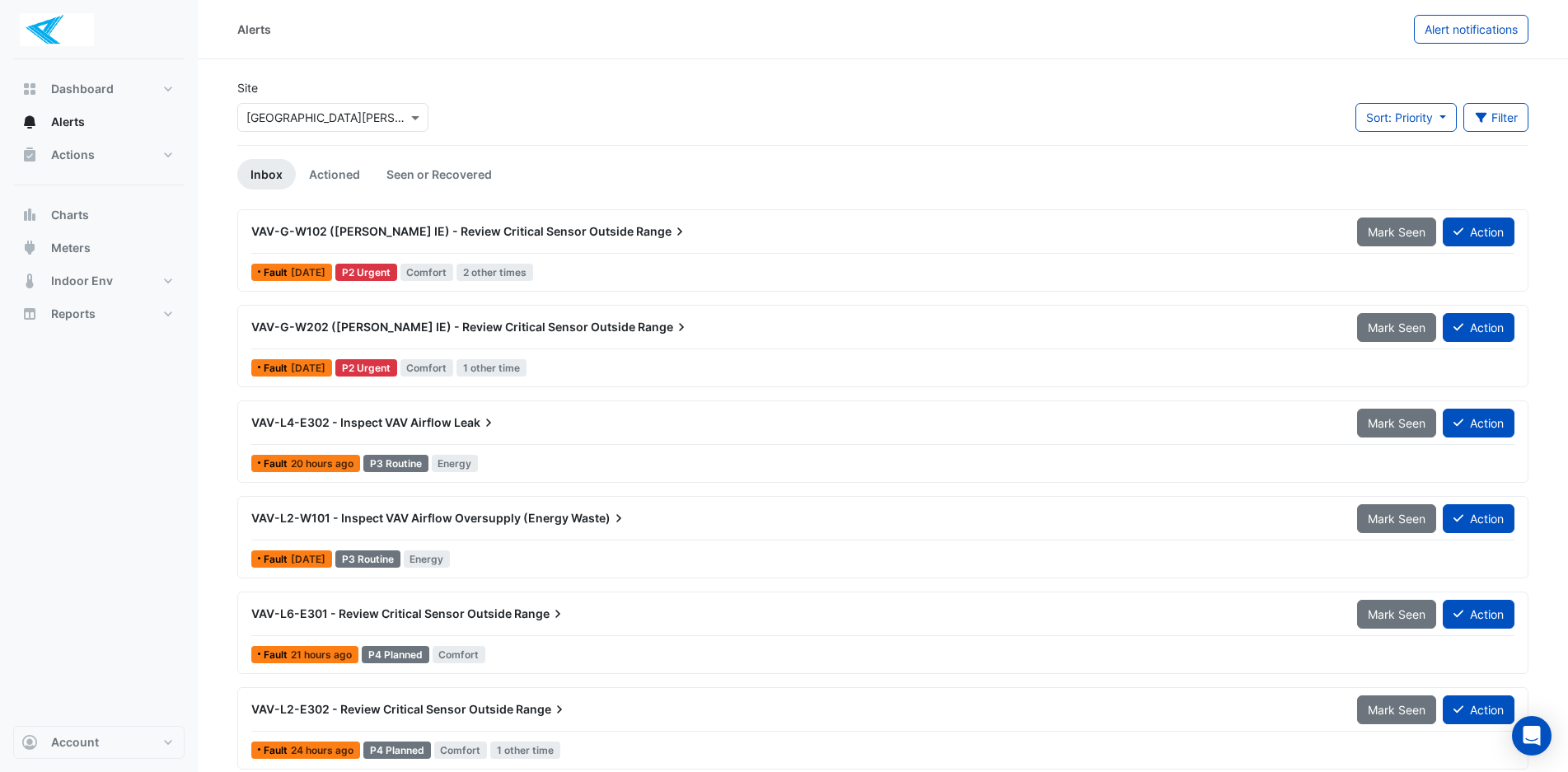
click at [647, 259] on div "VAV-G-W102 (NABERS IE) - Review Critical Sensor Outside Range Mark Seen Action …" at bounding box center [883, 250] width 1276 height 68
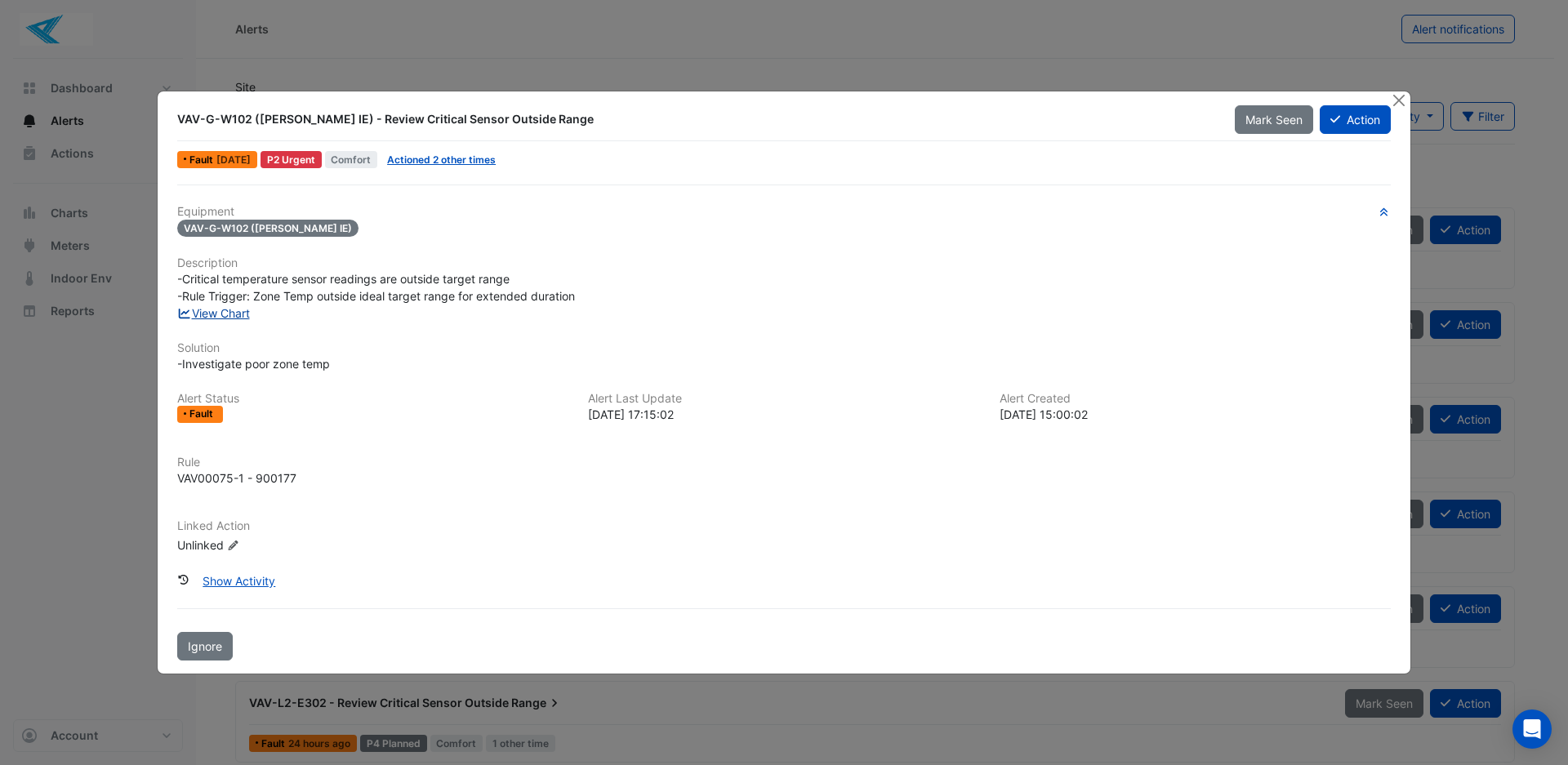
click at [209, 314] on link "View Chart" at bounding box center [213, 313] width 73 height 14
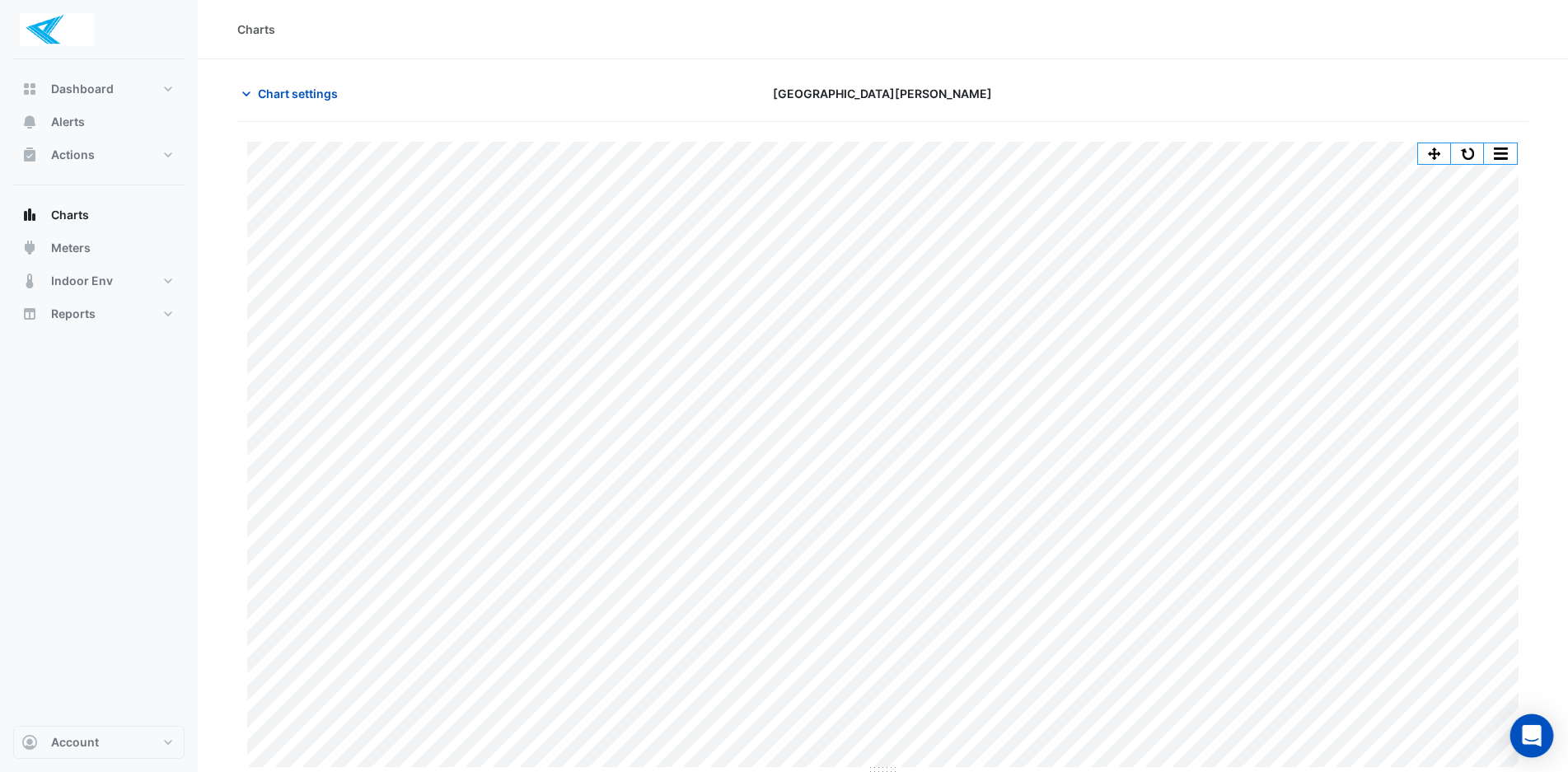
click at [1529, 740] on icon "Open Intercom Messenger" at bounding box center [1530, 735] width 21 height 21
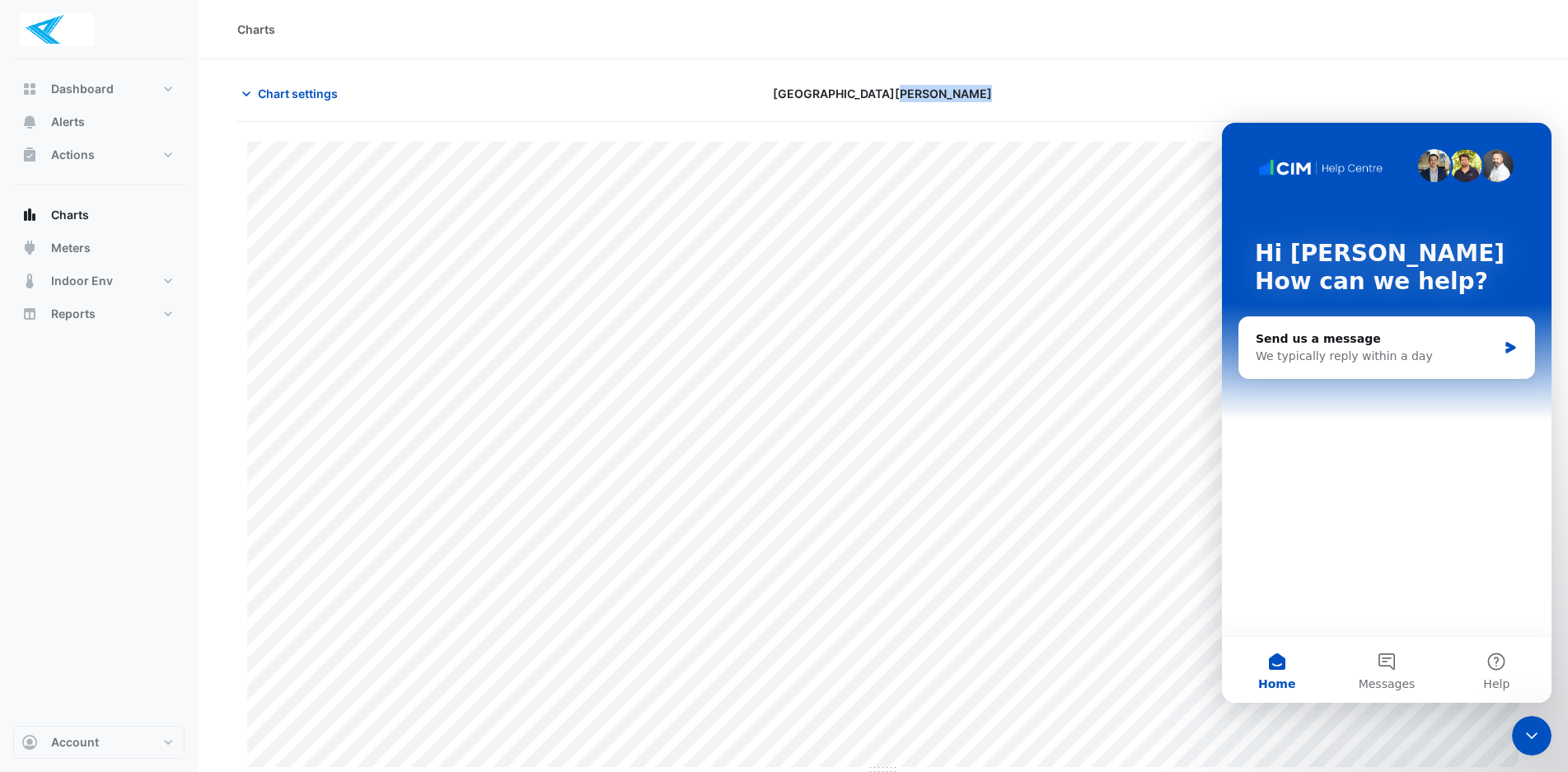
drag, startPoint x: 1150, startPoint y: 89, endPoint x: 1063, endPoint y: 135, distance: 98.4
click at [996, 99] on div "Chart settings [GEOGRAPHIC_DATA][PERSON_NAME]" at bounding box center [883, 93] width 1311 height 29
drag, startPoint x: 1382, startPoint y: 156, endPoint x: 777, endPoint y: 188, distance: 605.8
click html "Hi [PERSON_NAME] How can we help? Send us a message We typically reply within a…"
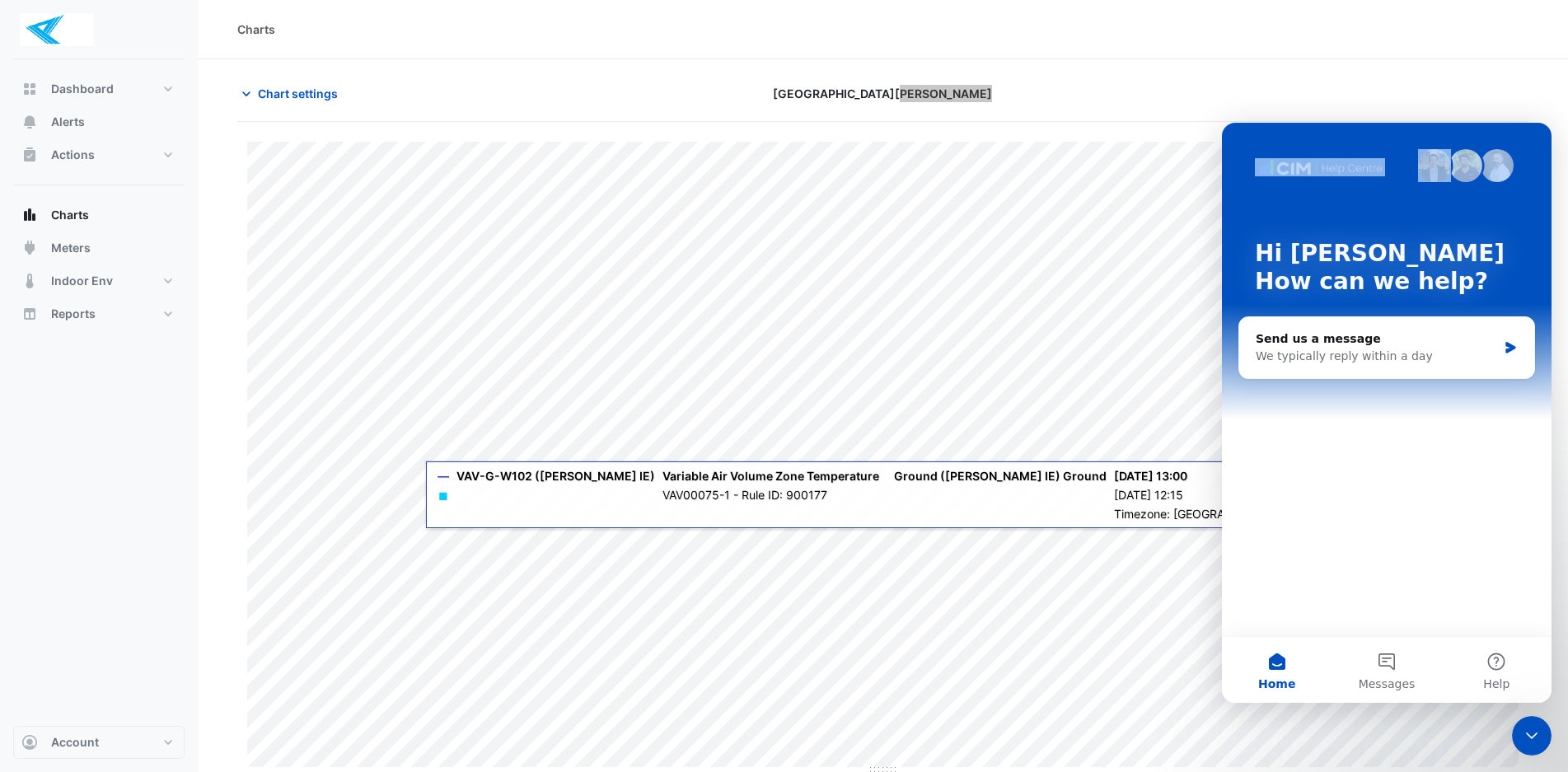
drag, startPoint x: 1430, startPoint y: 675, endPoint x: 790, endPoint y: 667, distance: 640.0
click html "Hi [PERSON_NAME] How can we help? Send us a message We typically reply within a…"
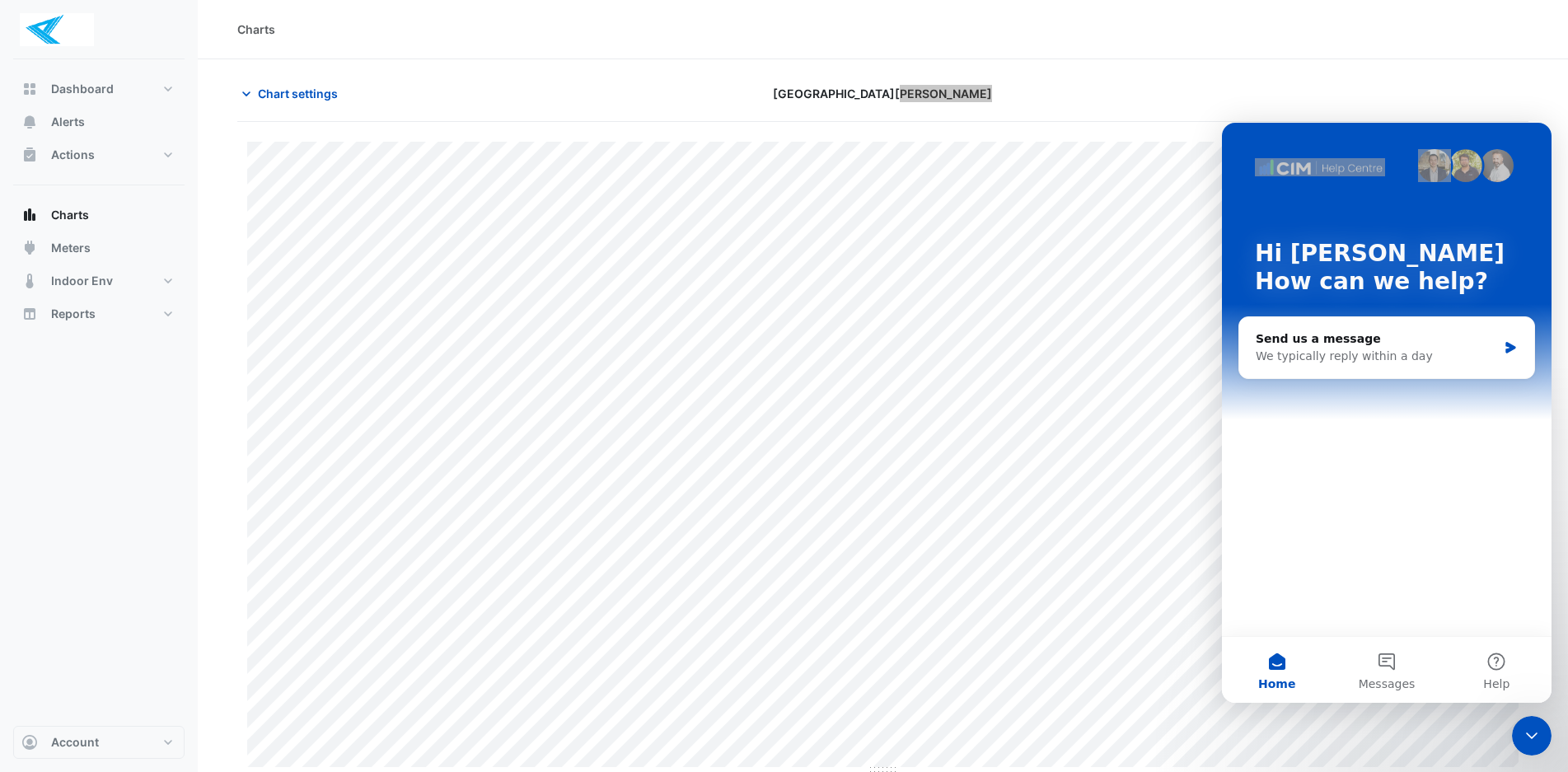
click at [1527, 733] on icon "Close Intercom Messenger" at bounding box center [1531, 735] width 12 height 7
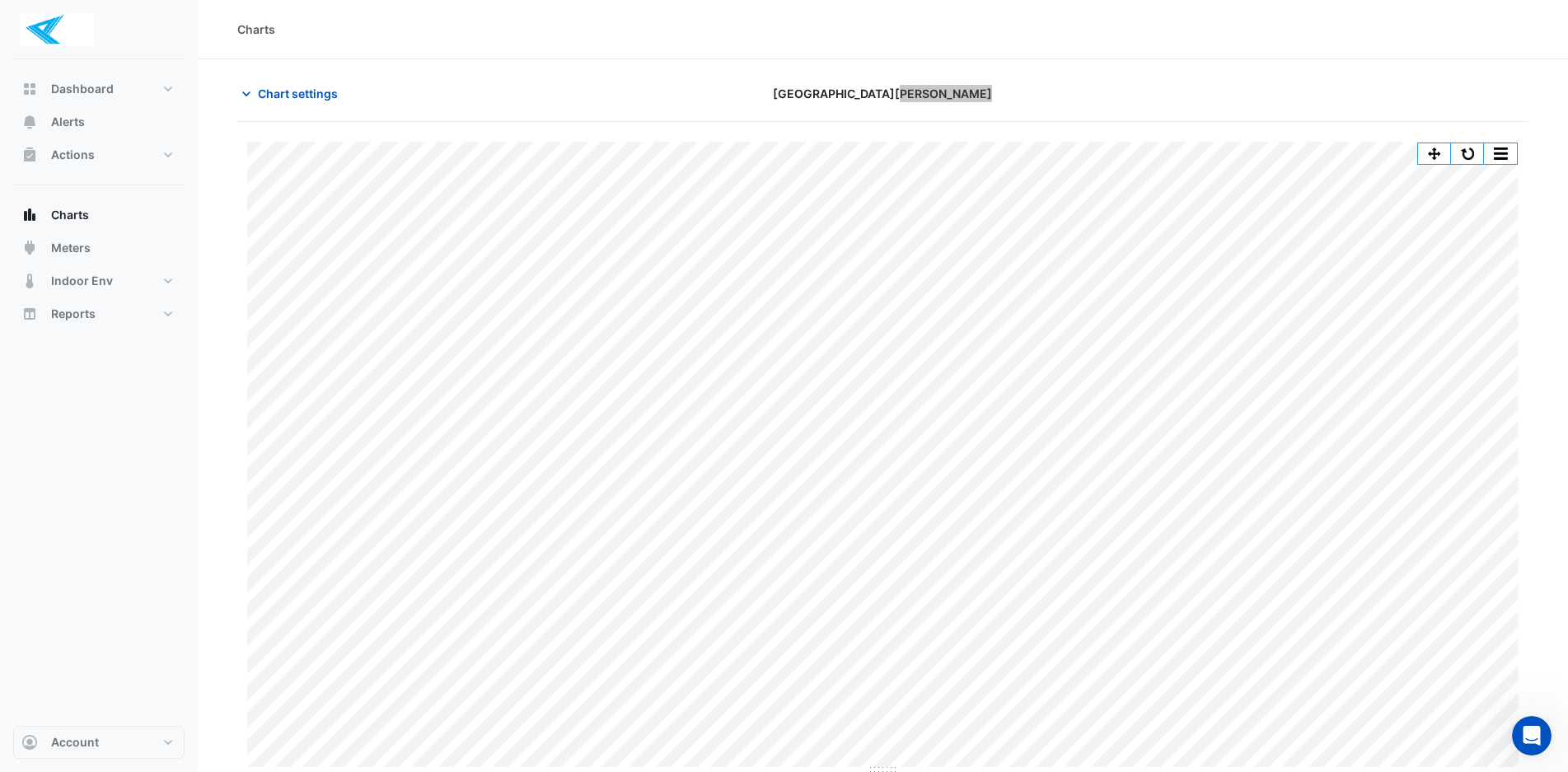
click at [1528, 729] on icon "Open Intercom Messenger" at bounding box center [1531, 735] width 27 height 27
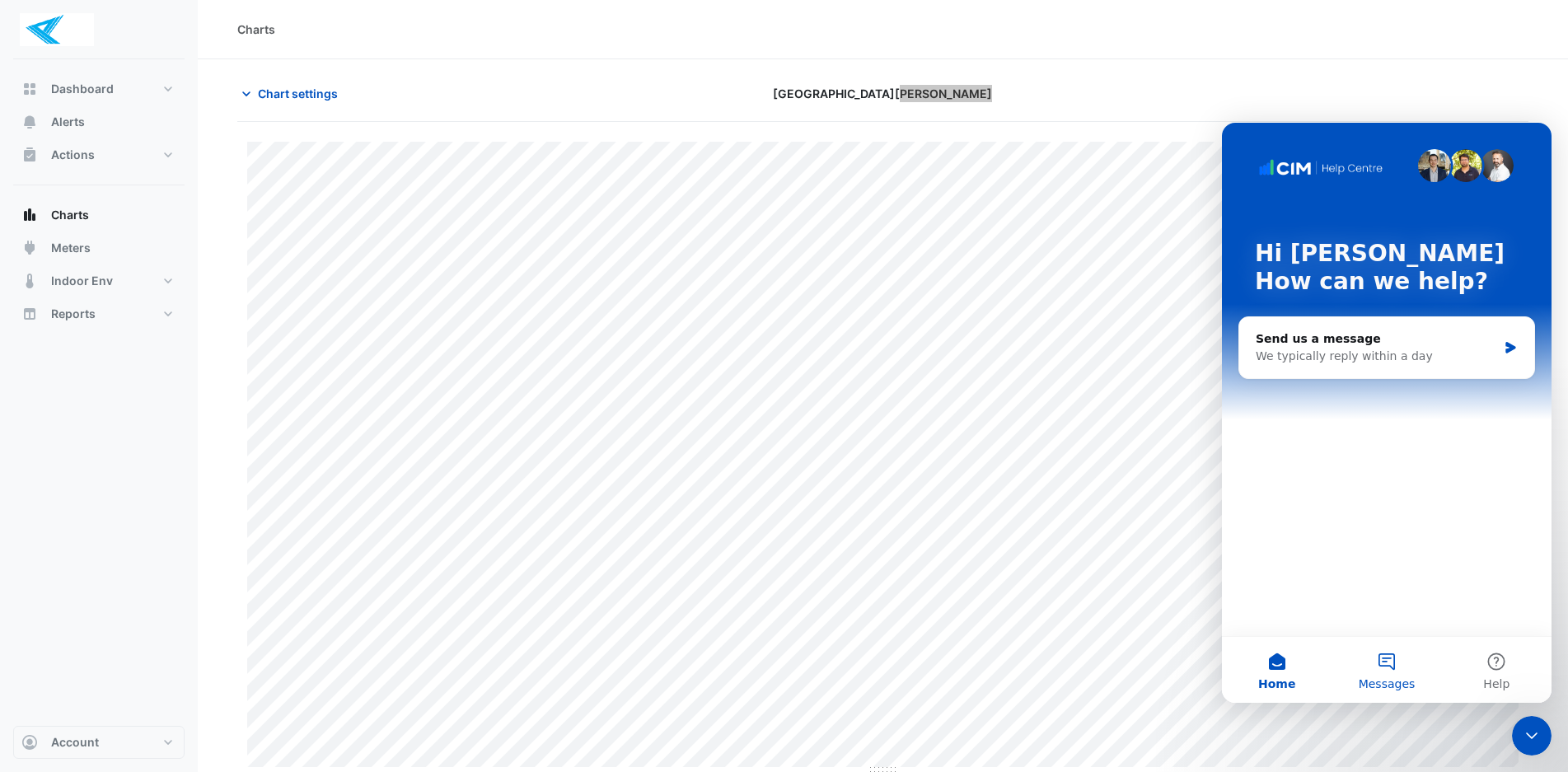
click at [1383, 659] on button "Messages" at bounding box center [1386, 669] width 110 height 66
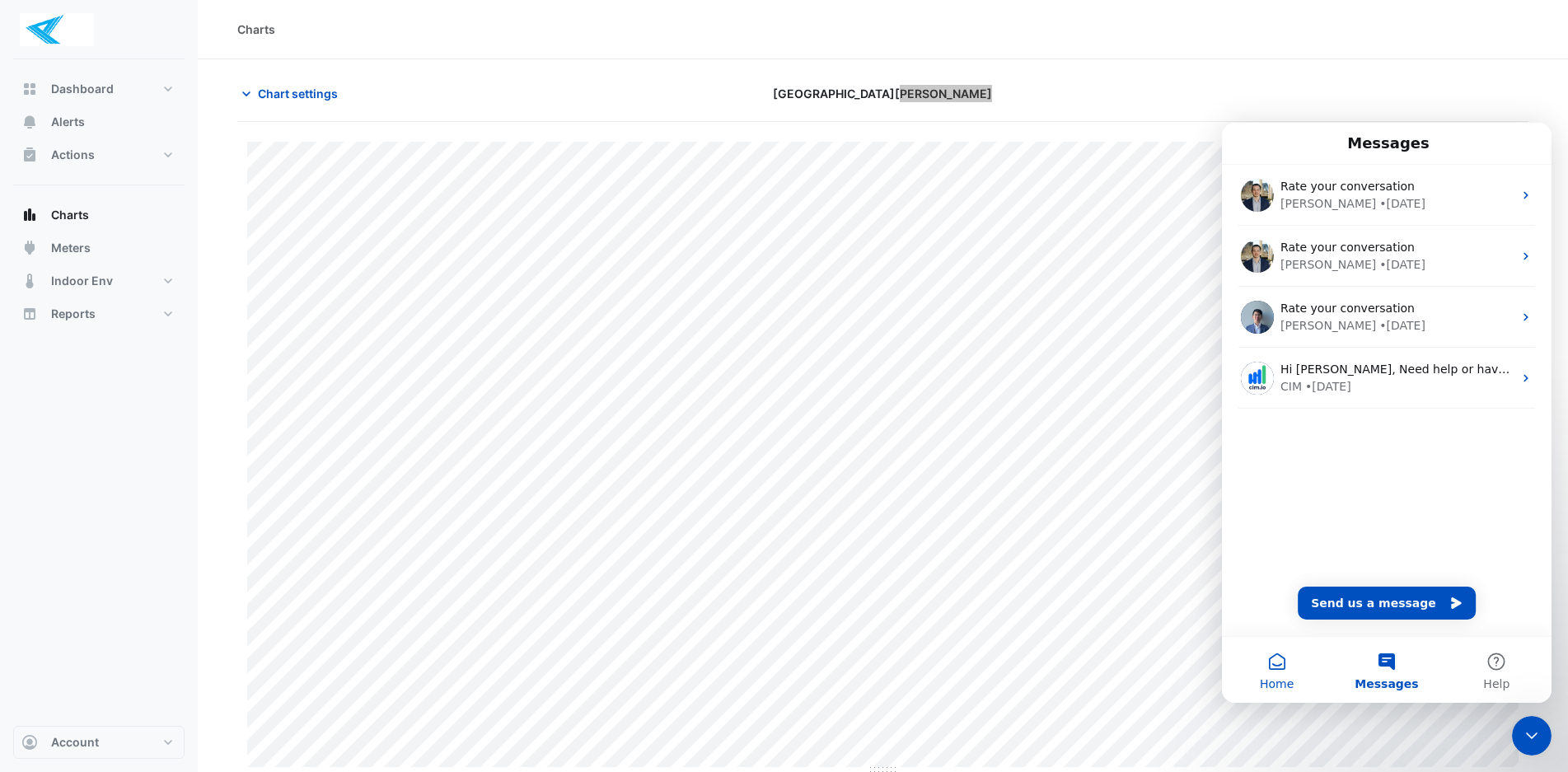
click at [1279, 661] on button "Home" at bounding box center [1276, 669] width 110 height 66
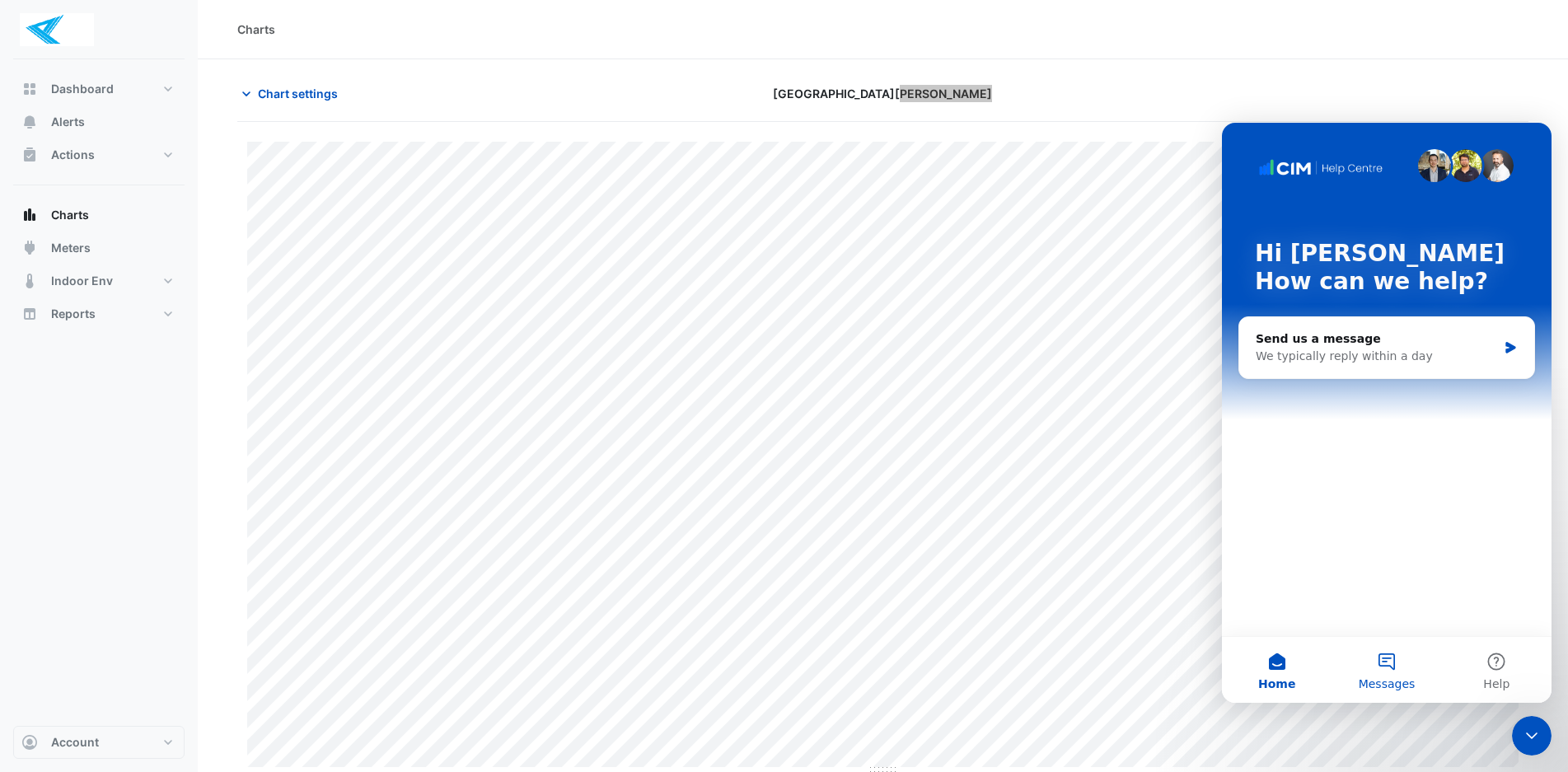
click at [1384, 660] on button "Messages" at bounding box center [1386, 669] width 110 height 66
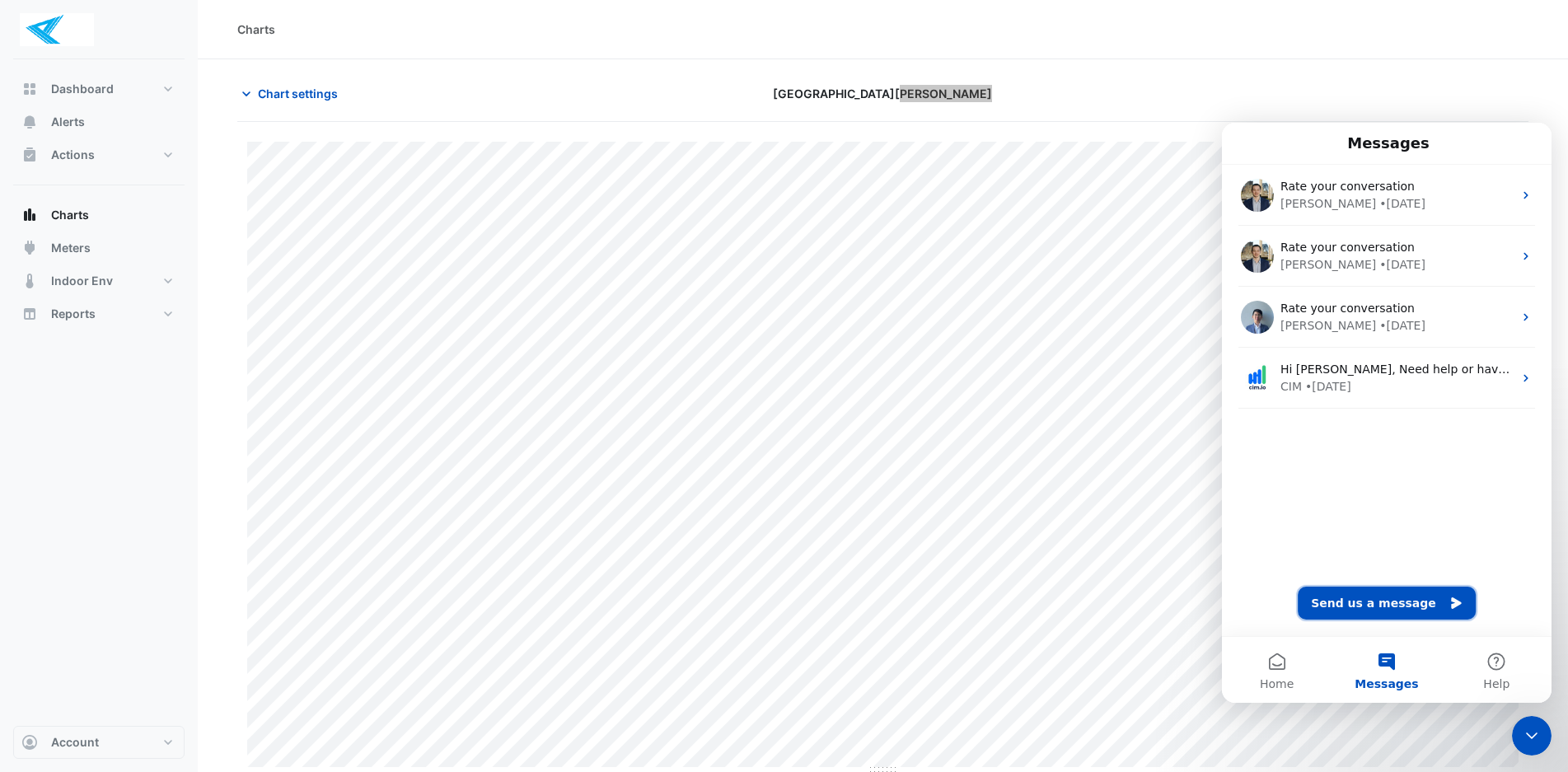
click at [1386, 600] on button "Send us a message" at bounding box center [1386, 603] width 178 height 33
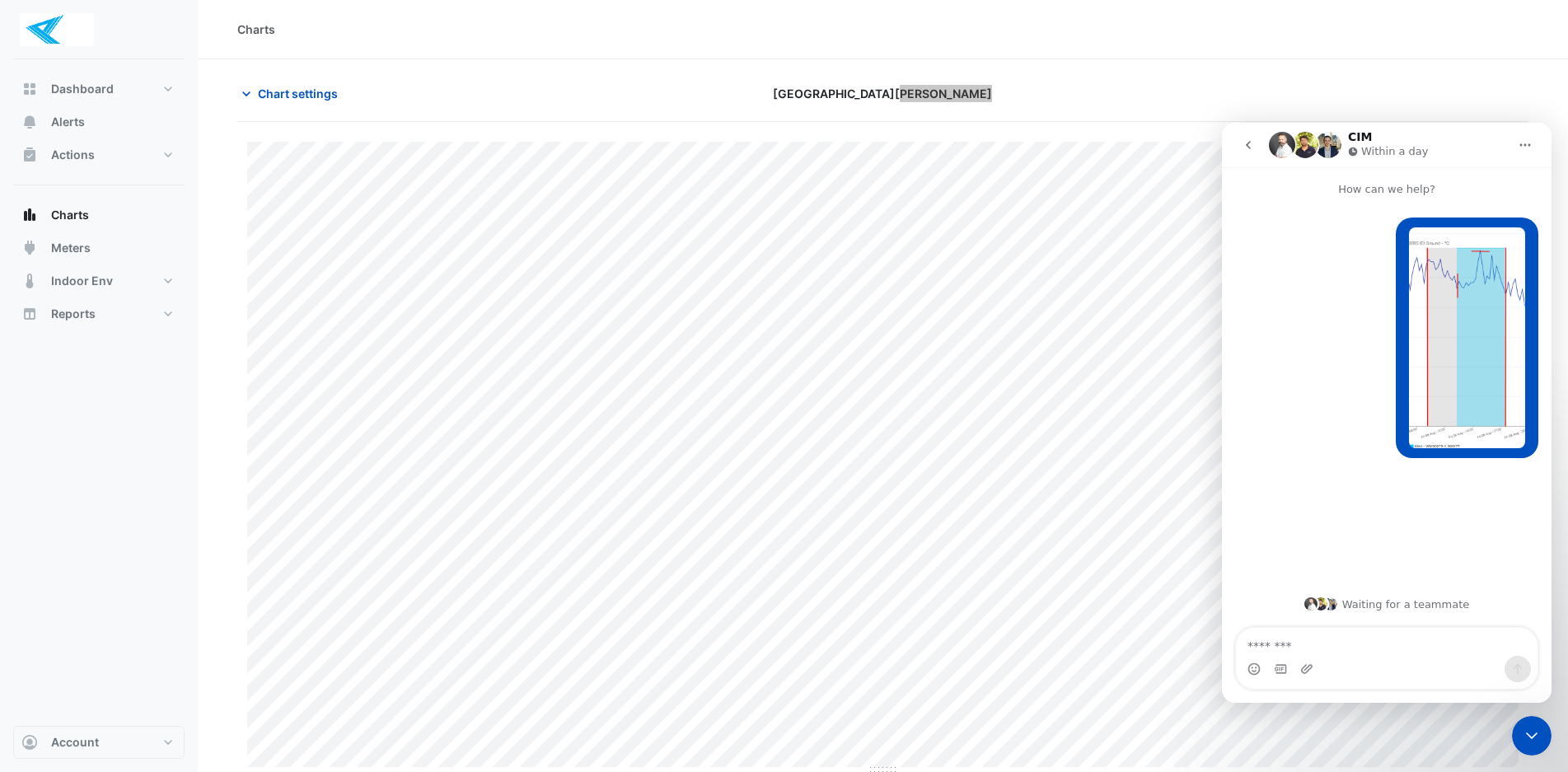
click at [1292, 412] on div "[PERSON_NAME] • Just now" at bounding box center [1386, 347] width 303 height 260
drag, startPoint x: 1351, startPoint y: 197, endPoint x: 1311, endPoint y: 194, distance: 40.1
click at [1343, 195] on p "How can we help?" at bounding box center [1386, 182] width 330 height 31
click at [1264, 183] on p "How can we help?" at bounding box center [1386, 182] width 330 height 31
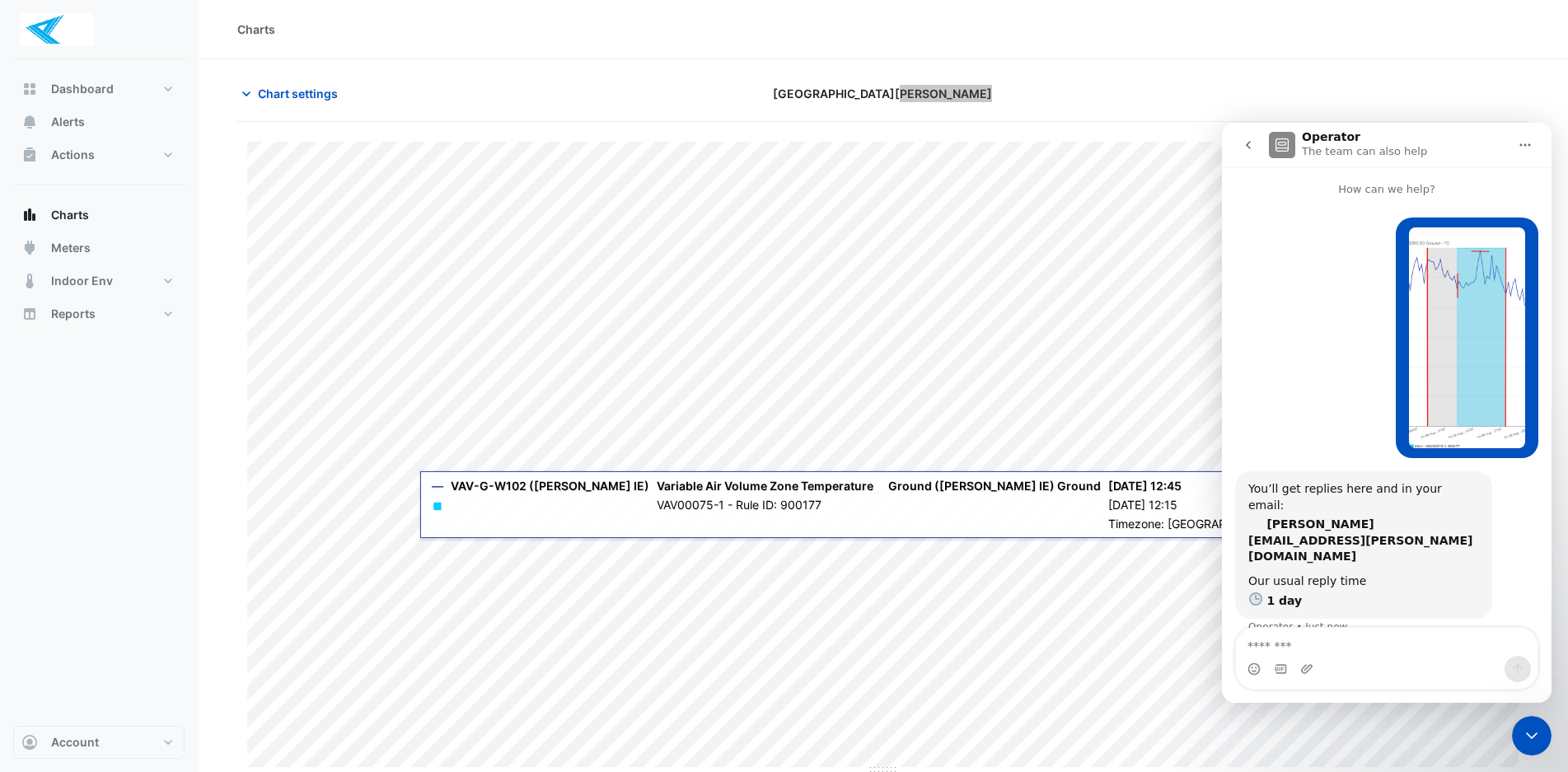
click at [1283, 333] on div "[PERSON_NAME] • Just now" at bounding box center [1386, 344] width 303 height 254
click at [1289, 402] on div "[PERSON_NAME] • Just now" at bounding box center [1386, 344] width 303 height 254
drag, startPoint x: 1267, startPoint y: 648, endPoint x: 1346, endPoint y: 648, distance: 79.0
click at [1267, 647] on textarea "Message…" at bounding box center [1386, 642] width 302 height 28
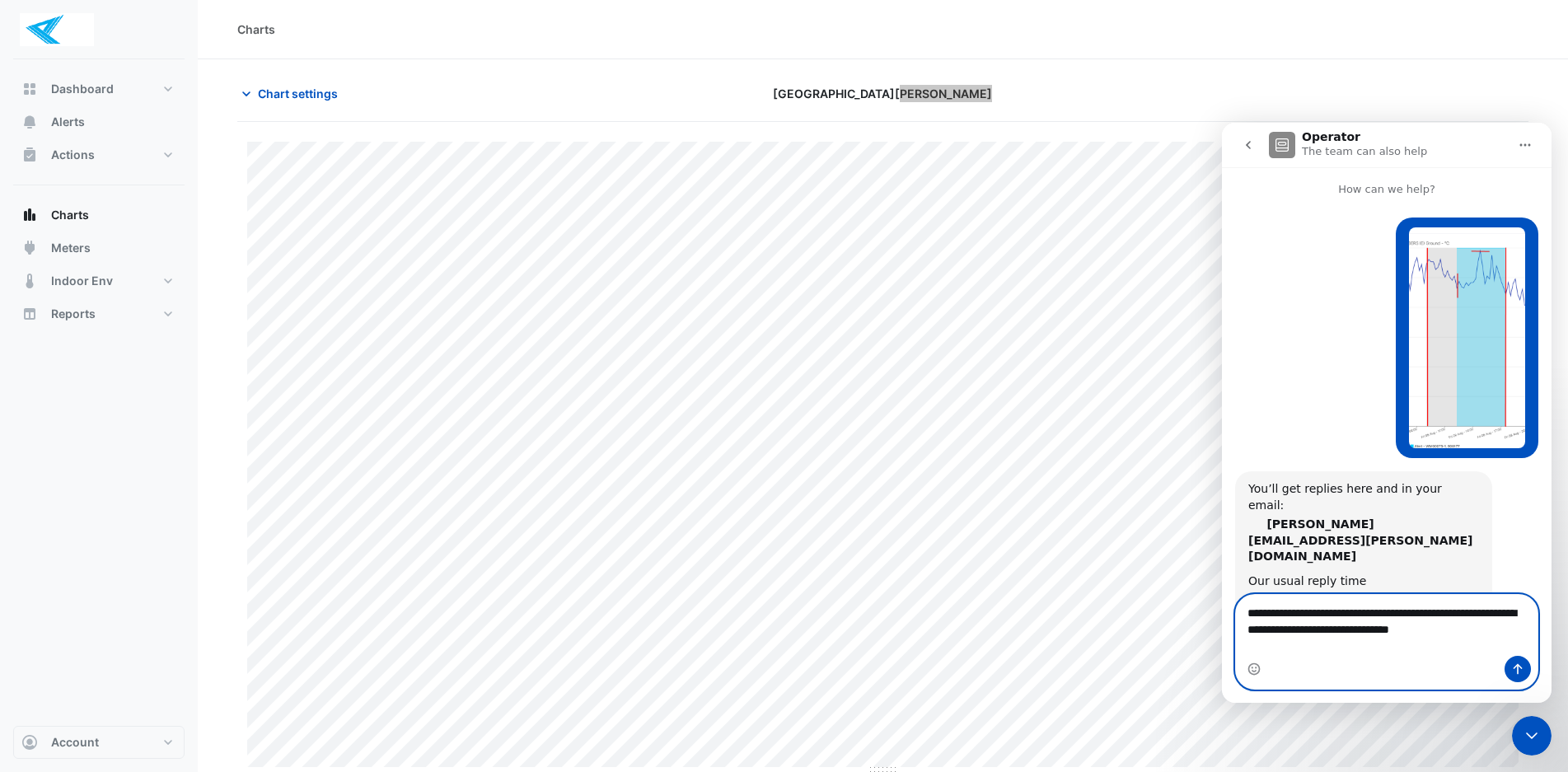
type textarea "**********"
drag, startPoint x: 1535, startPoint y: 733, endPoint x: 1534, endPoint y: 720, distance: 13.0
click at [1535, 730] on icon "Close Intercom Messenger" at bounding box center [1531, 735] width 20 height 20
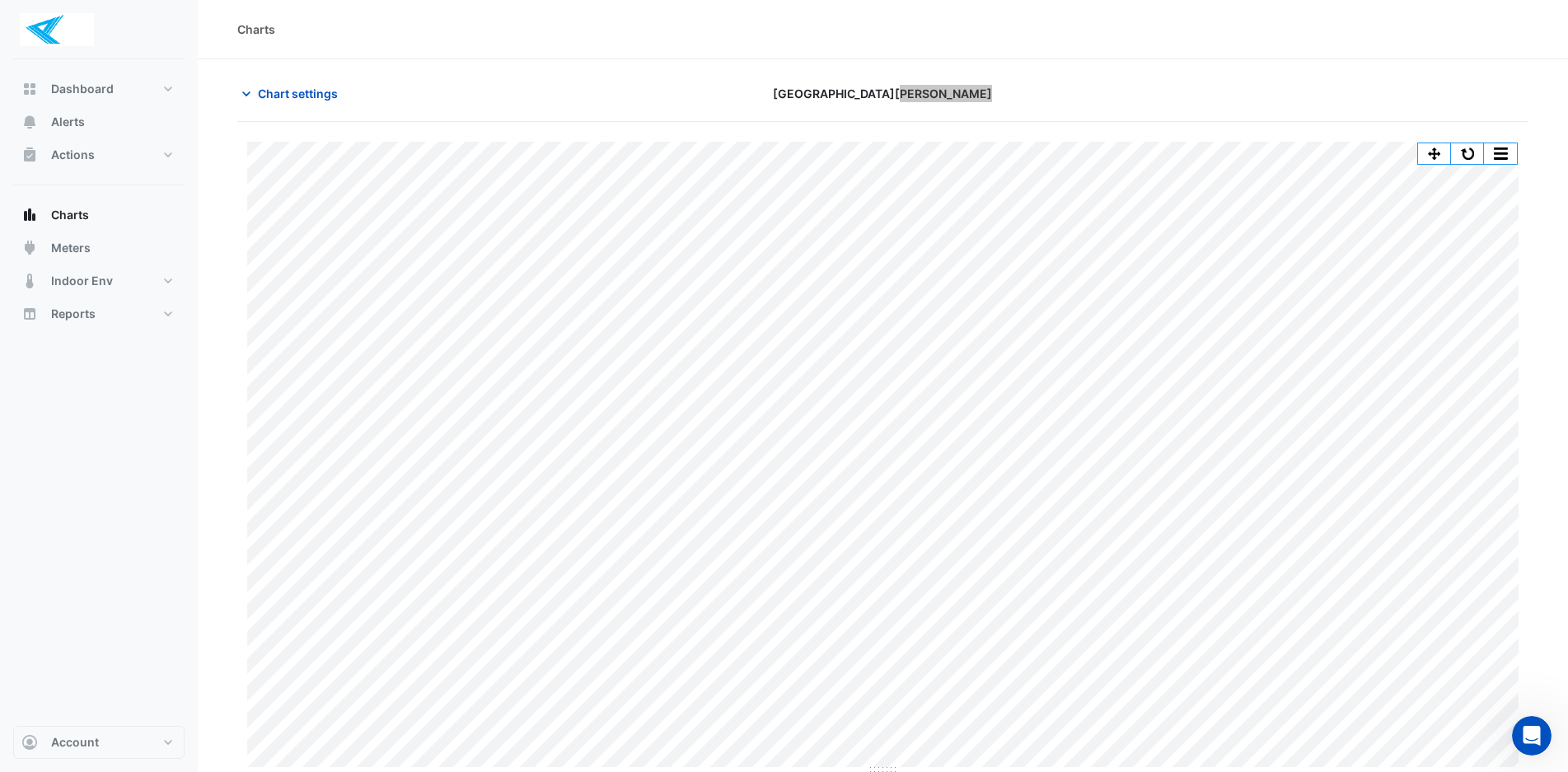
click at [1525, 737] on icon "Open Intercom Messenger" at bounding box center [1531, 735] width 27 height 27
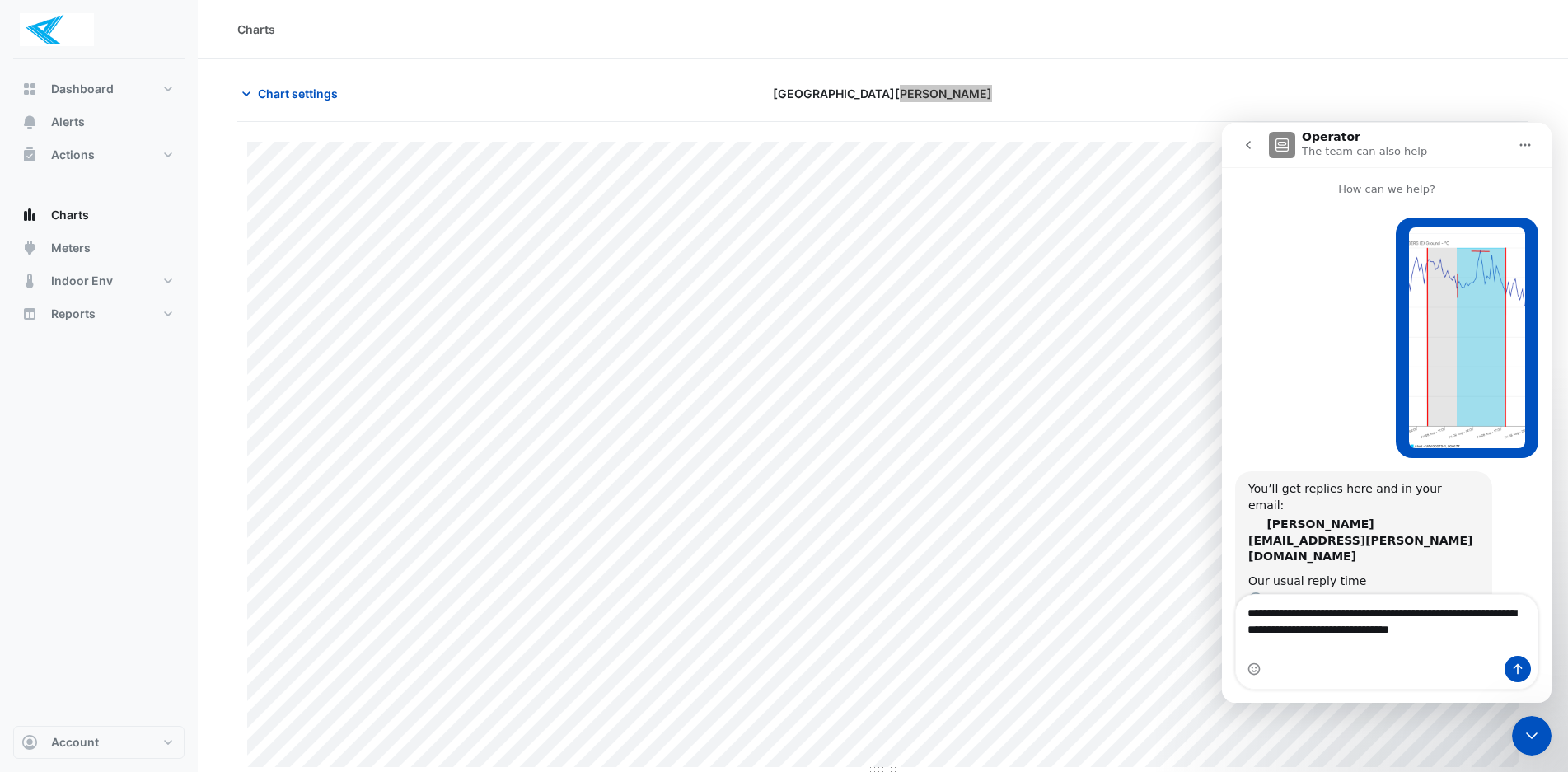
drag, startPoint x: 1269, startPoint y: 336, endPoint x: 1398, endPoint y: 676, distance: 363.6
click at [1402, 676] on div "Intercom messenger" at bounding box center [1386, 668] width 302 height 26
drag, startPoint x: 1395, startPoint y: 677, endPoint x: 1308, endPoint y: 461, distance: 232.9
click at [1303, 464] on div "[PERSON_NAME] • 3m ago" at bounding box center [1386, 344] width 303 height 254
click at [1469, 483] on div "You’ll get replies here and in your email: [PERSON_NAME][EMAIL_ADDRESS][PERSON_…" at bounding box center [1386, 563] width 303 height 183
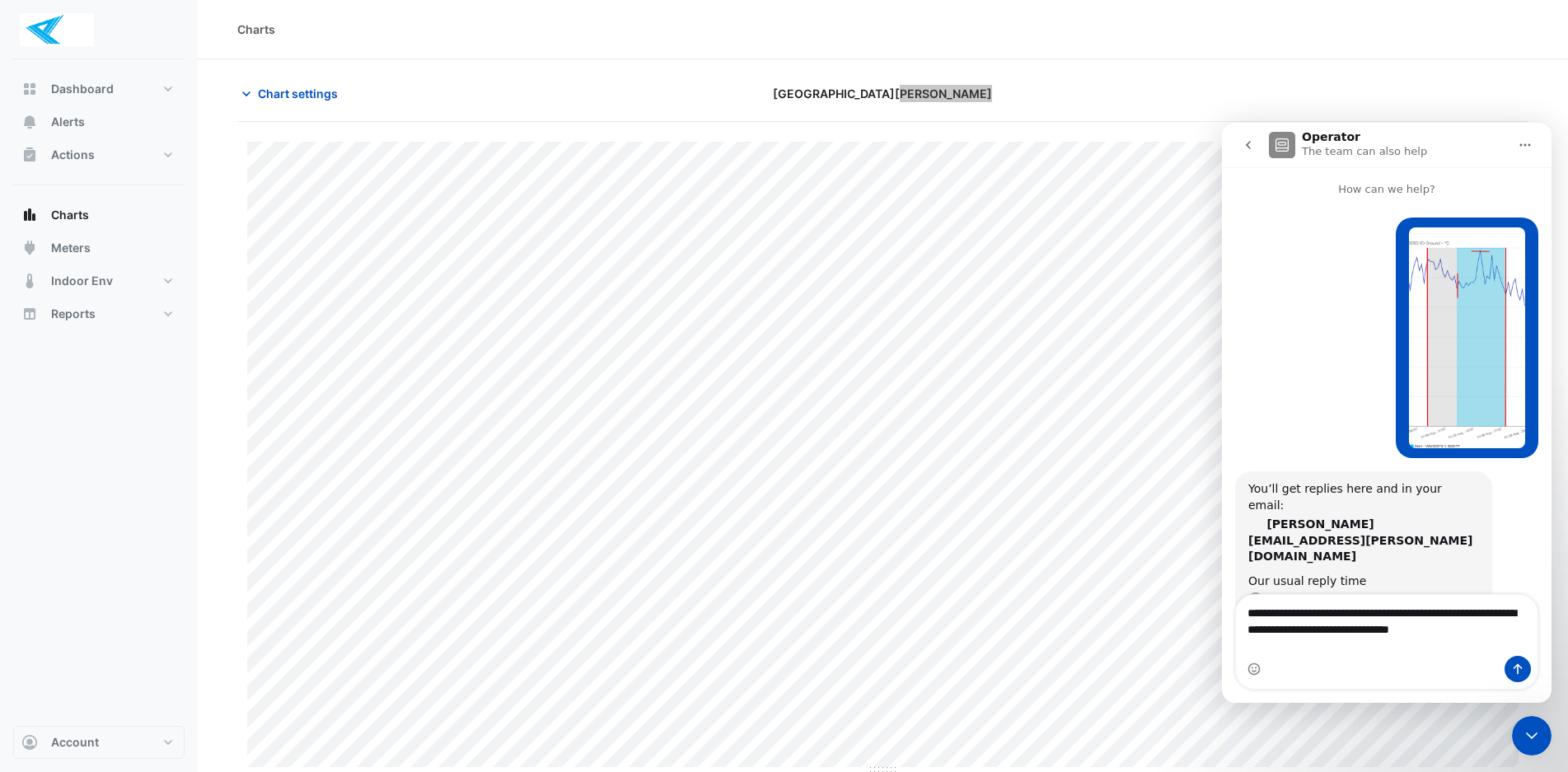
drag, startPoint x: 1501, startPoint y: 575, endPoint x: 1492, endPoint y: 577, distance: 9.2
click at [1501, 575] on div "You’ll get replies here and in your email: [PERSON_NAME][EMAIL_ADDRESS][PERSON_…" at bounding box center [1386, 563] width 303 height 183
click at [1410, 588] on div "You’ll get replies here and in your email: [PERSON_NAME][EMAIL_ADDRESS][PERSON_…" at bounding box center [1386, 563] width 303 height 183
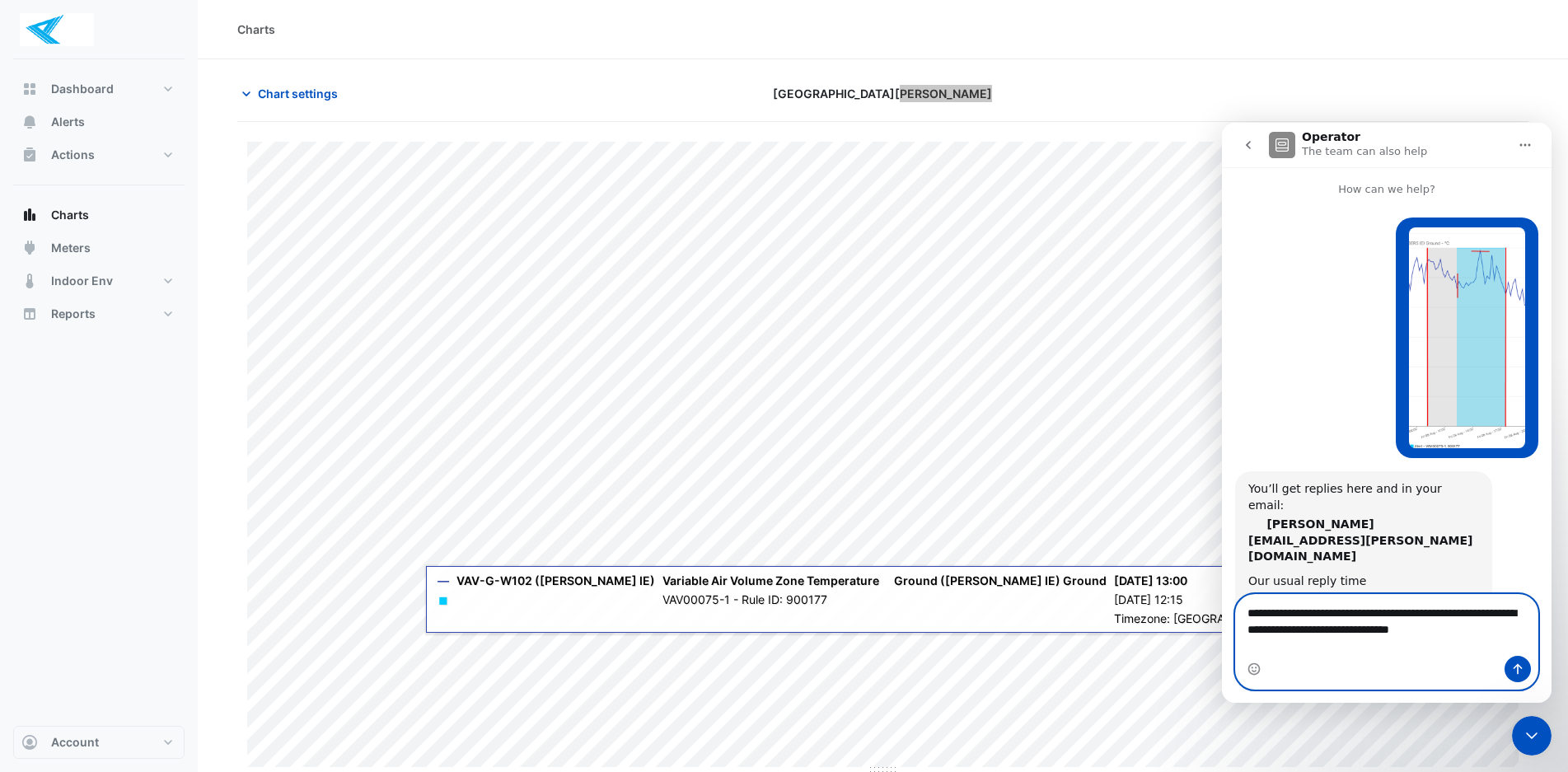
drag, startPoint x: 1471, startPoint y: 643, endPoint x: 1473, endPoint y: 660, distance: 17.1
click at [1471, 640] on textarea "**********" at bounding box center [1386, 617] width 302 height 45
click at [1506, 633] on textarea "**********" at bounding box center [1386, 617] width 302 height 45
click at [1507, 640] on textarea "**********" at bounding box center [1386, 617] width 302 height 45
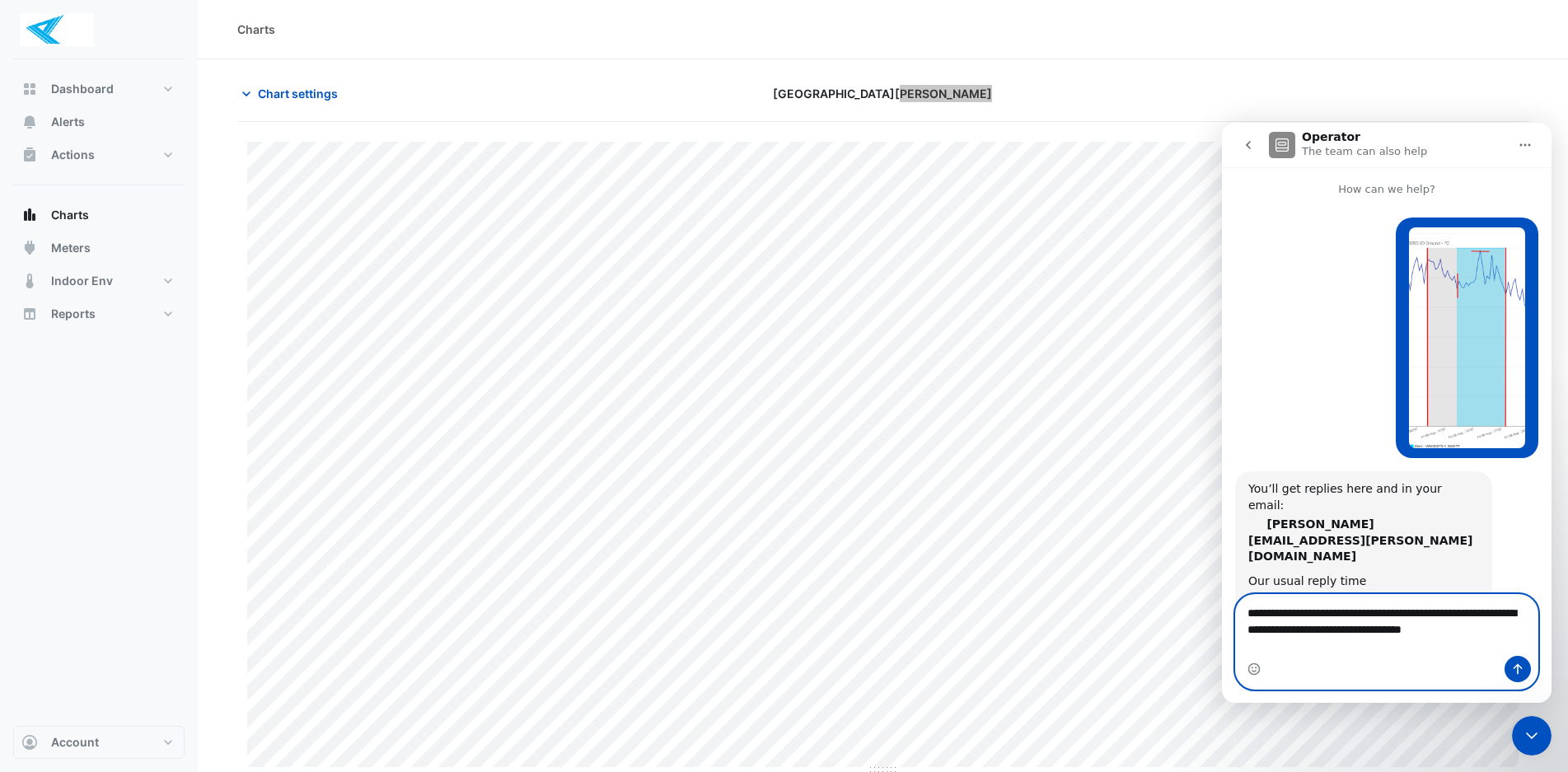
type textarea "**********"
click at [1534, 737] on icon "Close Intercom Messenger" at bounding box center [1531, 735] width 20 height 20
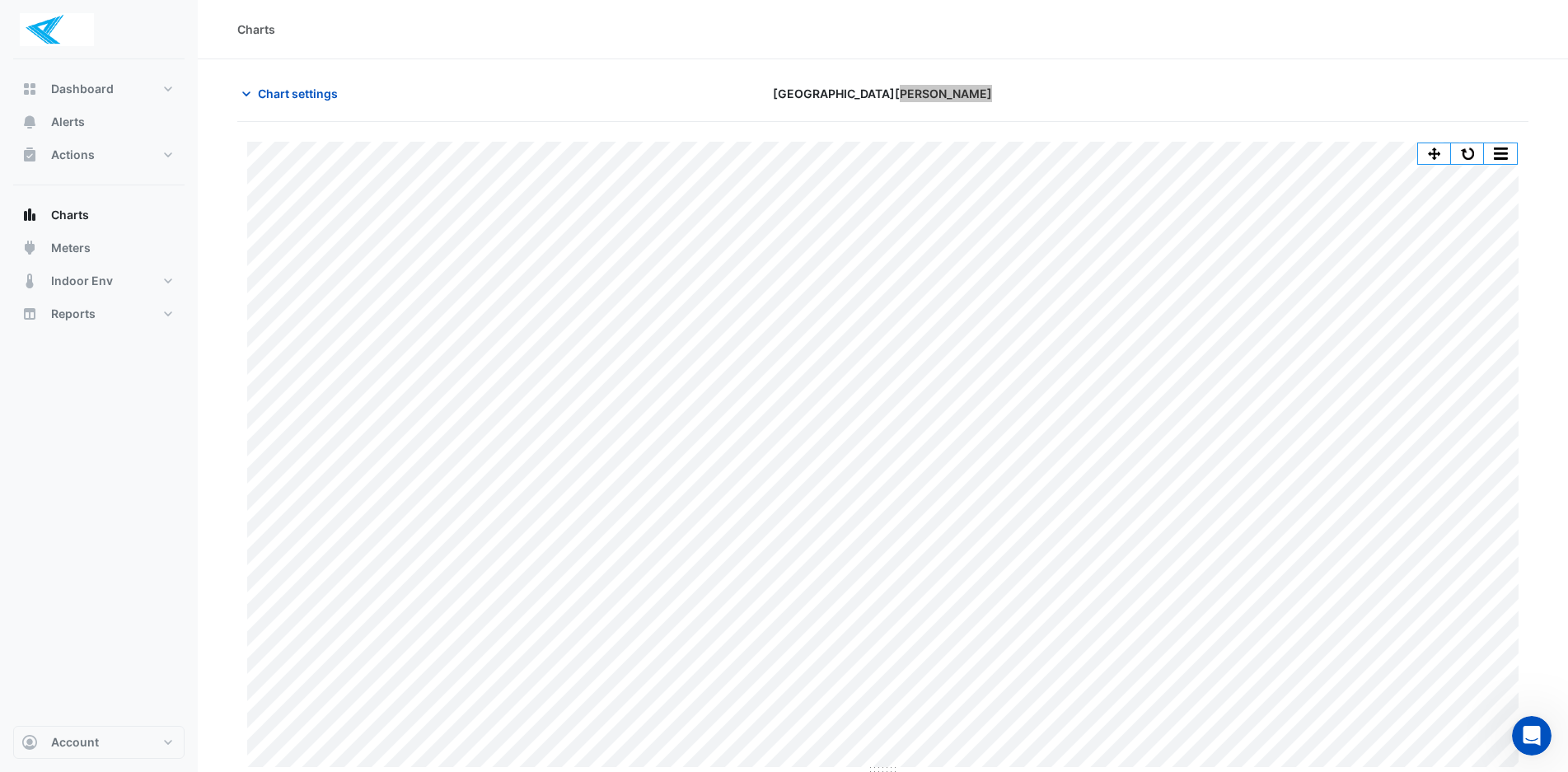
drag, startPoint x: 1528, startPoint y: 728, endPoint x: 1518, endPoint y: 725, distance: 10.4
click at [1528, 727] on icon "Open Intercom Messenger" at bounding box center [1531, 735] width 27 height 27
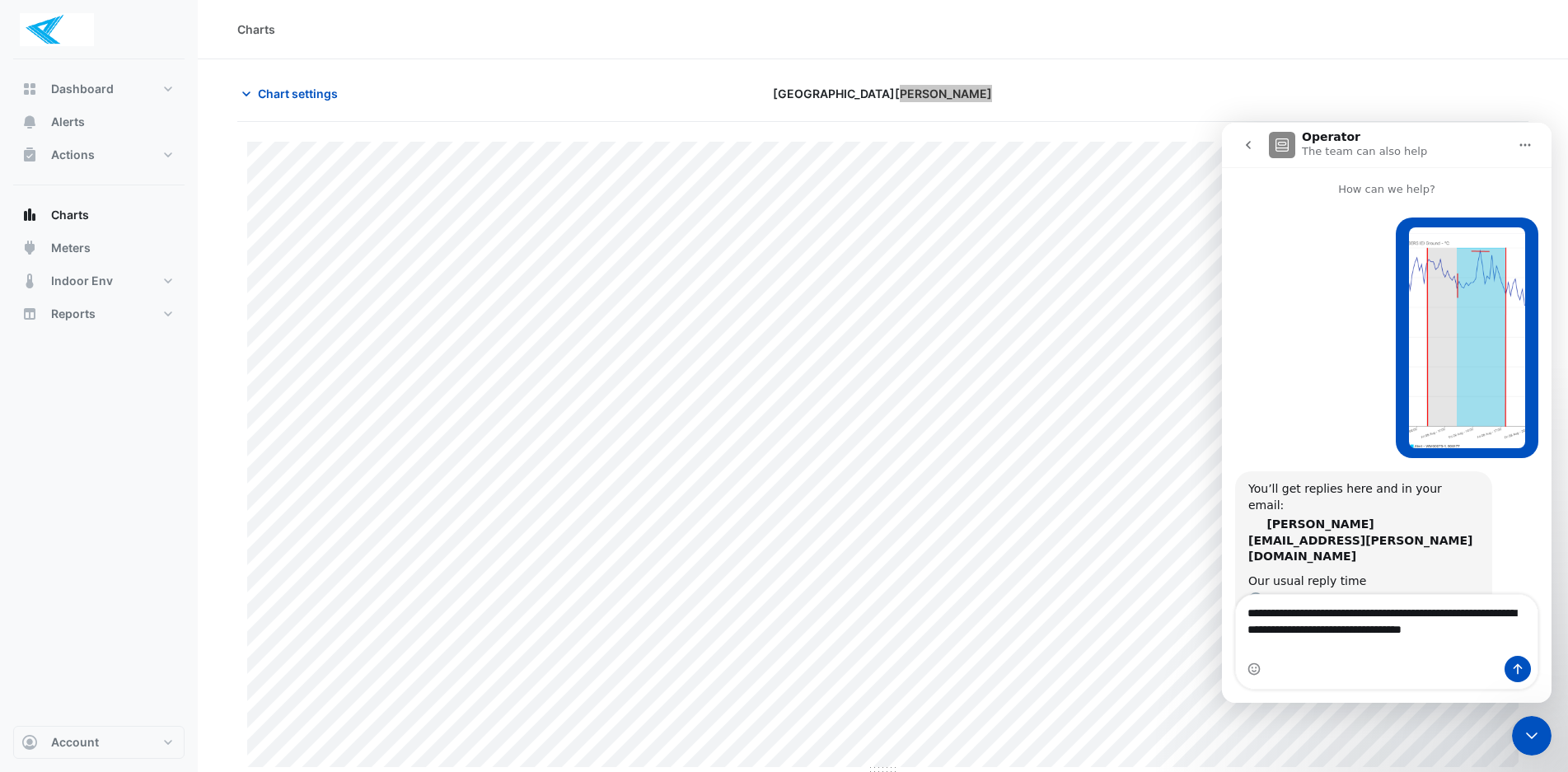
click at [1391, 574] on div "Our usual reply time 1 day" at bounding box center [1364, 592] width 231 height 36
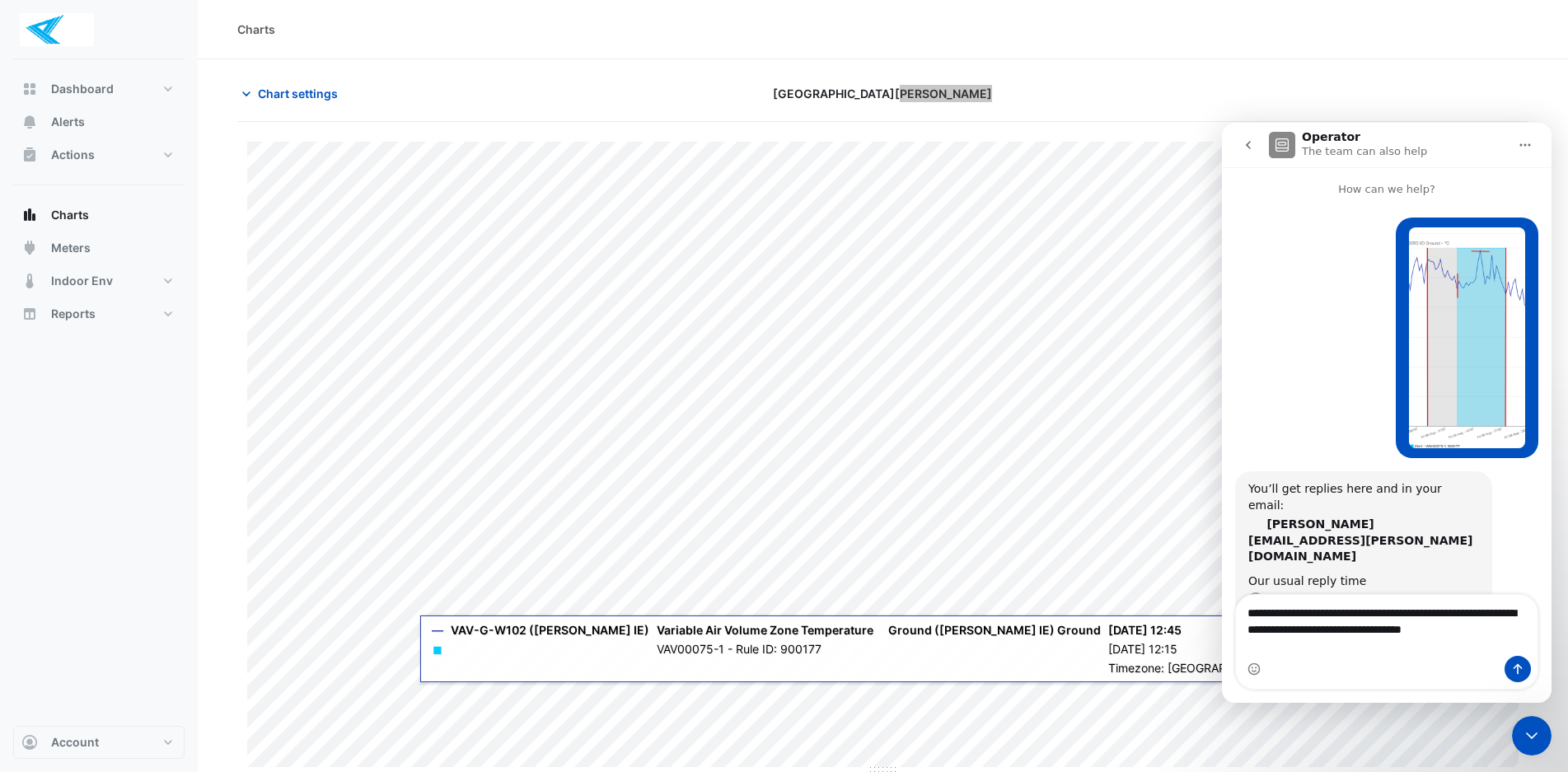
click at [1245, 389] on div "[PERSON_NAME] • 7m ago" at bounding box center [1386, 344] width 303 height 254
click at [1245, 149] on icon "go back" at bounding box center [1247, 144] width 13 height 13
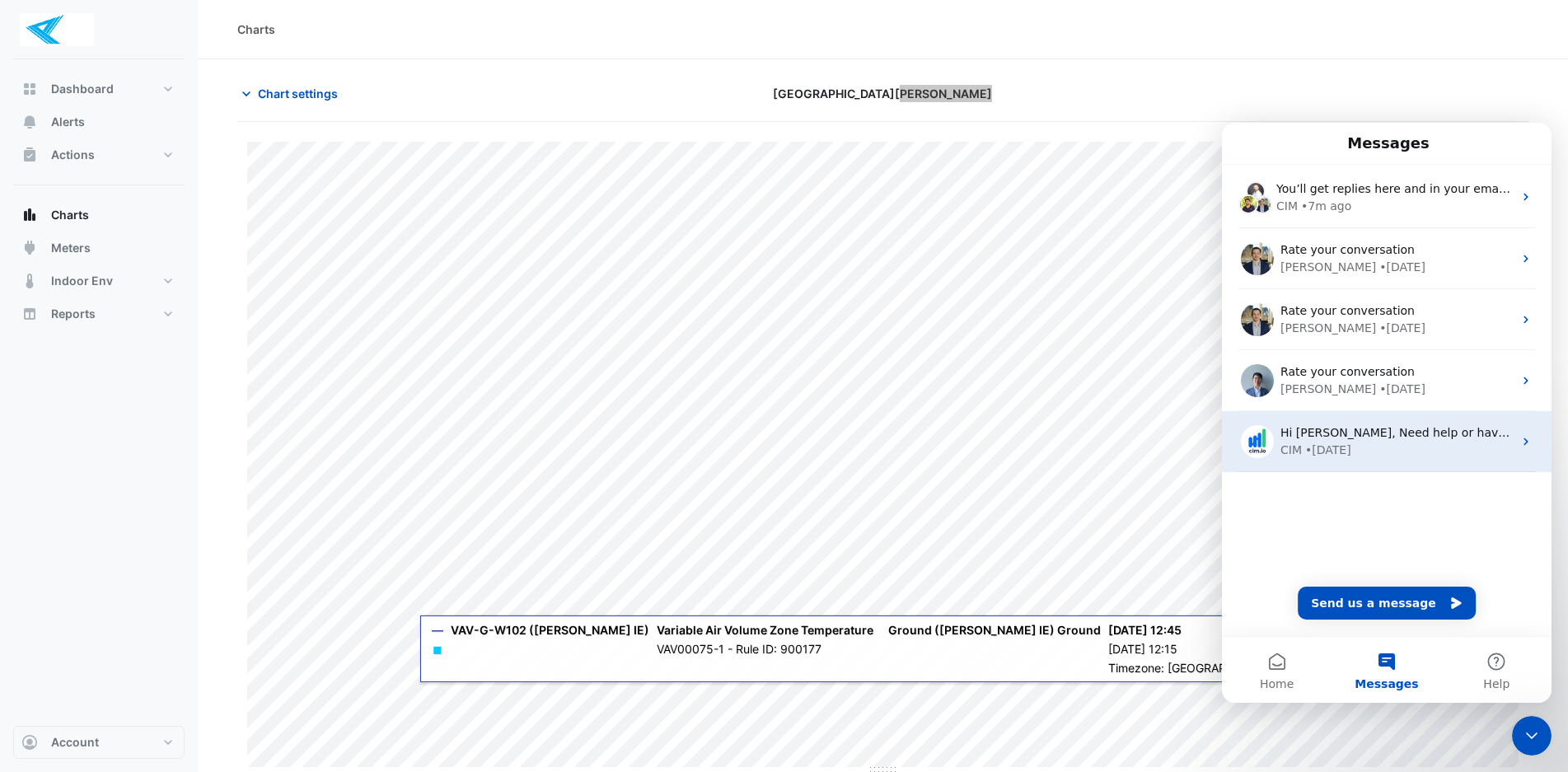
click at [1408, 445] on div "CIM • [DATE]" at bounding box center [1396, 449] width 232 height 17
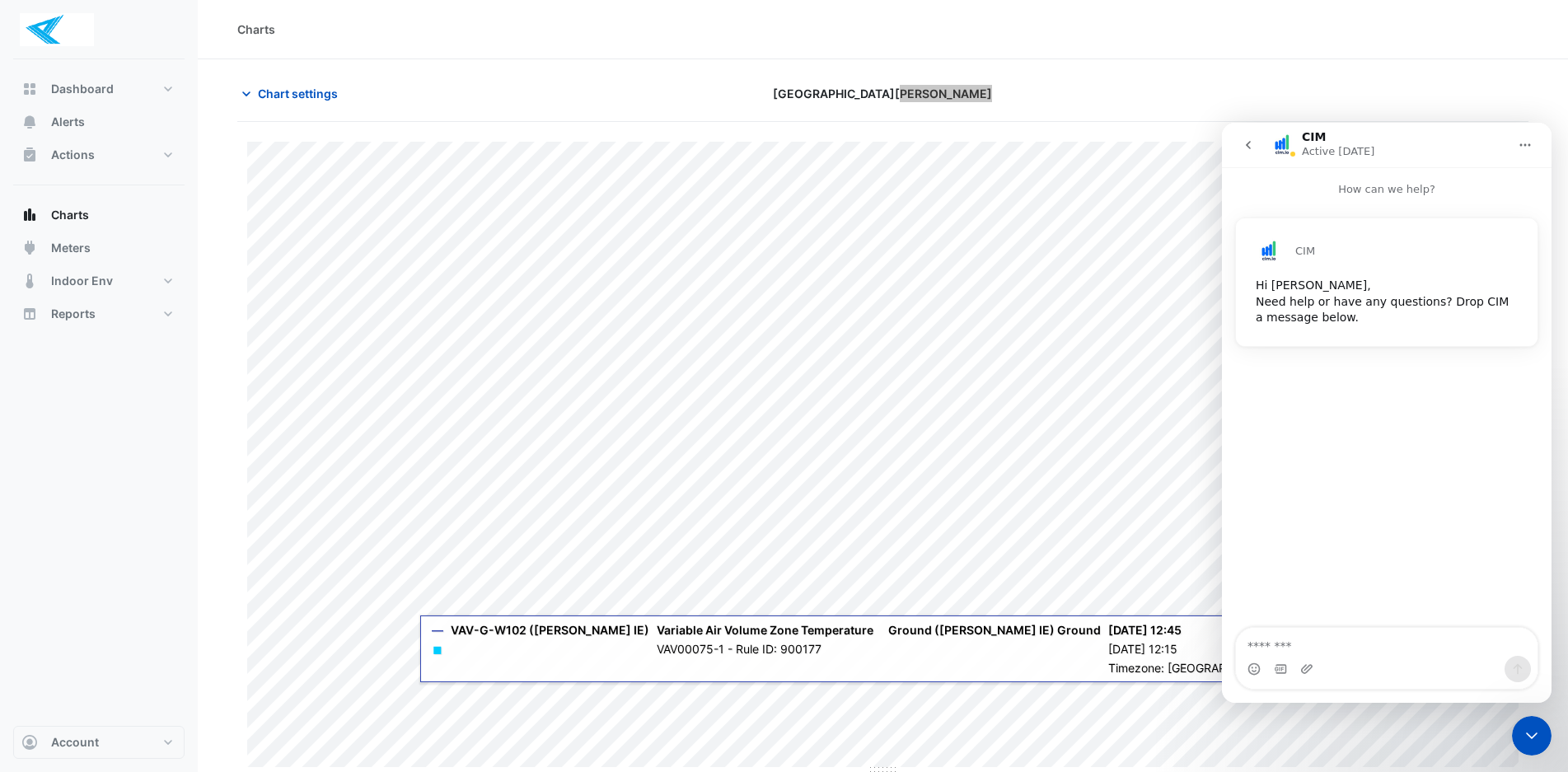
click at [1248, 146] on icon "go back" at bounding box center [1247, 144] width 5 height 8
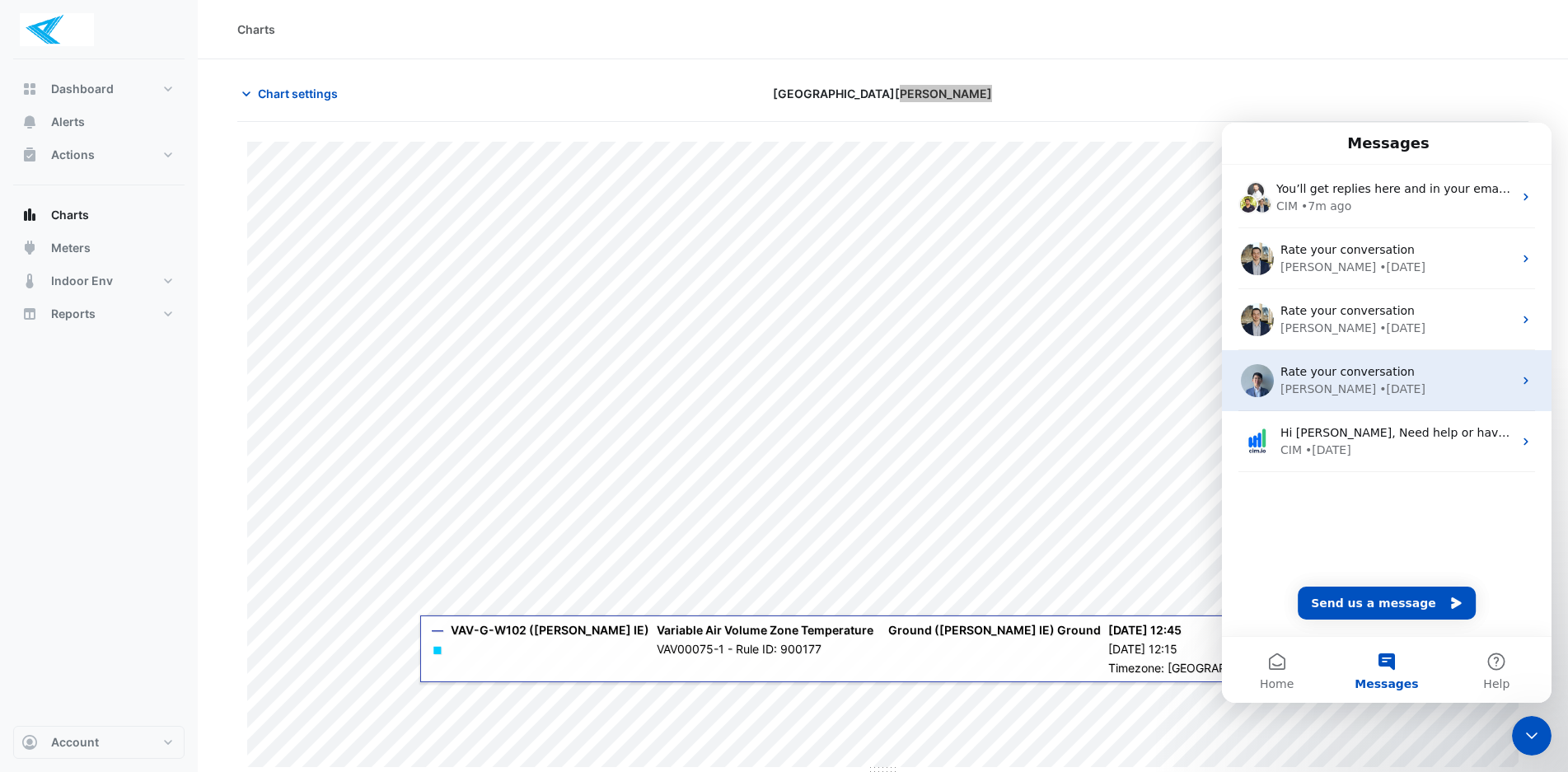
click at [1387, 383] on div "[PERSON_NAME] • [DATE]" at bounding box center [1396, 388] width 232 height 17
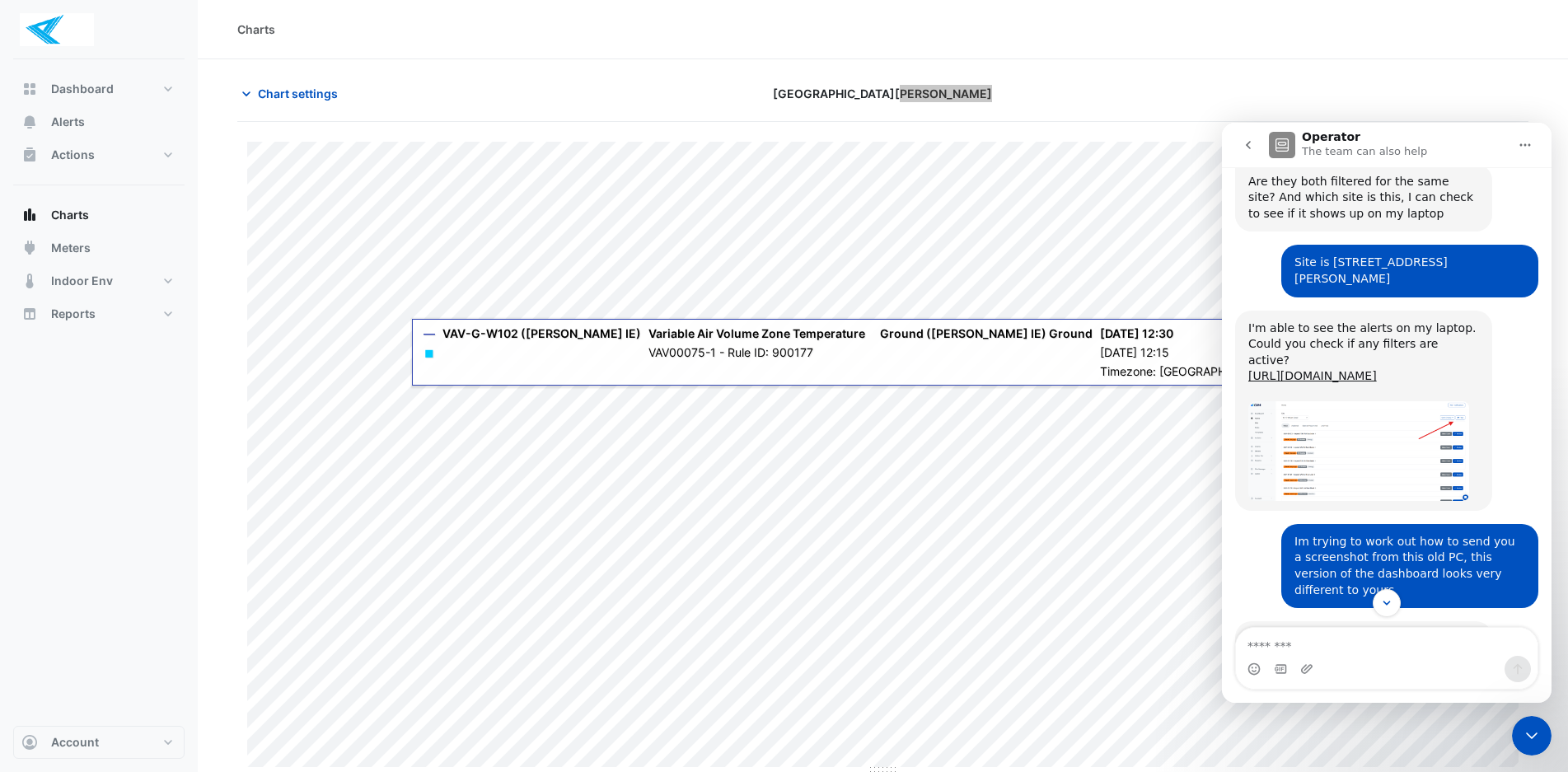
scroll to position [597, 0]
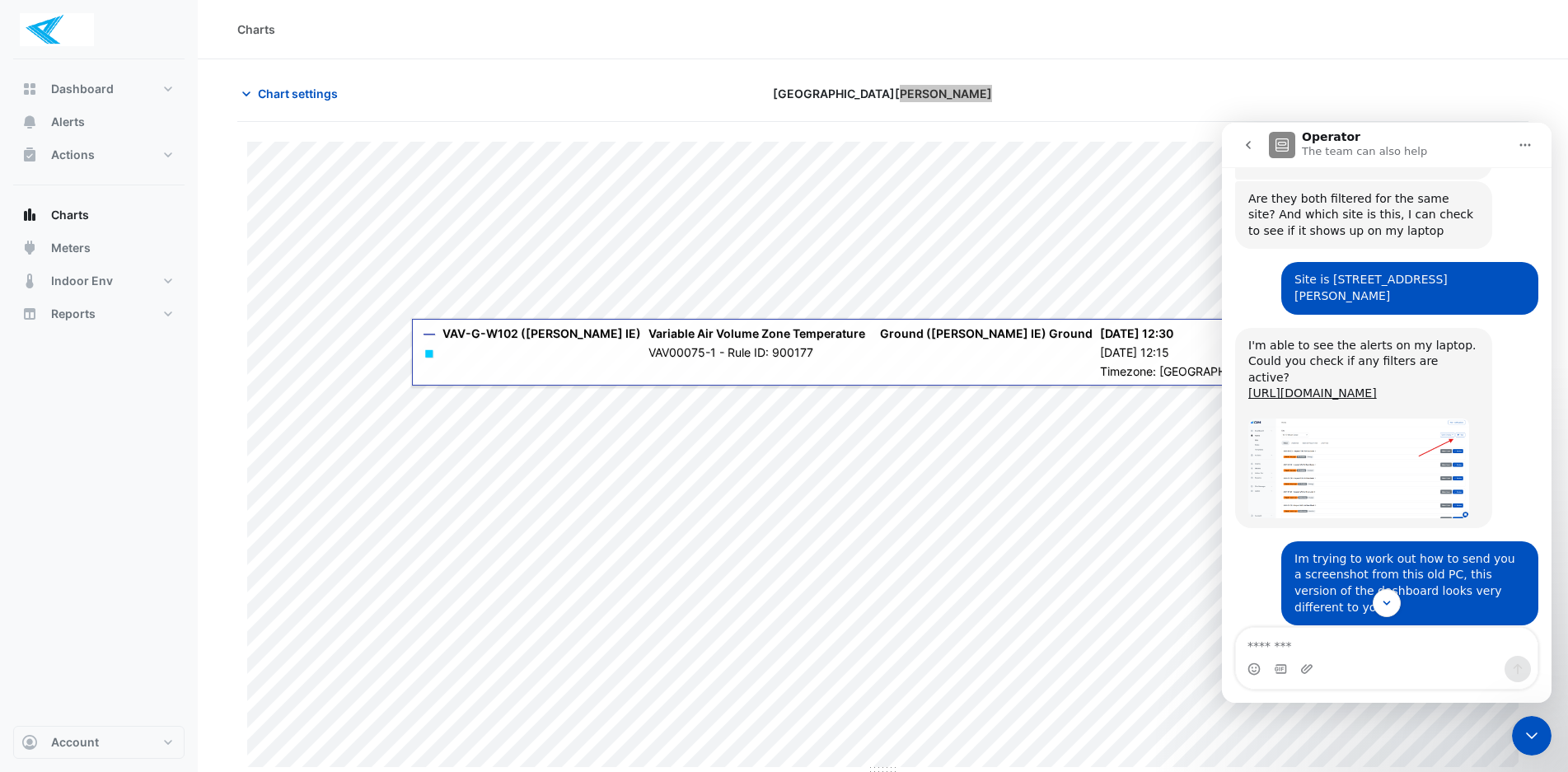
click at [1246, 151] on button "go back" at bounding box center [1247, 144] width 31 height 31
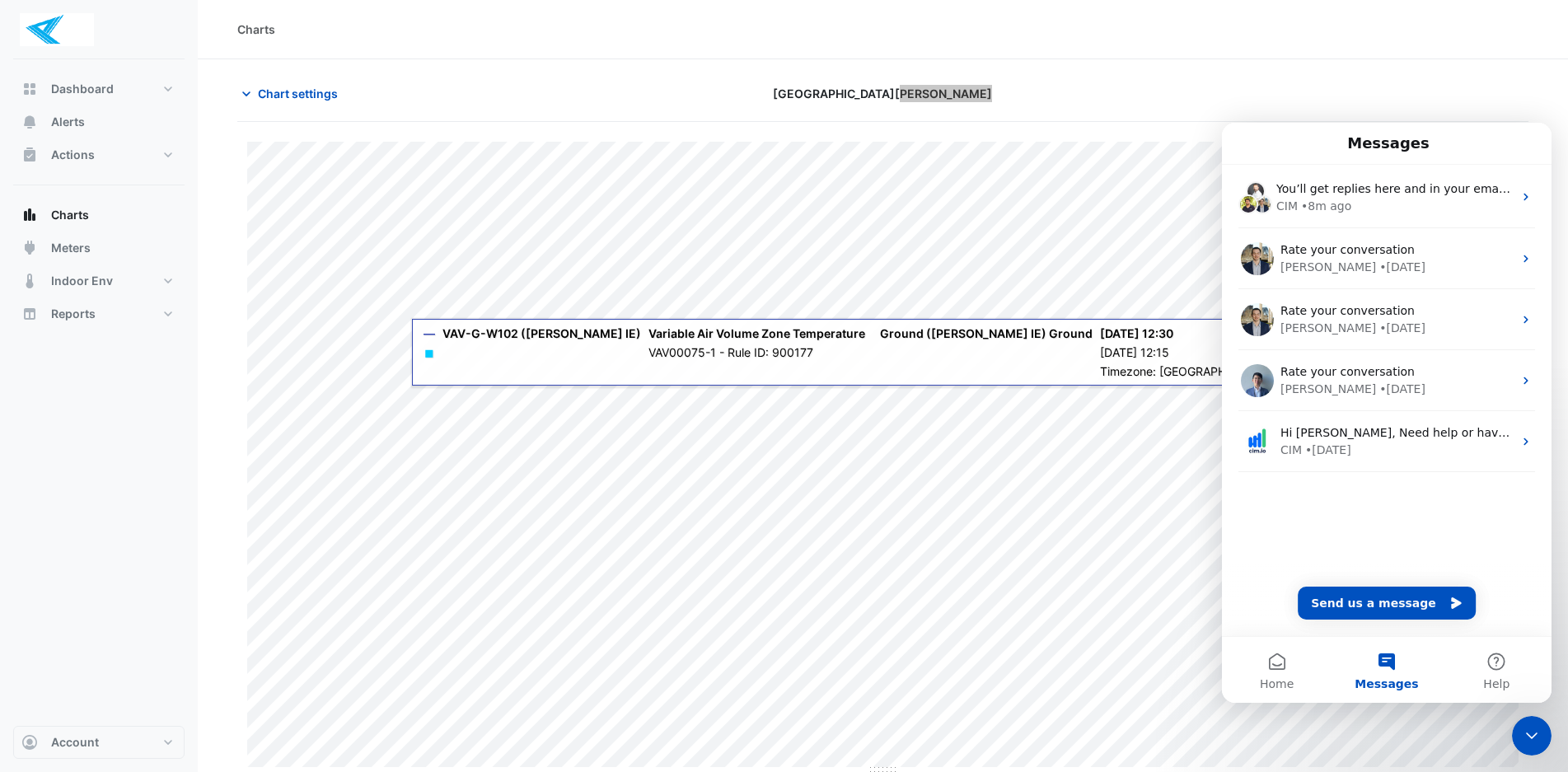
scroll to position [0, 0]
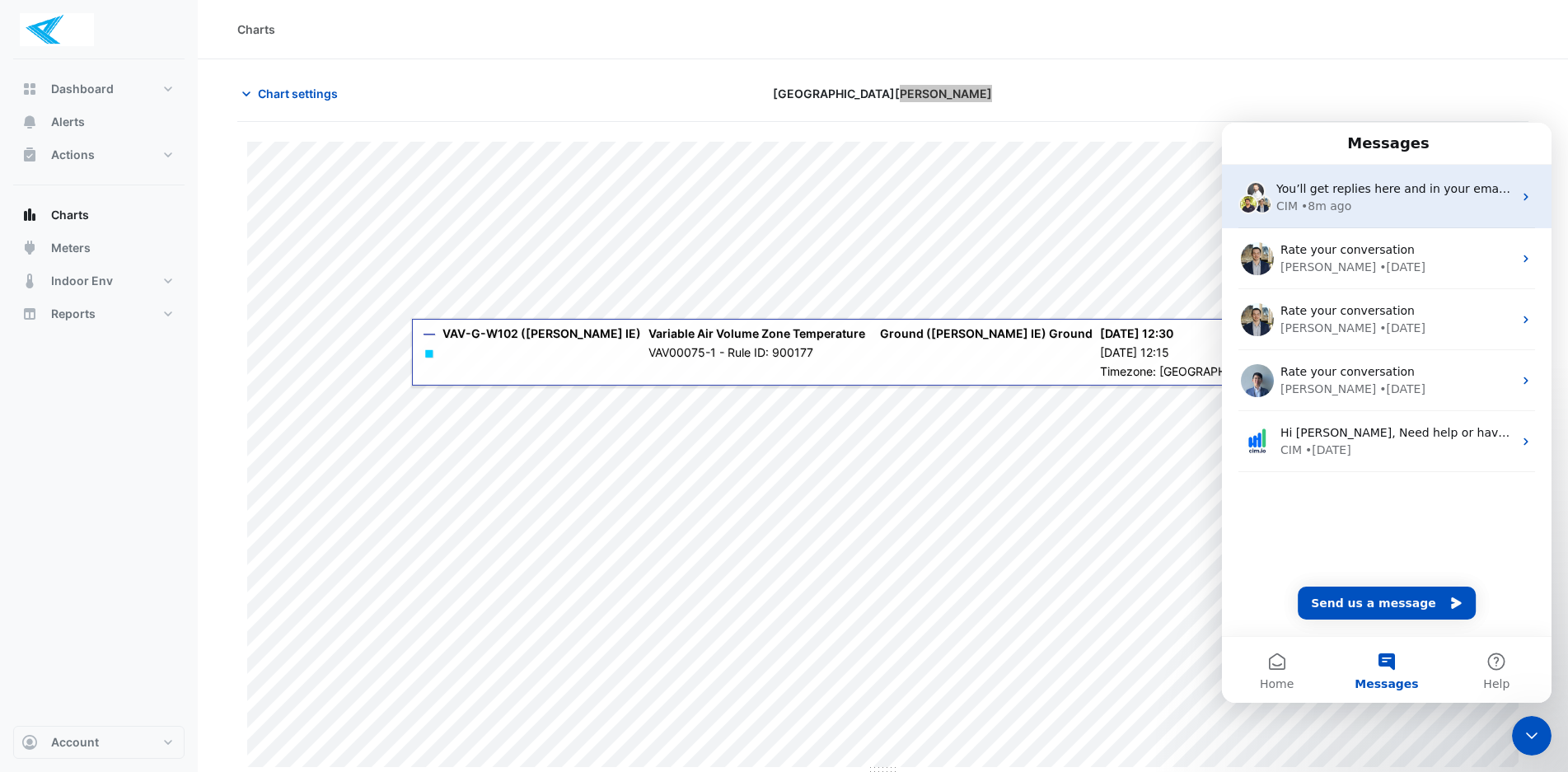
click at [1382, 214] on div "You’ll get replies here and in your email: [PERSON_NAME][EMAIL_ADDRESS][PERSON_…" at bounding box center [1386, 196] width 330 height 64
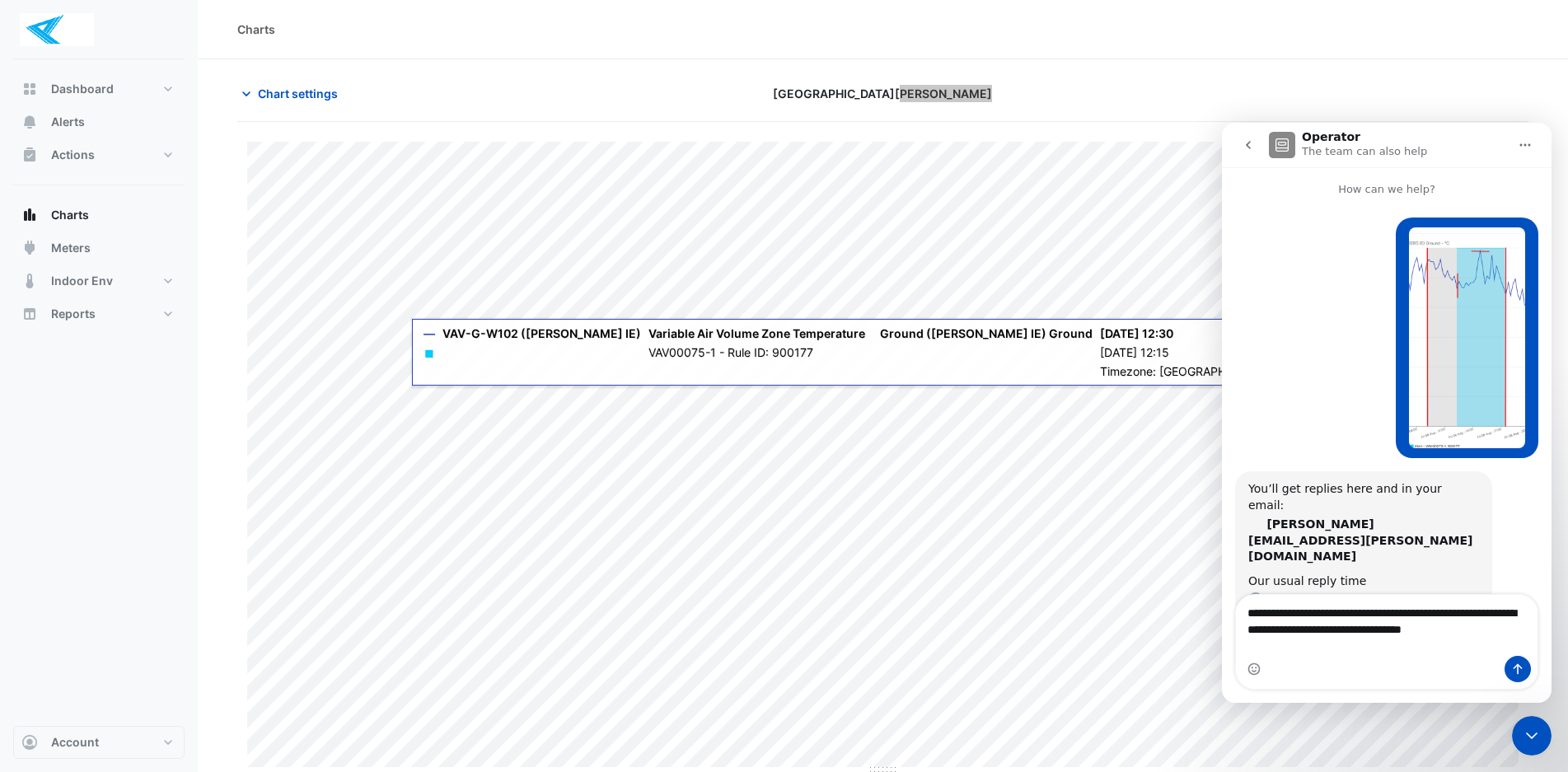
click at [1250, 147] on icon "go back" at bounding box center [1247, 144] width 13 height 13
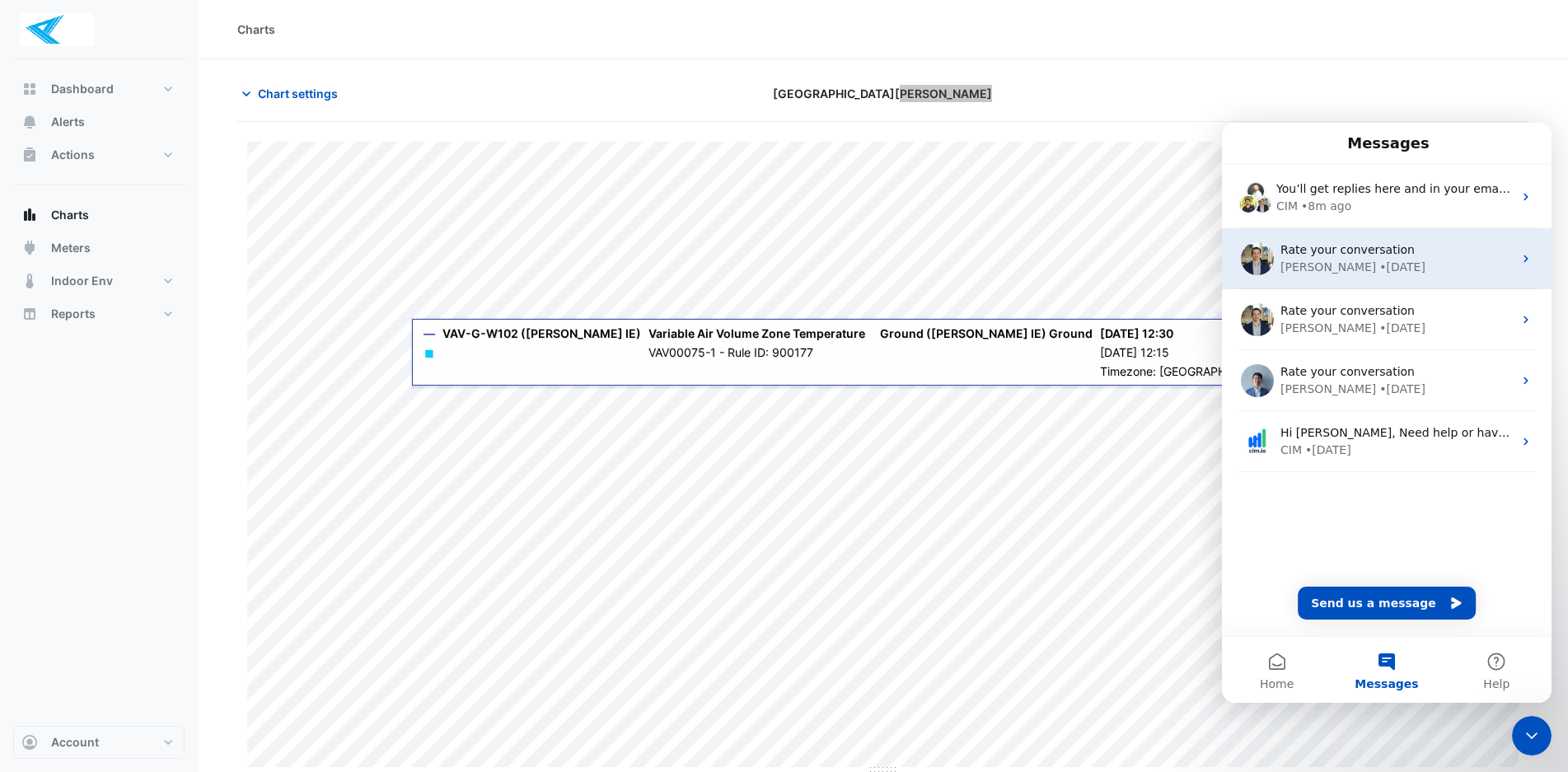
click at [1329, 244] on span "Rate your conversation" at bounding box center [1347, 249] width 134 height 13
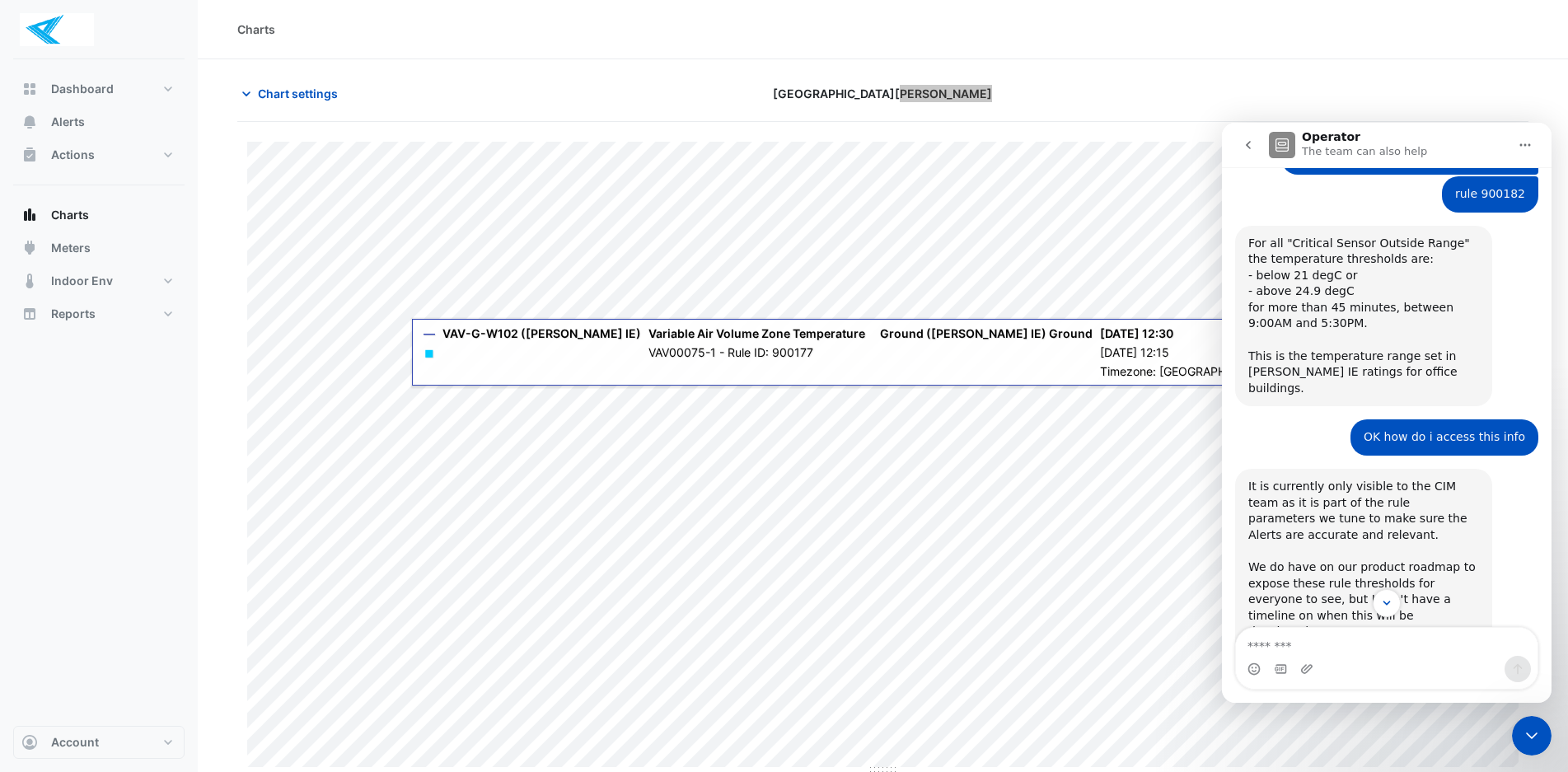
scroll to position [389, 0]
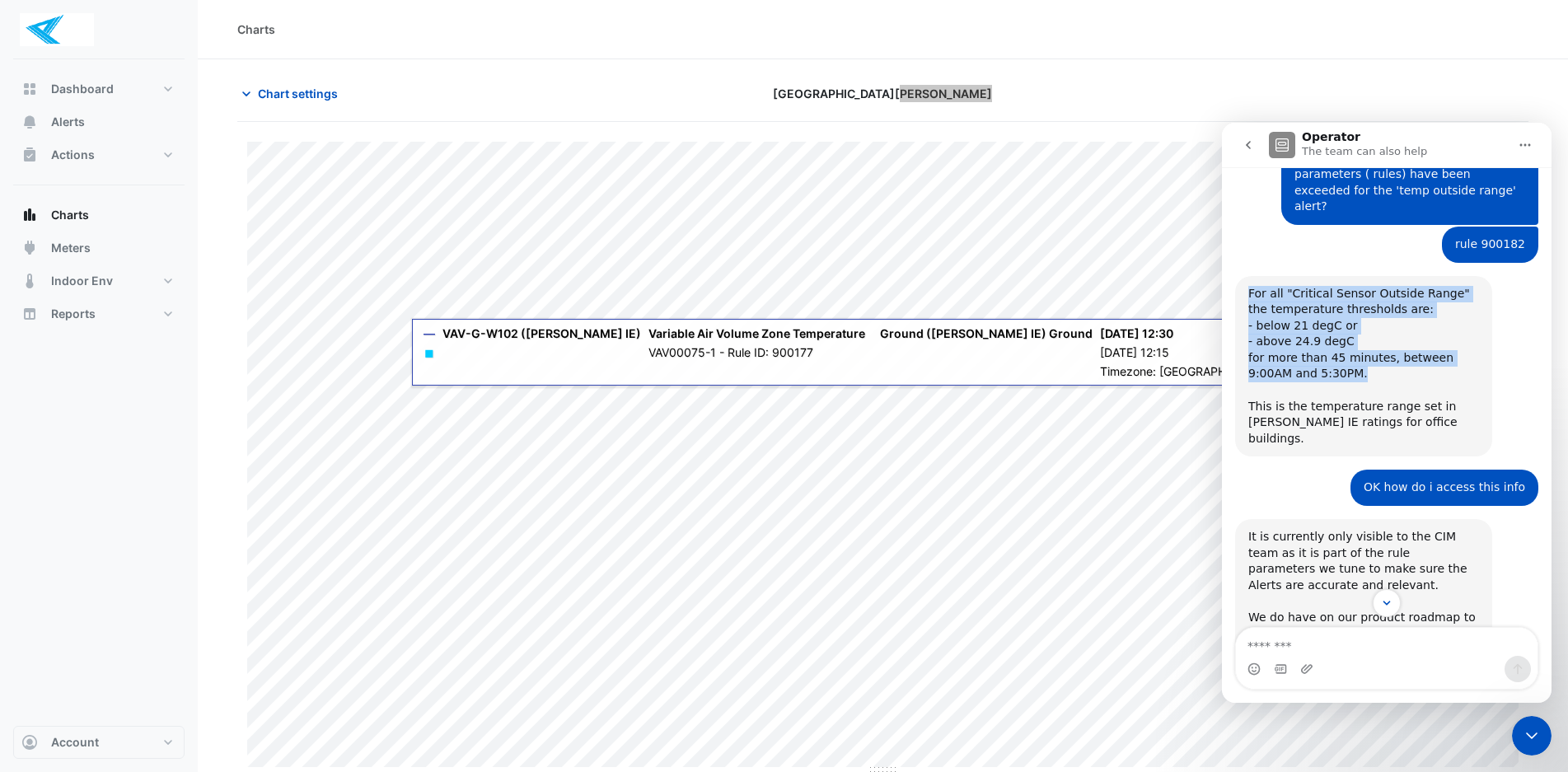
drag, startPoint x: 1323, startPoint y: 299, endPoint x: 1236, endPoint y: 214, distance: 121.6
click at [1236, 276] on div "For all "Critical Sensor Outside Range" the temperature thresholds are: - below…" at bounding box center [1363, 367] width 257 height 181
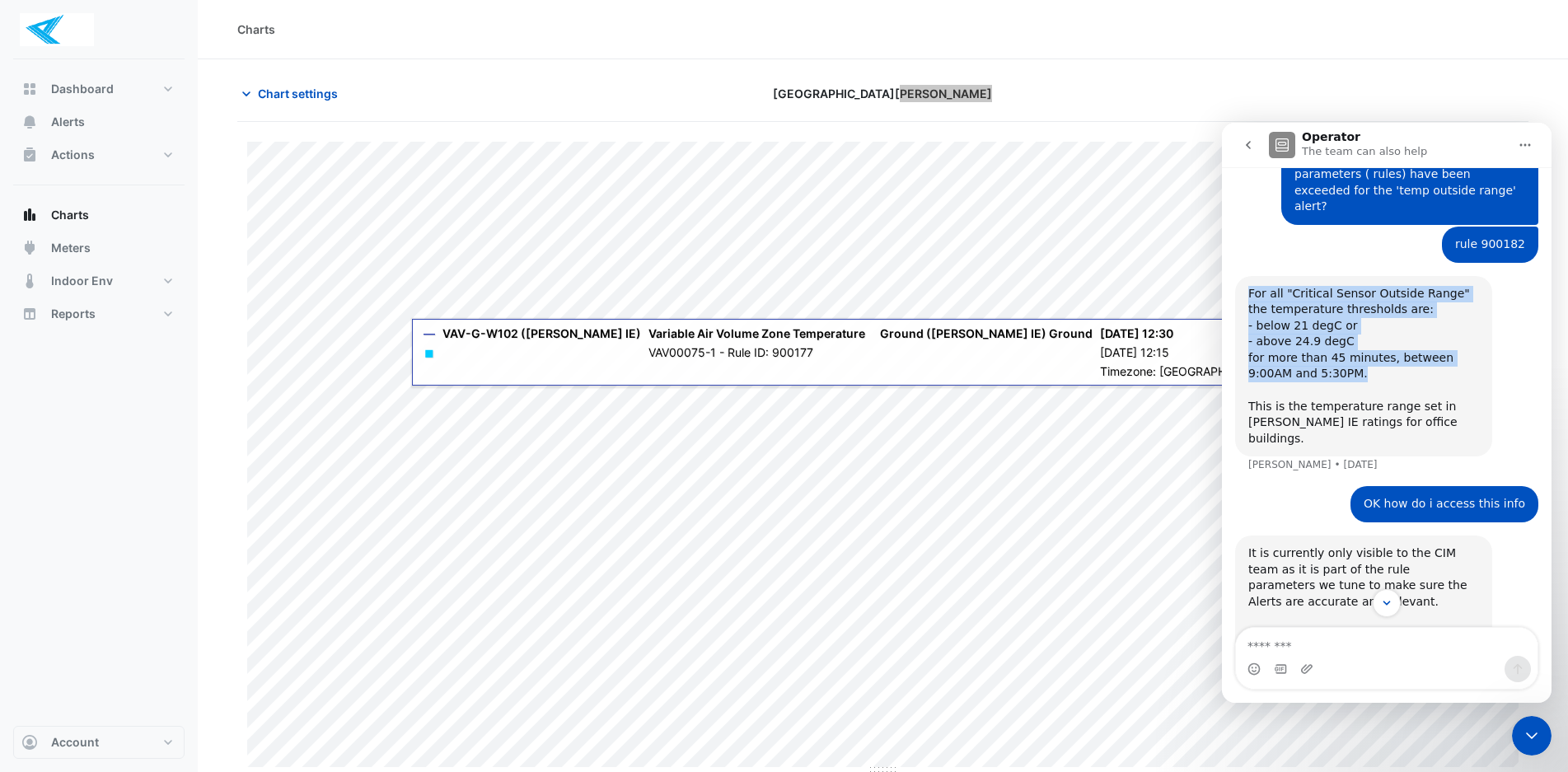
copy div "For all "Critical Sensor Outside Range" the temperature thresholds are: - below…"
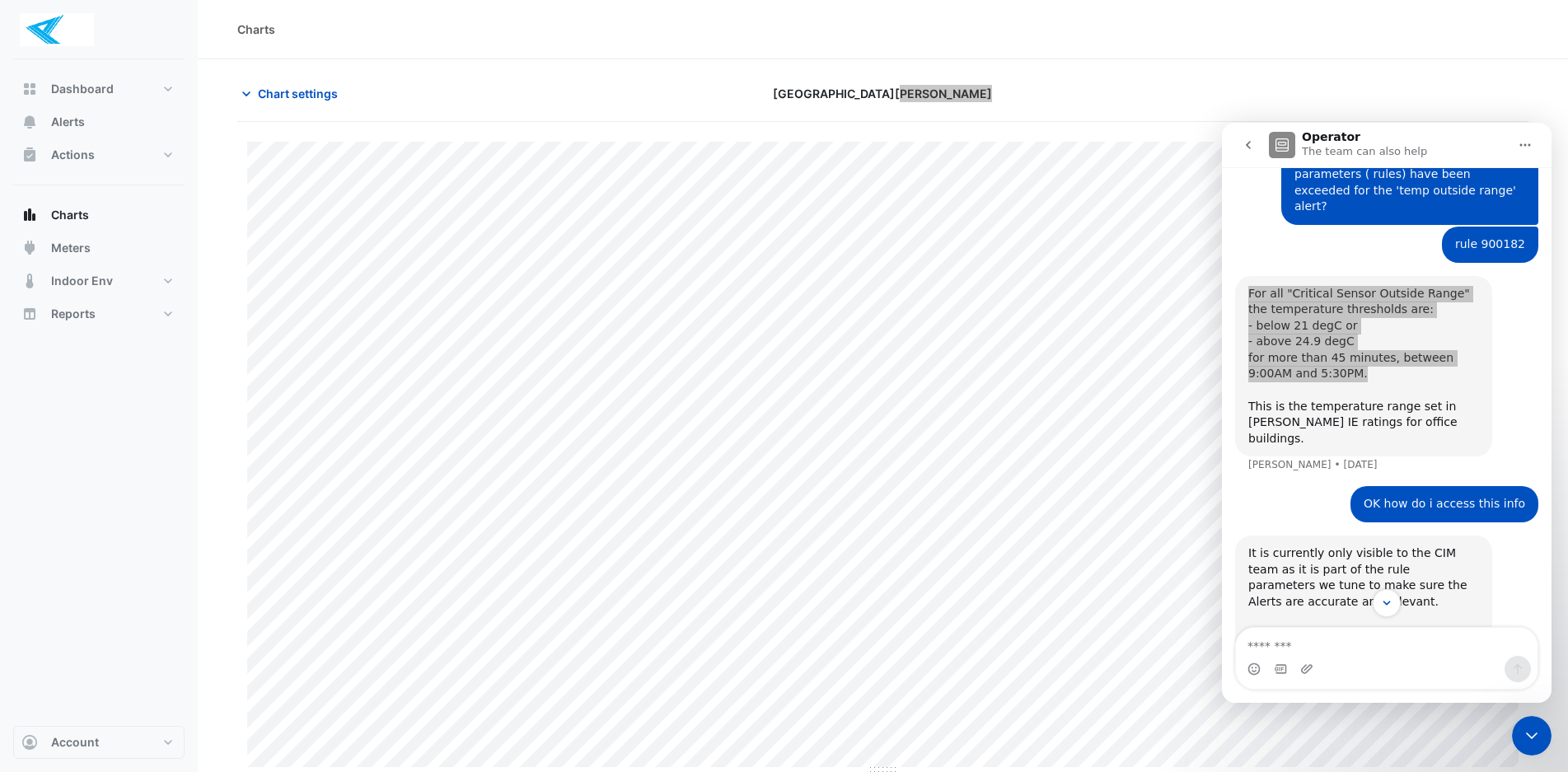
click at [1530, 742] on icon "Close Intercom Messenger" at bounding box center [1531, 735] width 20 height 20
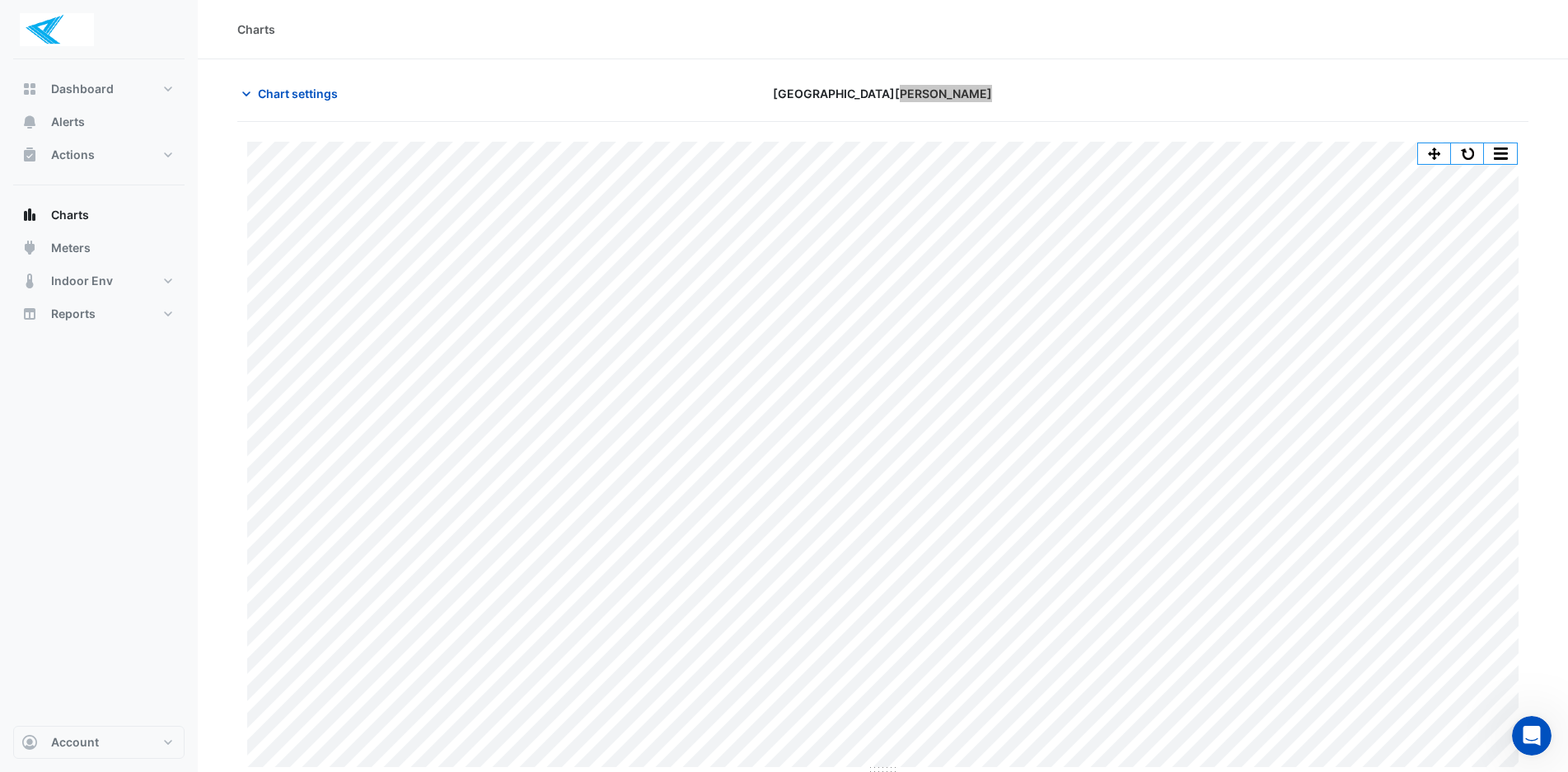
click at [1531, 736] on icon "Open Intercom Messenger" at bounding box center [1531, 735] width 27 height 27
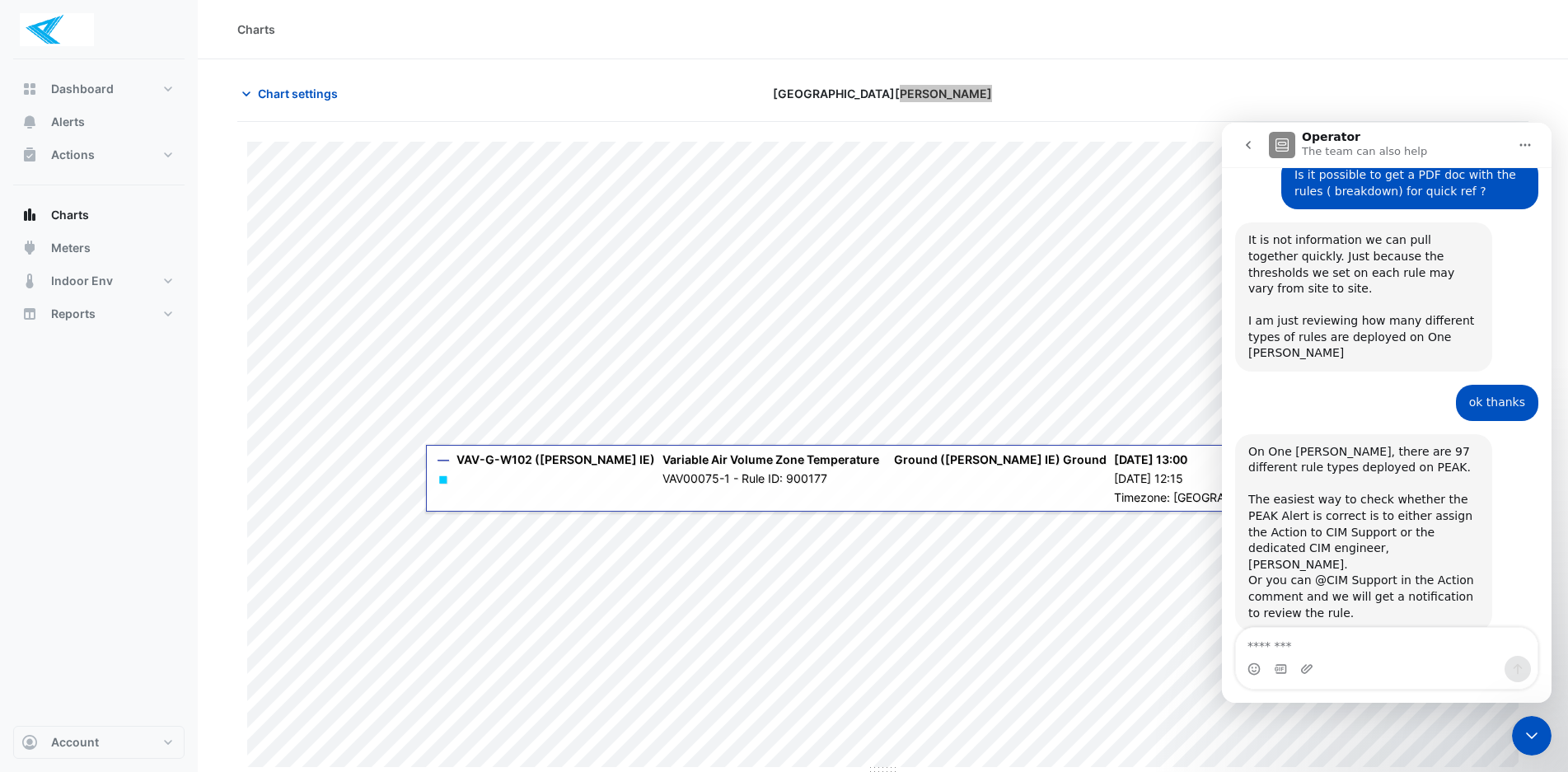
scroll to position [1131, 0]
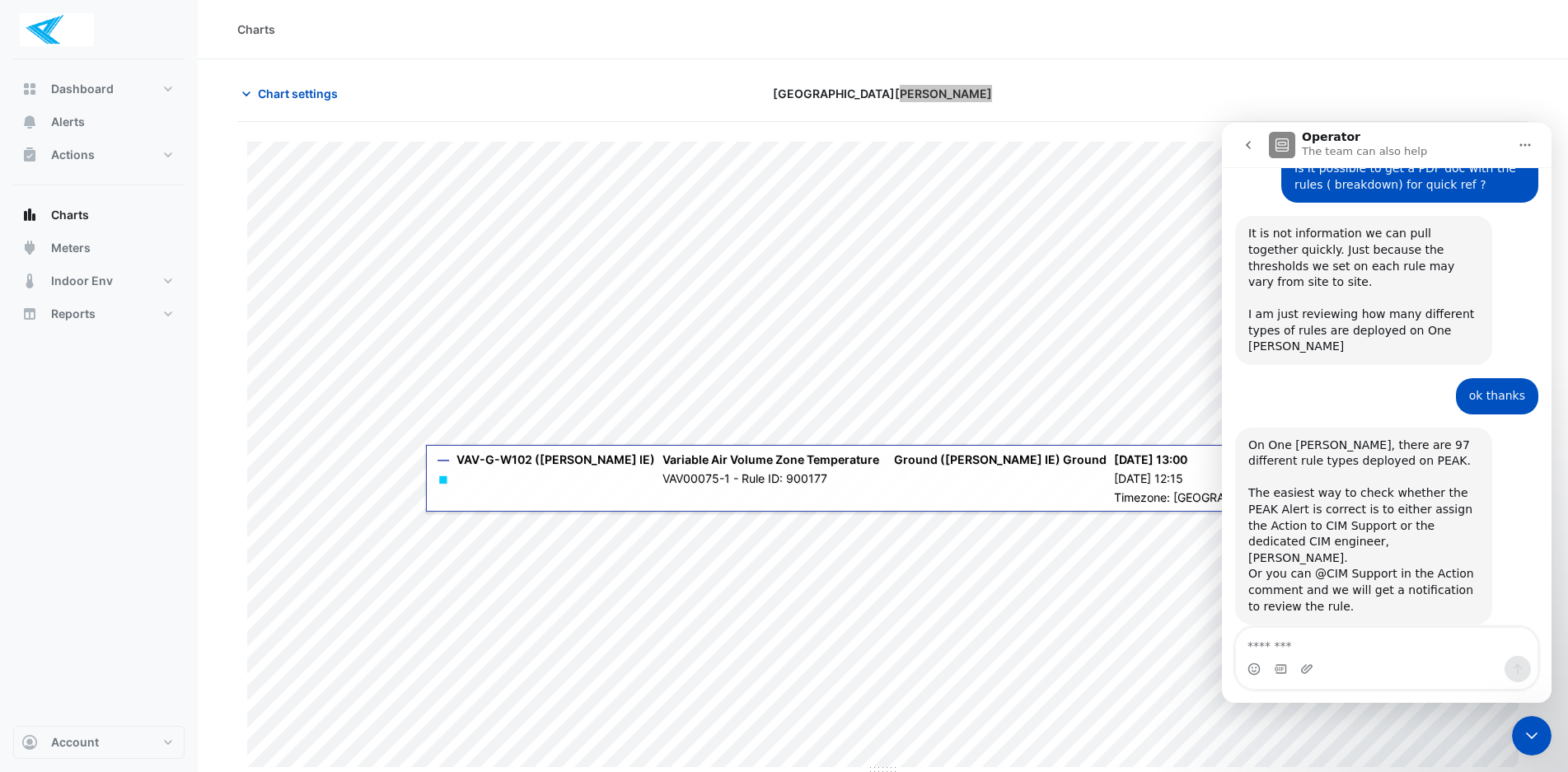
click at [1247, 148] on icon "go back" at bounding box center [1247, 144] width 13 height 13
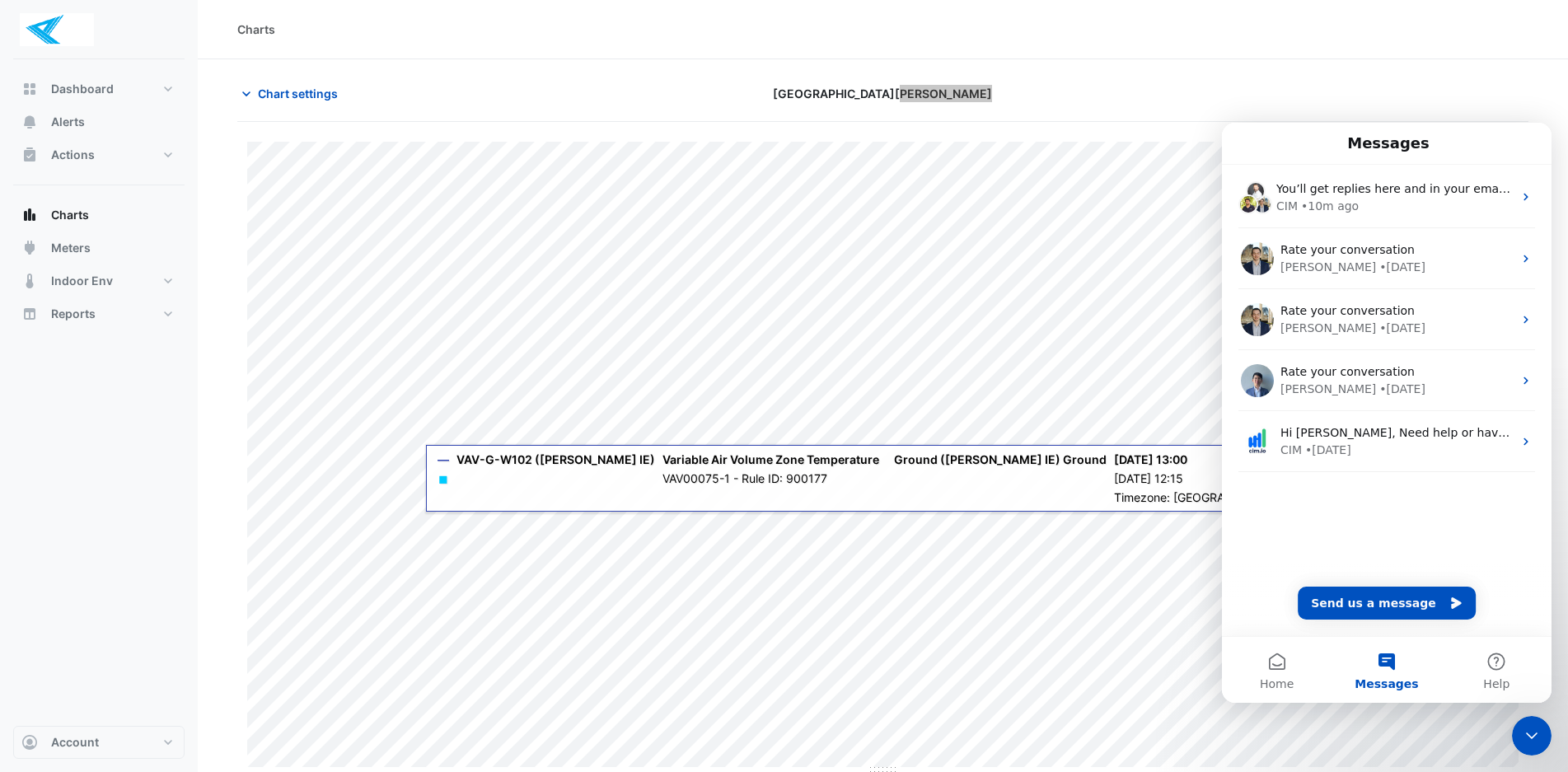
scroll to position [0, 0]
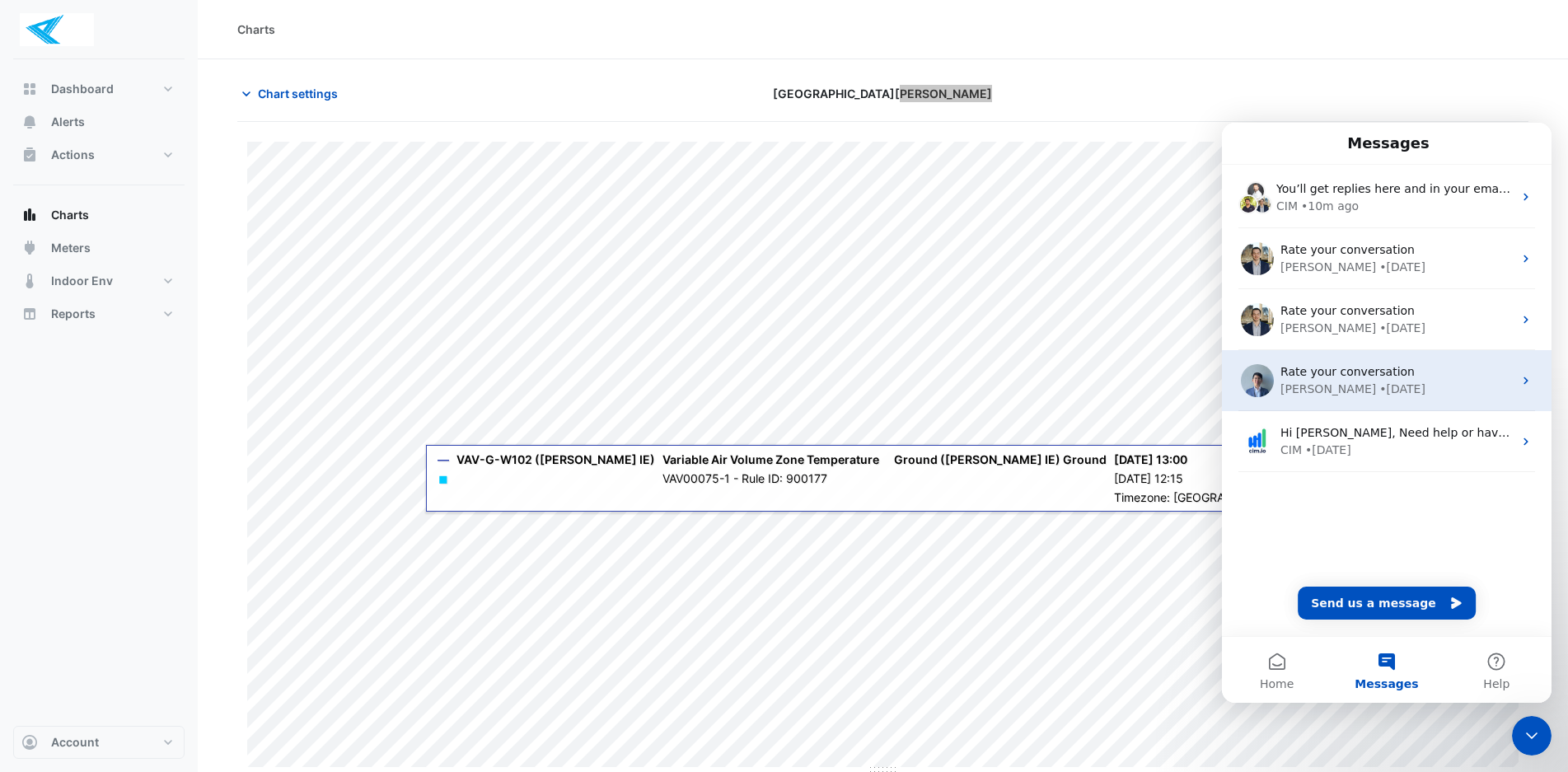
click at [1379, 392] on div "• [DATE]" at bounding box center [1402, 388] width 46 height 17
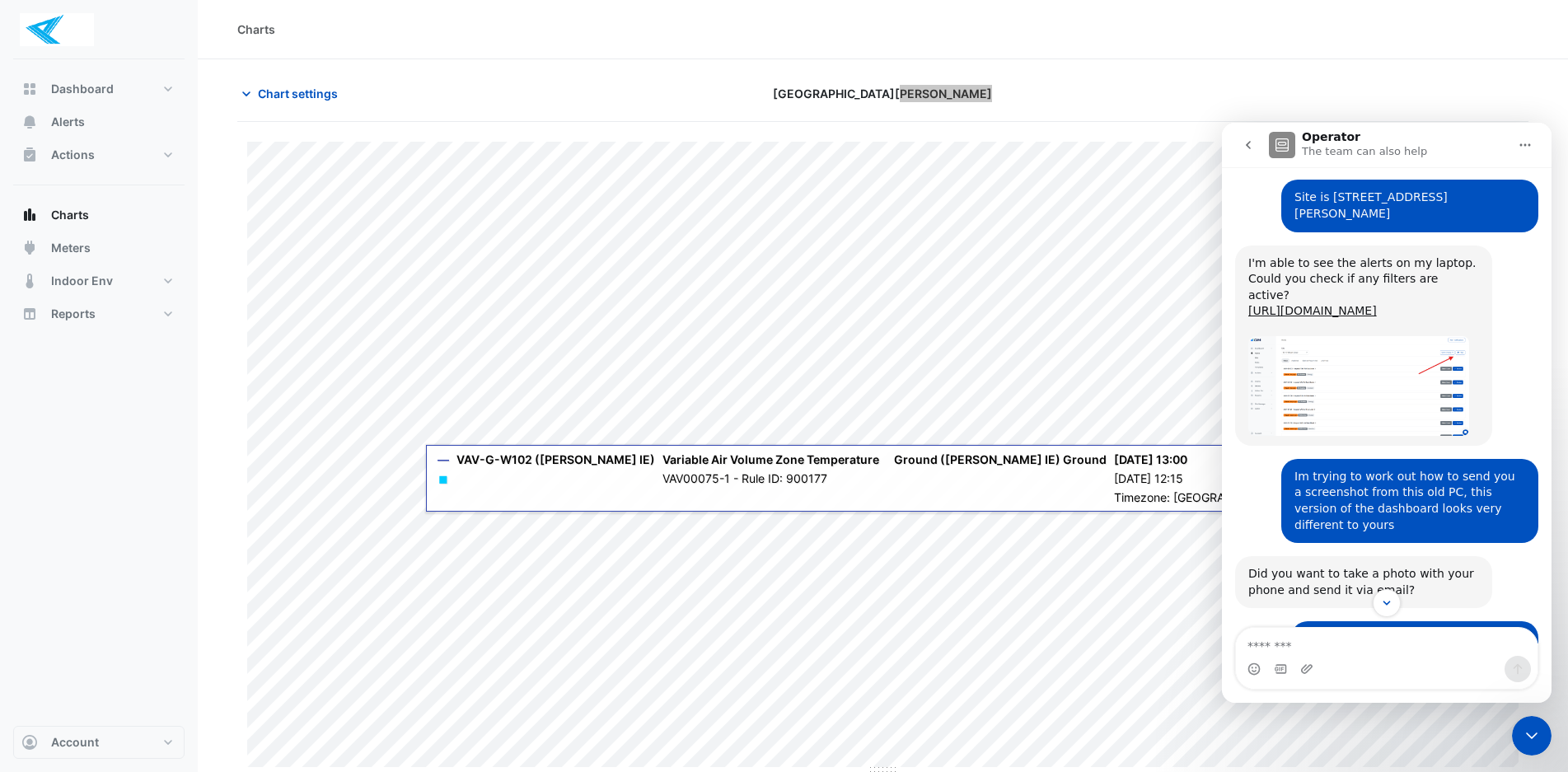
scroll to position [432, 0]
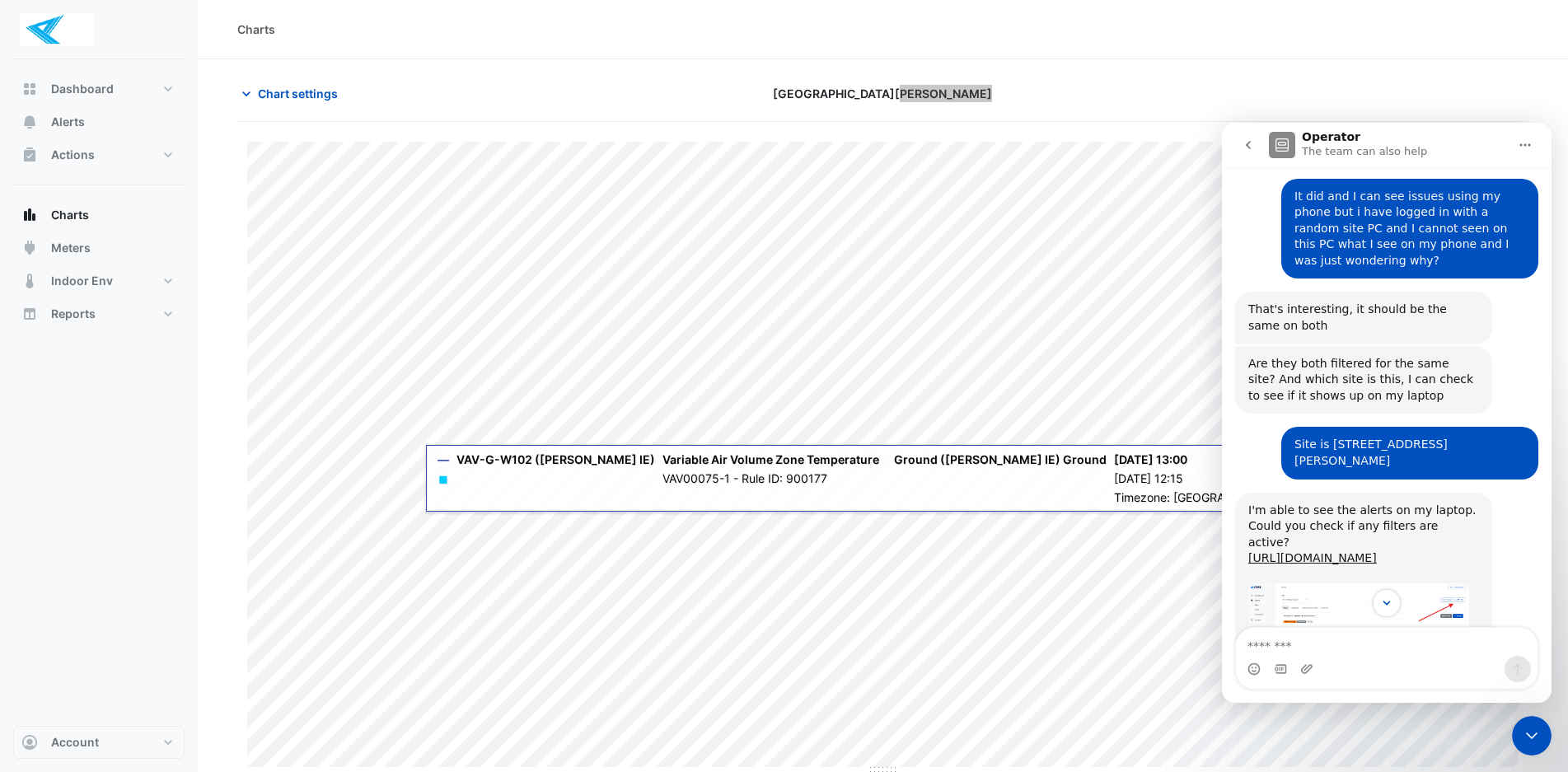
click at [1249, 145] on icon "go back" at bounding box center [1247, 144] width 13 height 13
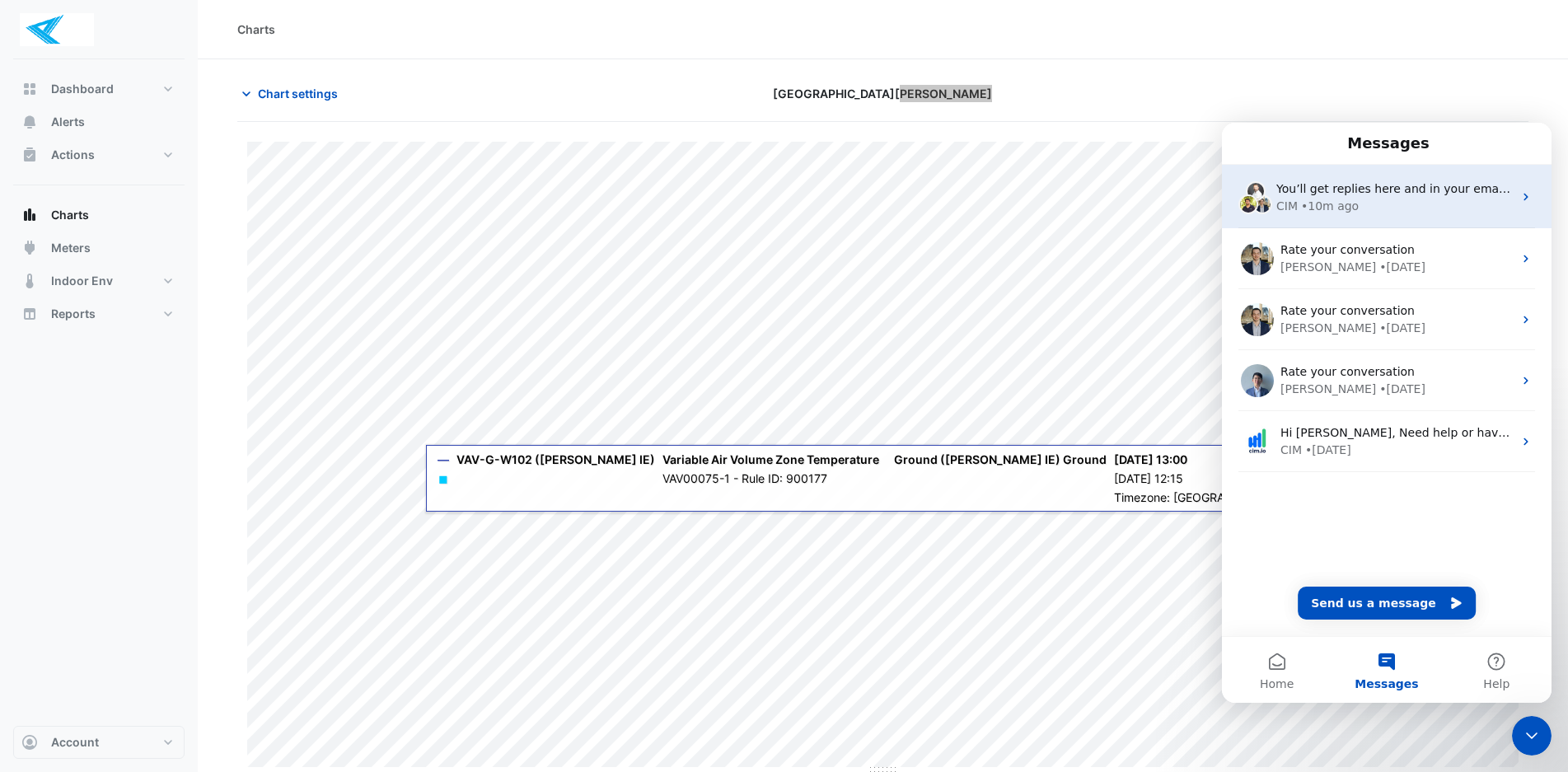
click at [1324, 198] on div "• 10m ago" at bounding box center [1330, 205] width 58 height 17
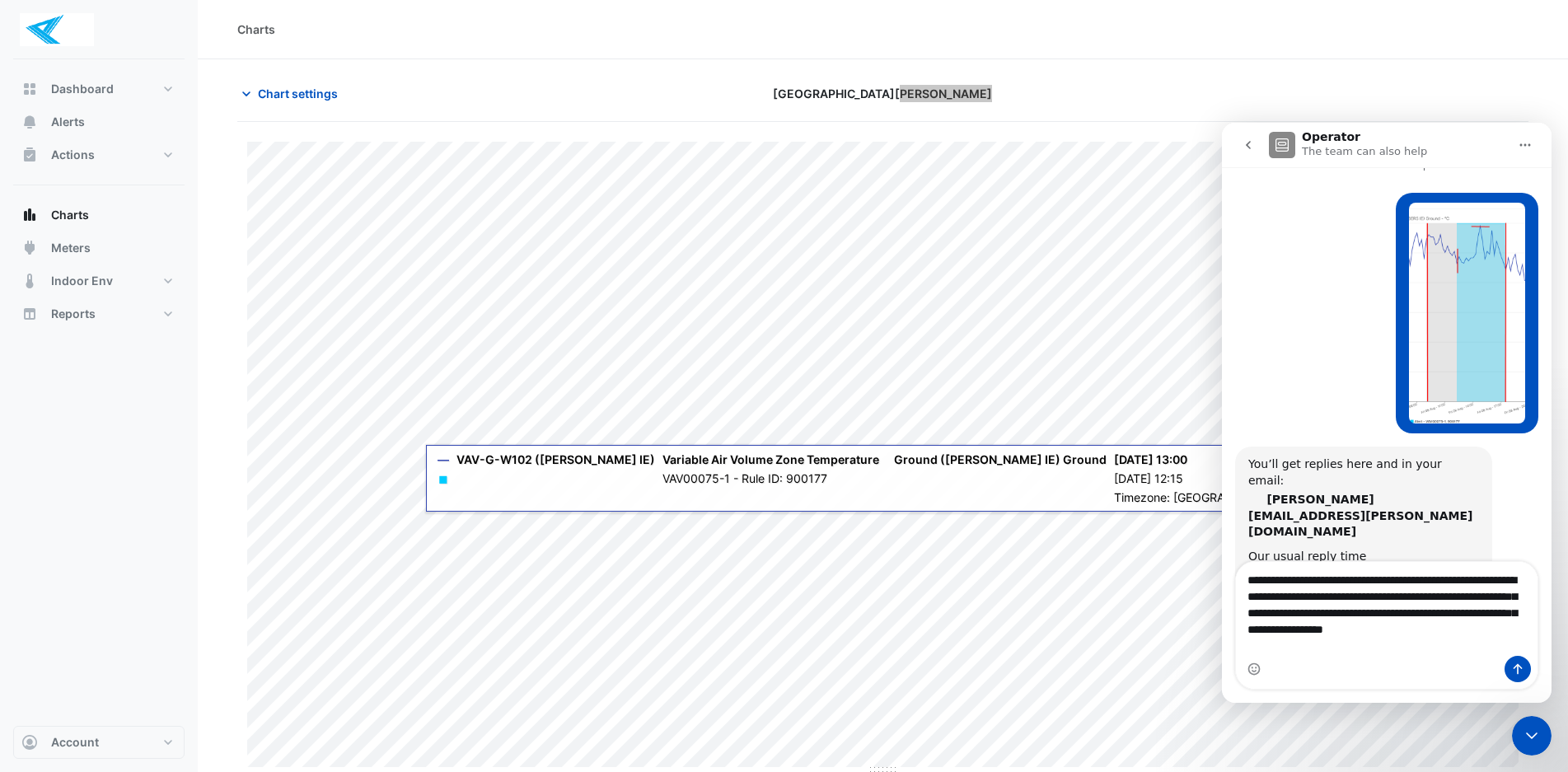
scroll to position [41, 0]
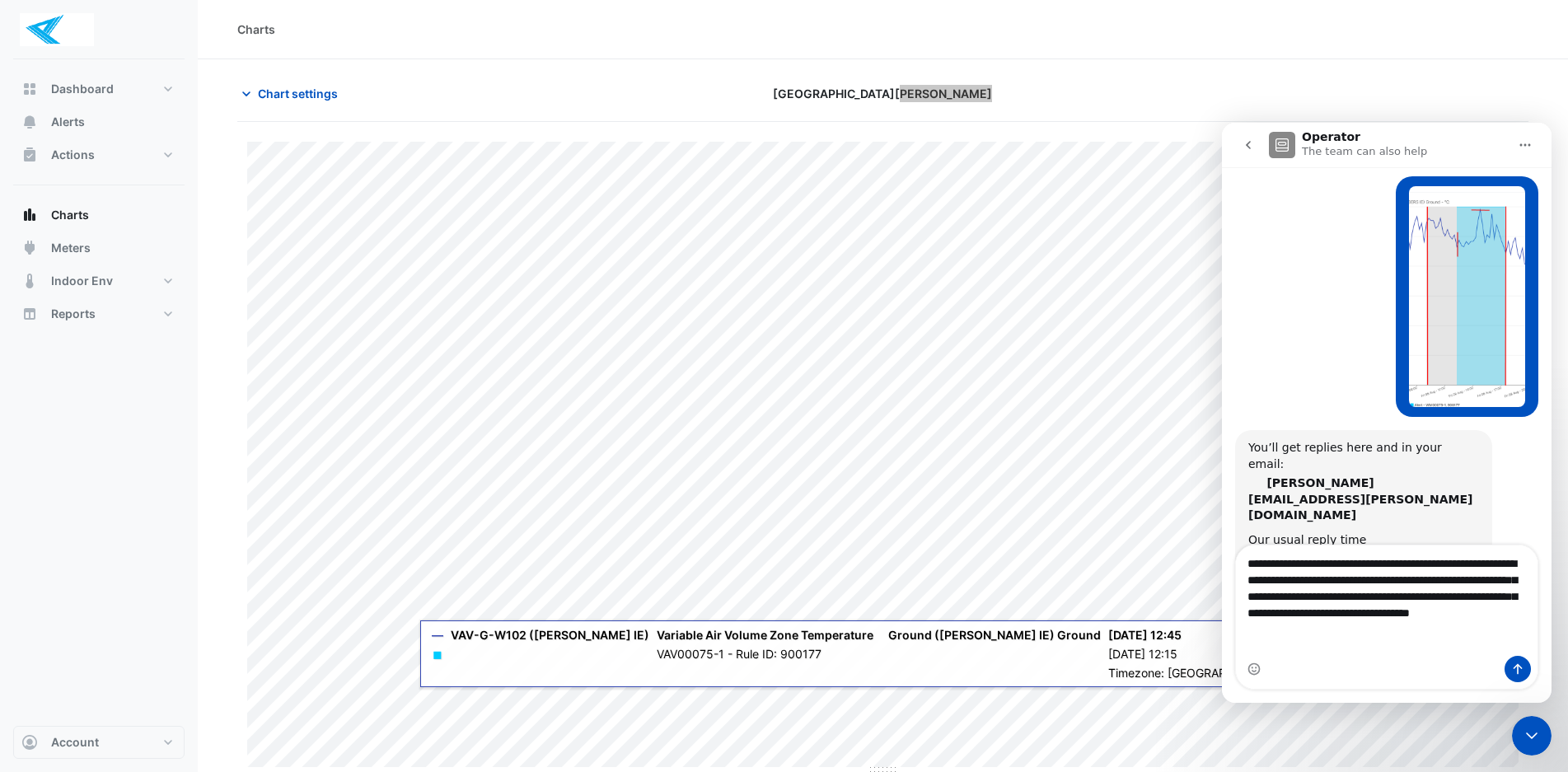
click at [1348, 613] on textarea "**********" at bounding box center [1386, 592] width 302 height 94
drag, startPoint x: 1487, startPoint y: 614, endPoint x: 1472, endPoint y: 643, distance: 32.6
click at [1486, 616] on textarea "**********" at bounding box center [1386, 592] width 302 height 94
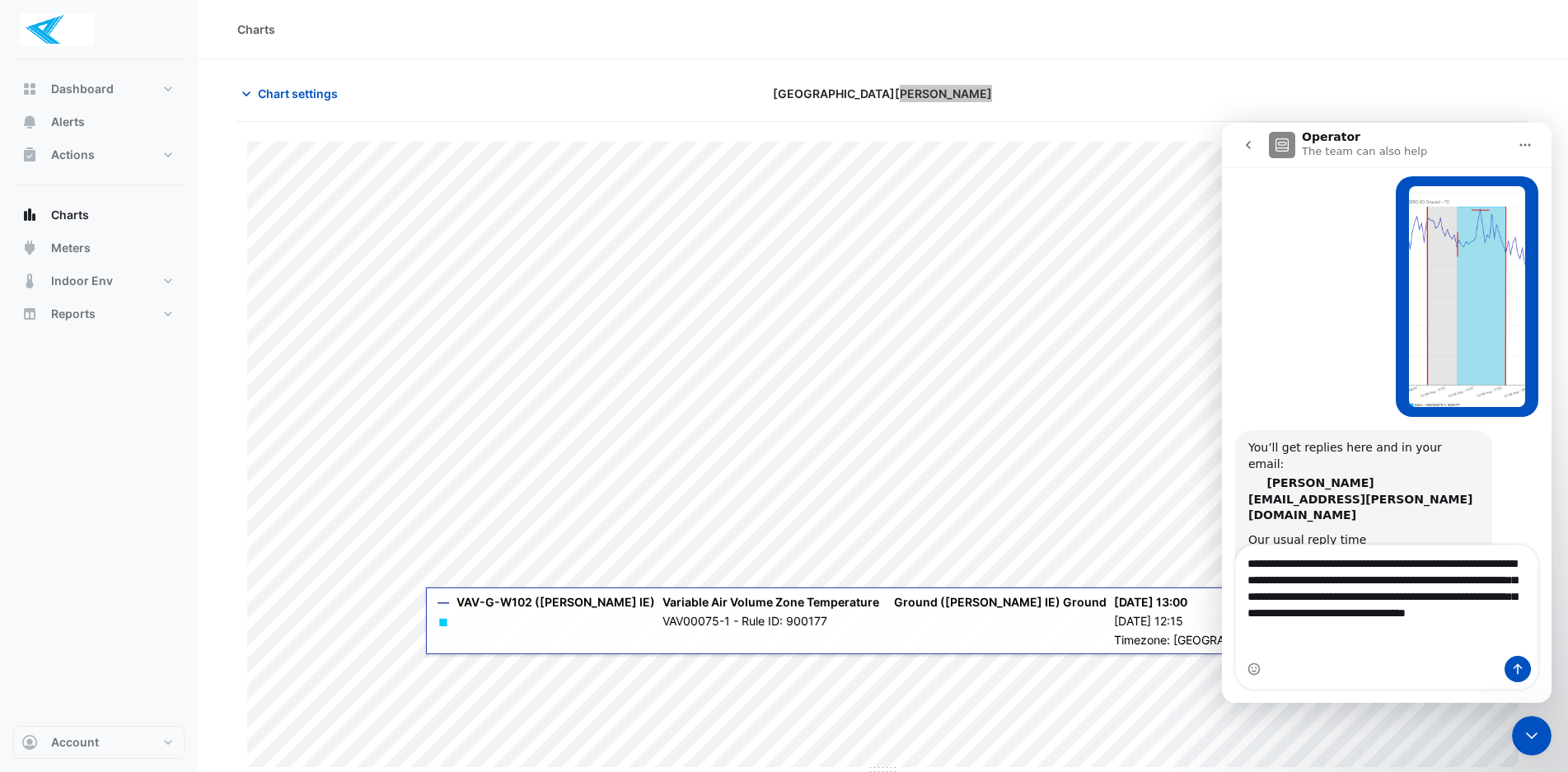
click at [1378, 640] on textarea "**********" at bounding box center [1386, 592] width 302 height 94
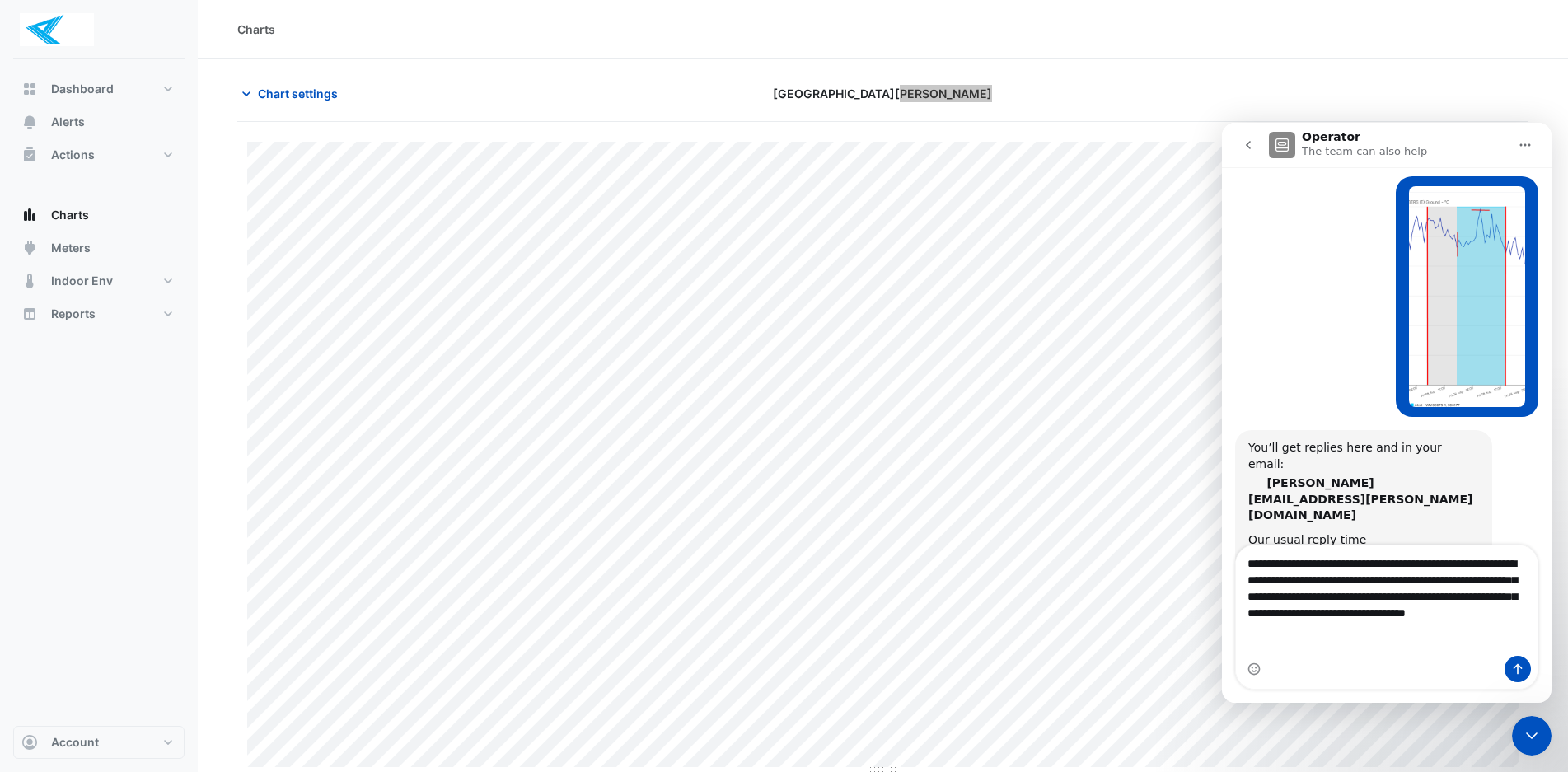
type textarea "**********"
click at [1515, 666] on icon "Send a message…" at bounding box center [1517, 668] width 9 height 11
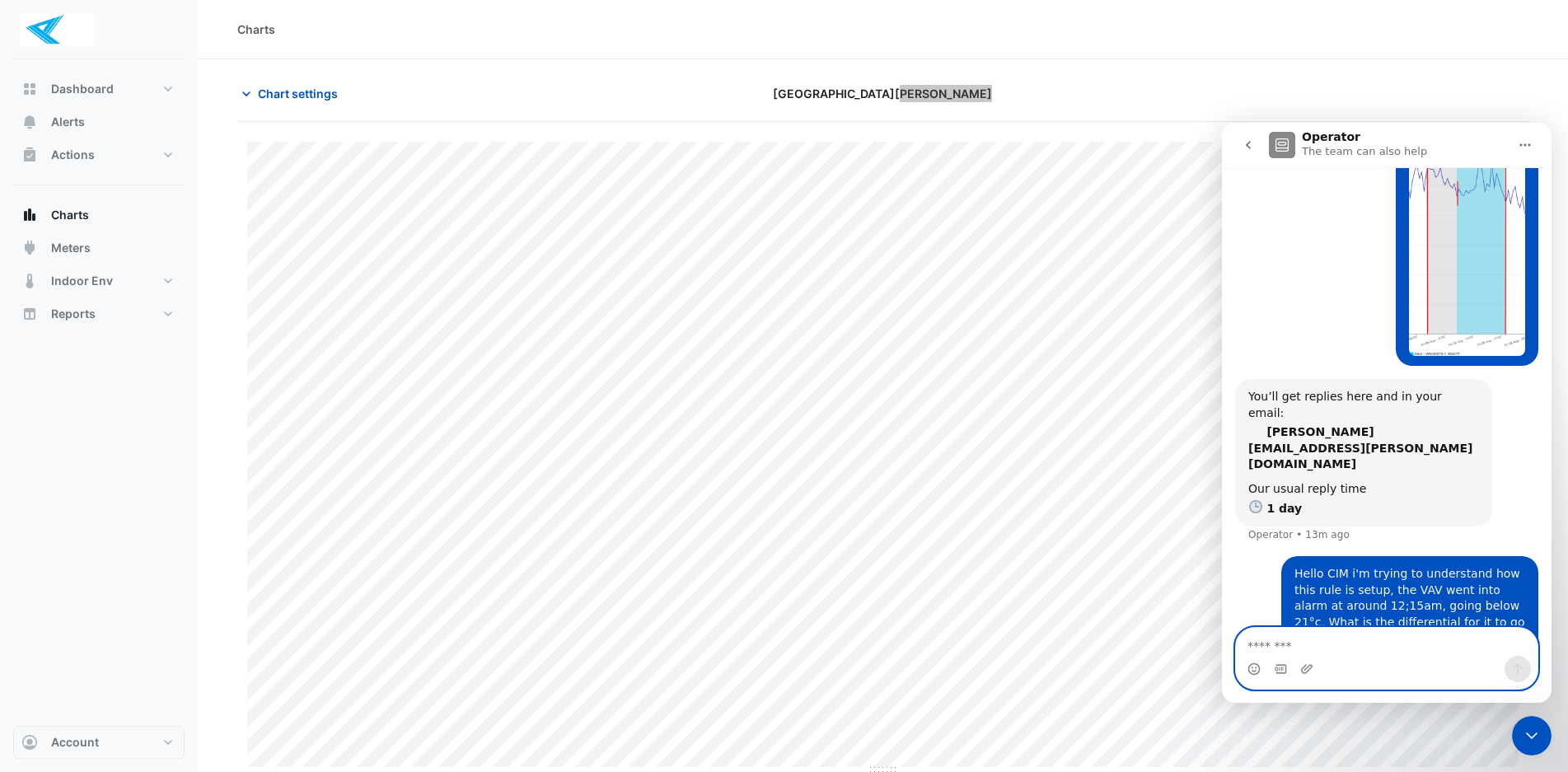
scroll to position [106, 0]
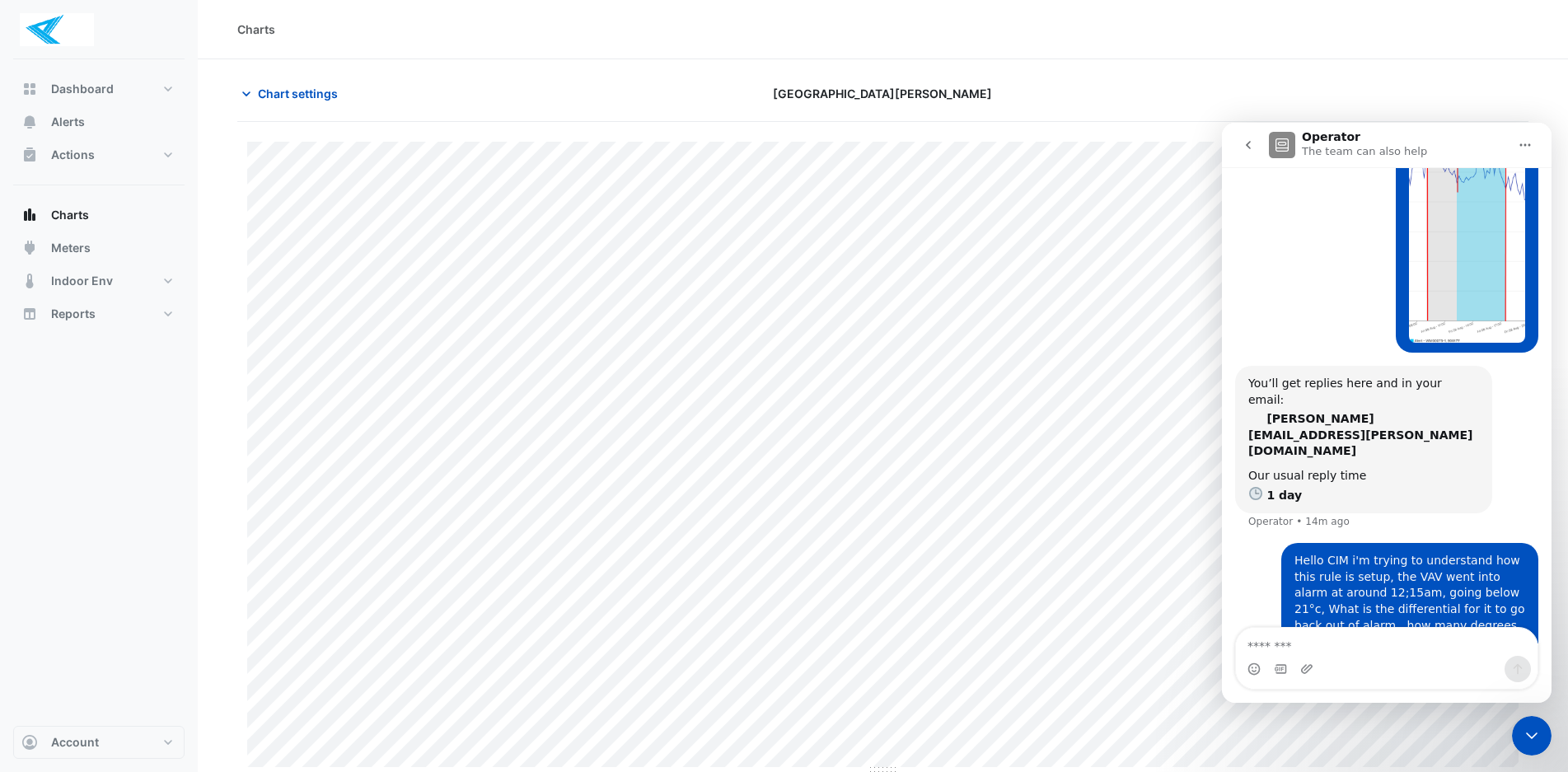
click at [630, 86] on div "Chart settings" at bounding box center [445, 93] width 436 height 29
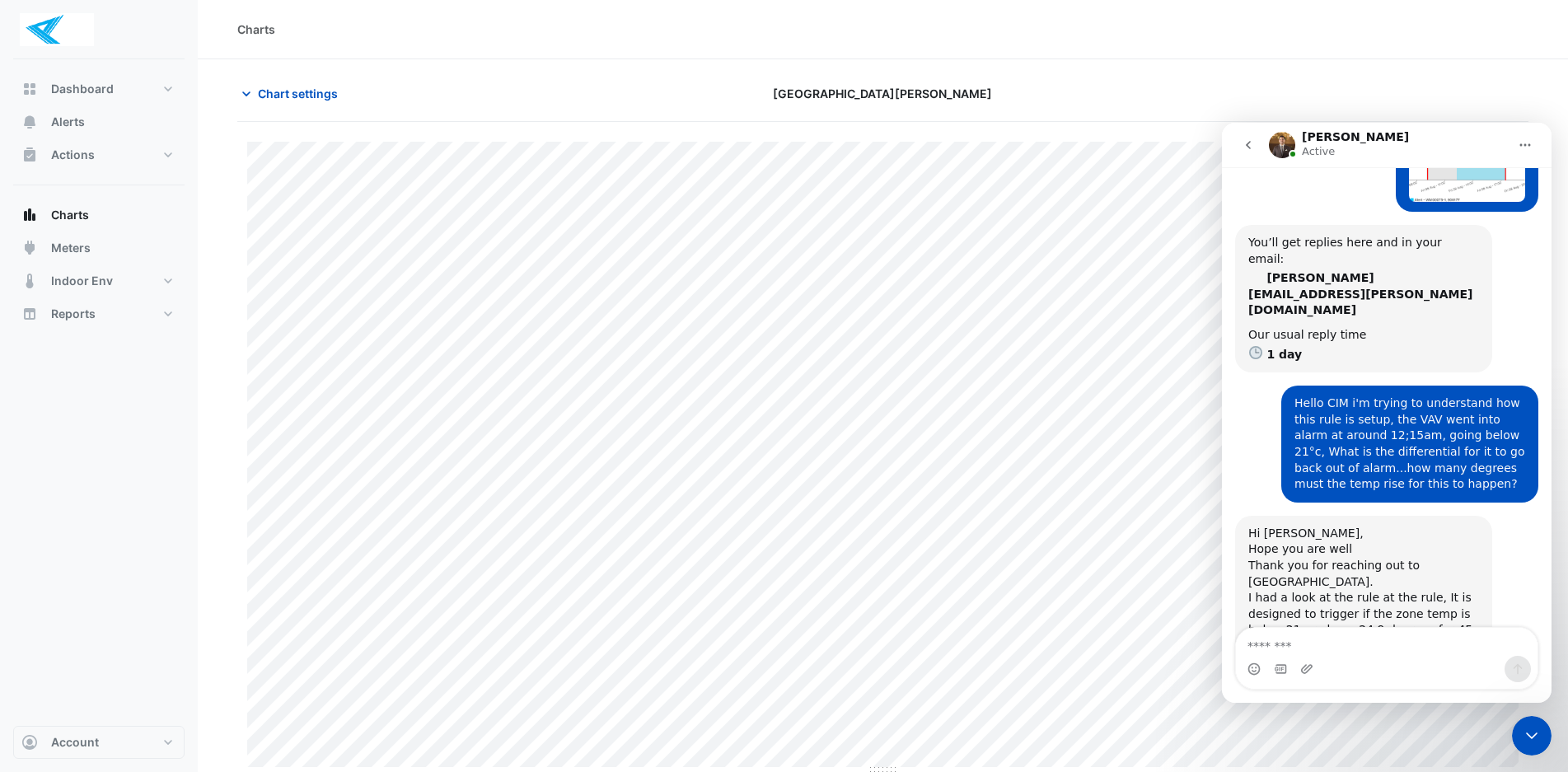
scroll to position [300, 0]
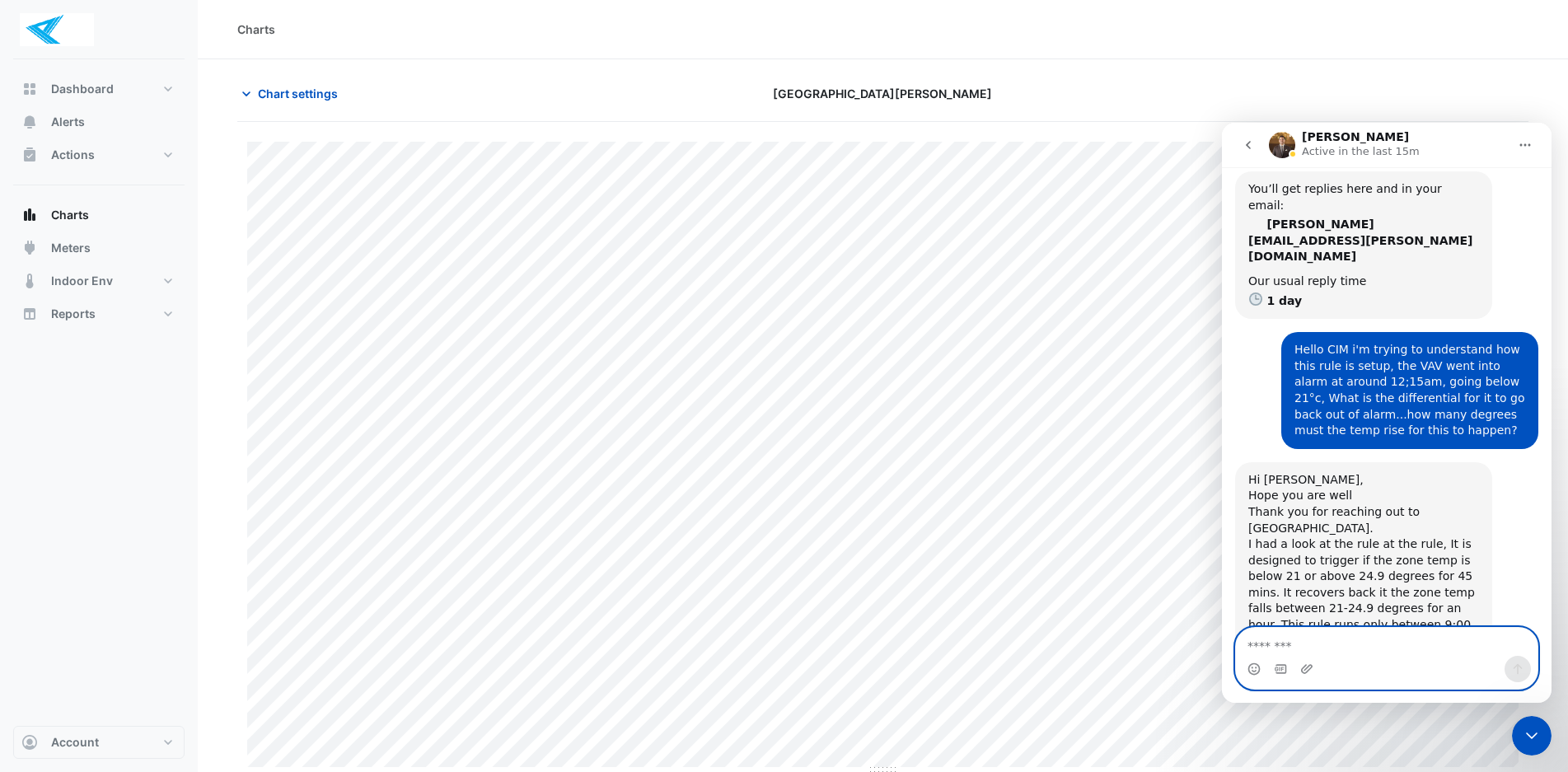
click at [1279, 644] on textarea "Message…" at bounding box center [1386, 642] width 302 height 28
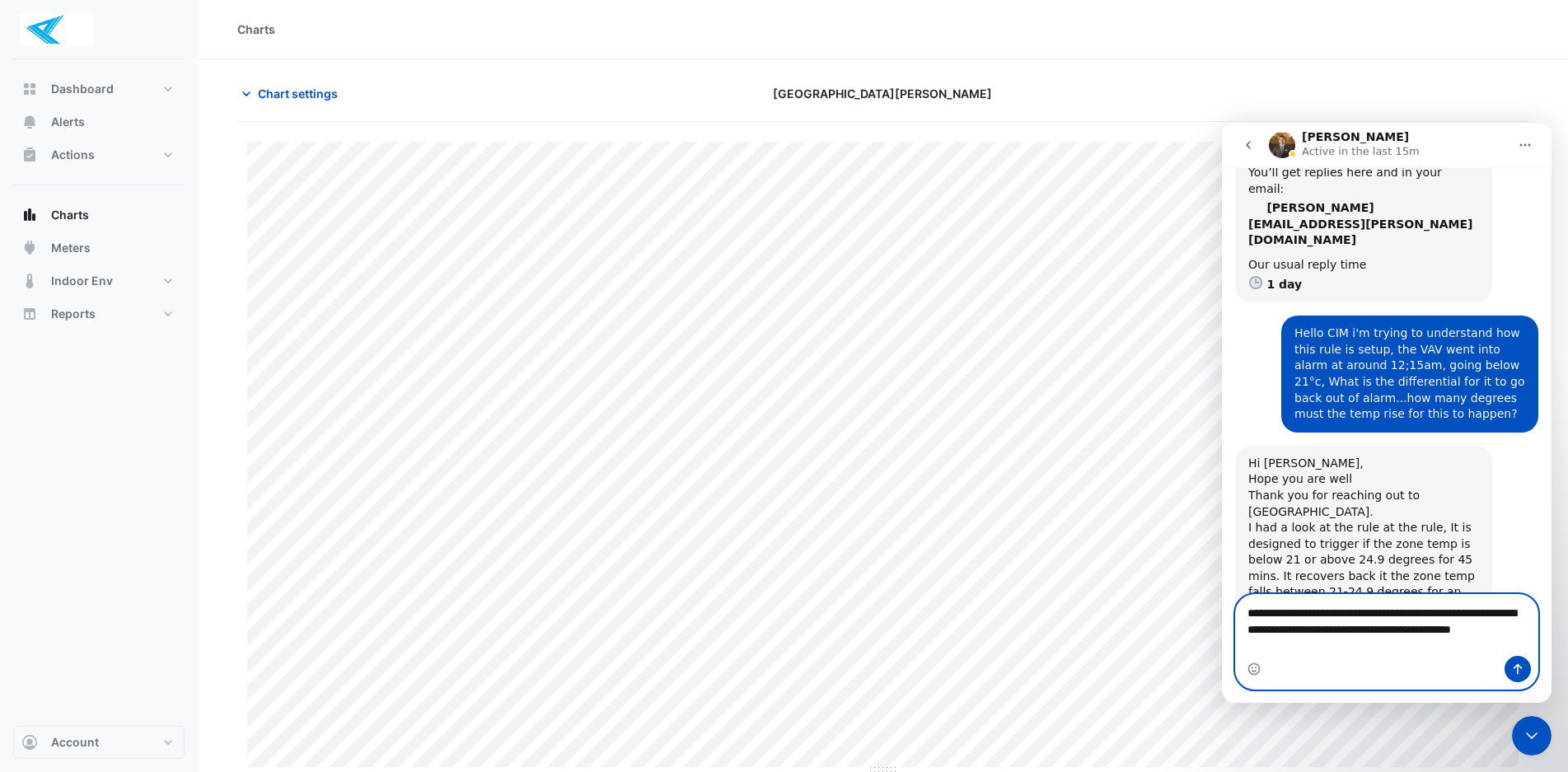
scroll to position [333, 0]
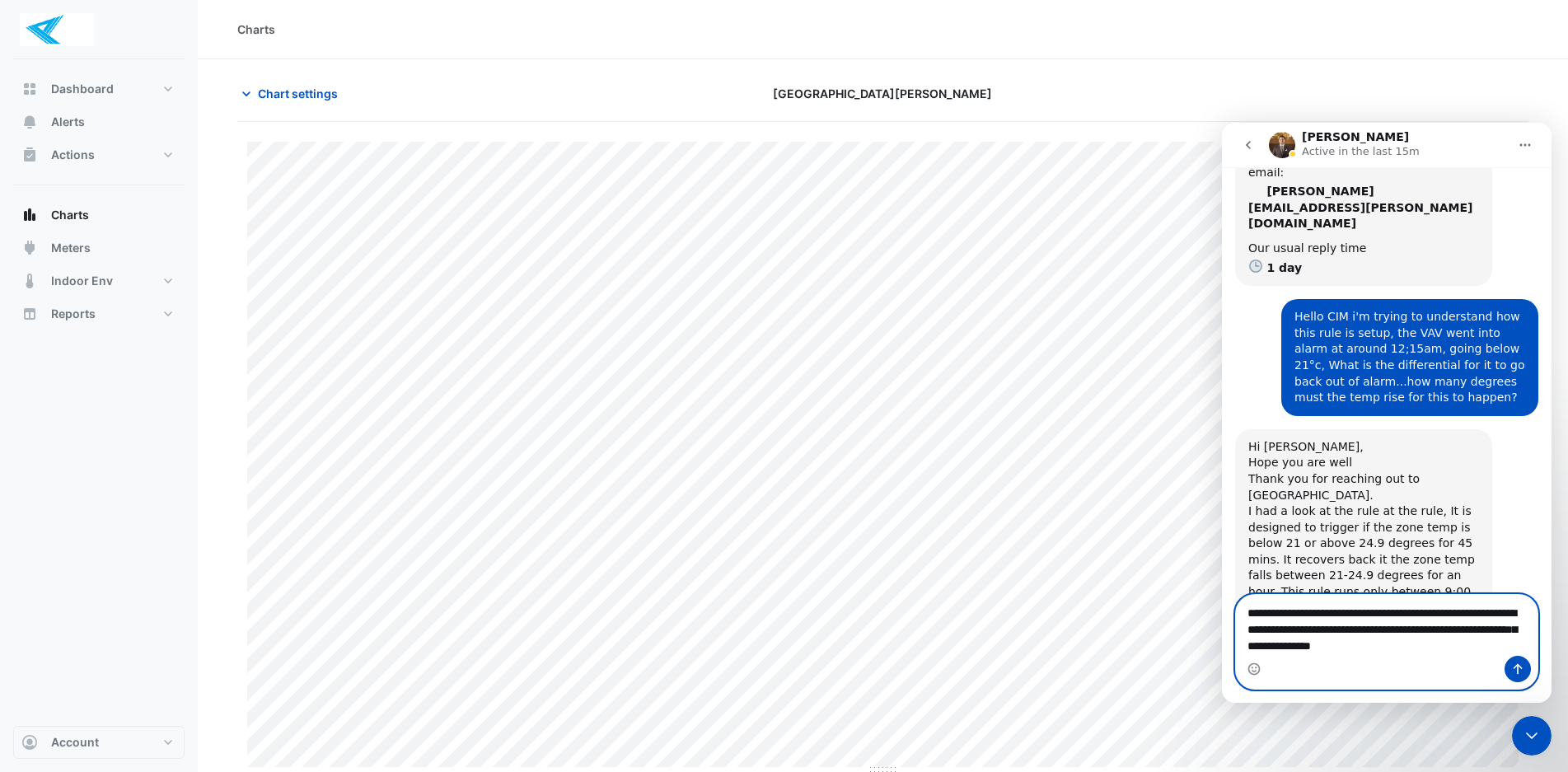
type textarea "**********"
click at [1516, 669] on icon "Send a message…" at bounding box center [1517, 668] width 13 height 13
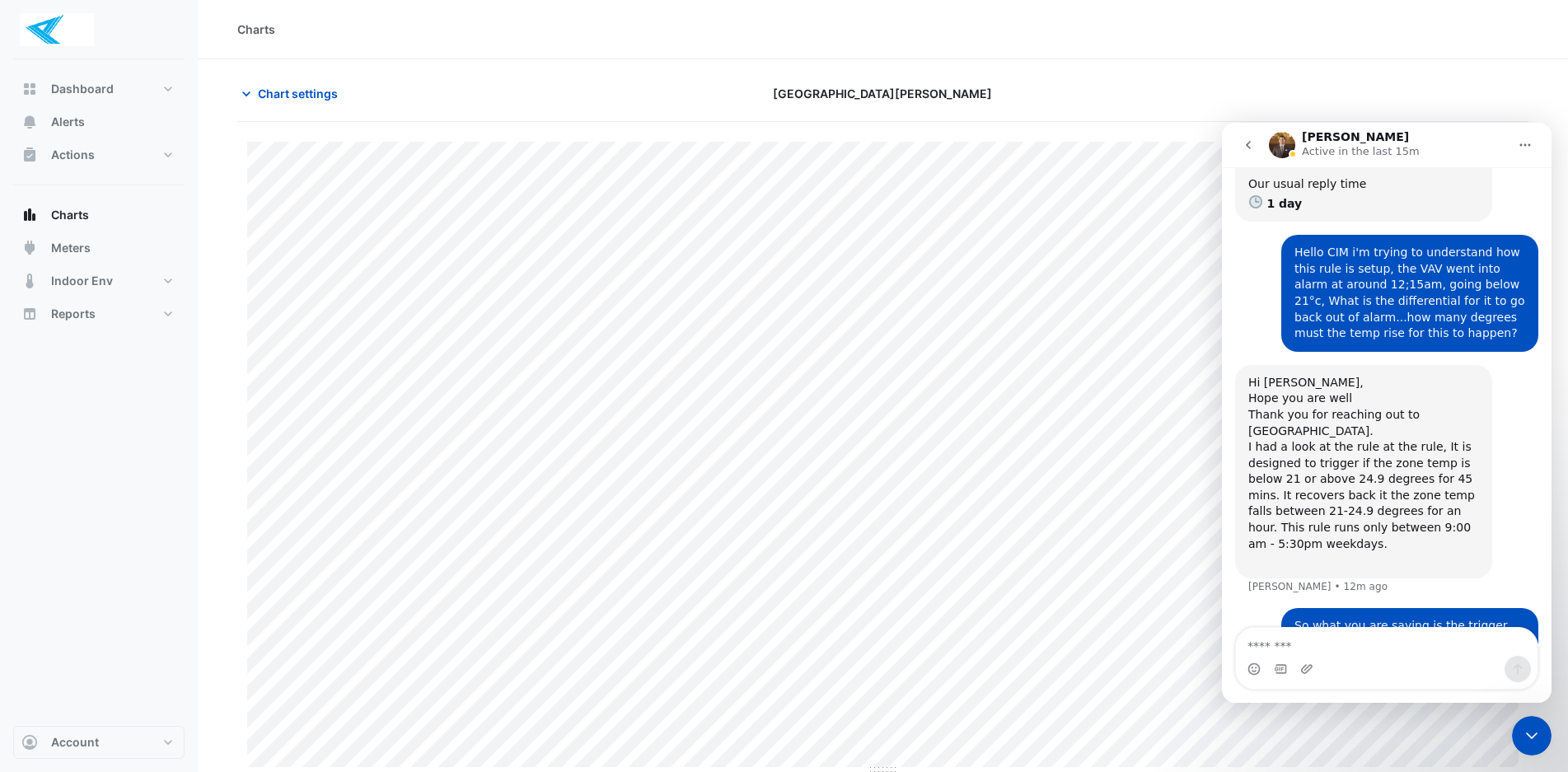
click at [1448, 618] on div "So what you are saying is the trigger will remain active until either the temp …" at bounding box center [1410, 649] width 231 height 64
drag, startPoint x: 1448, startPoint y: 586, endPoint x: 1251, endPoint y: 555, distance: 199.4
click at [1251, 608] on div "So what you are saying is the trigger will remain active until either the temp …" at bounding box center [1386, 659] width 303 height 104
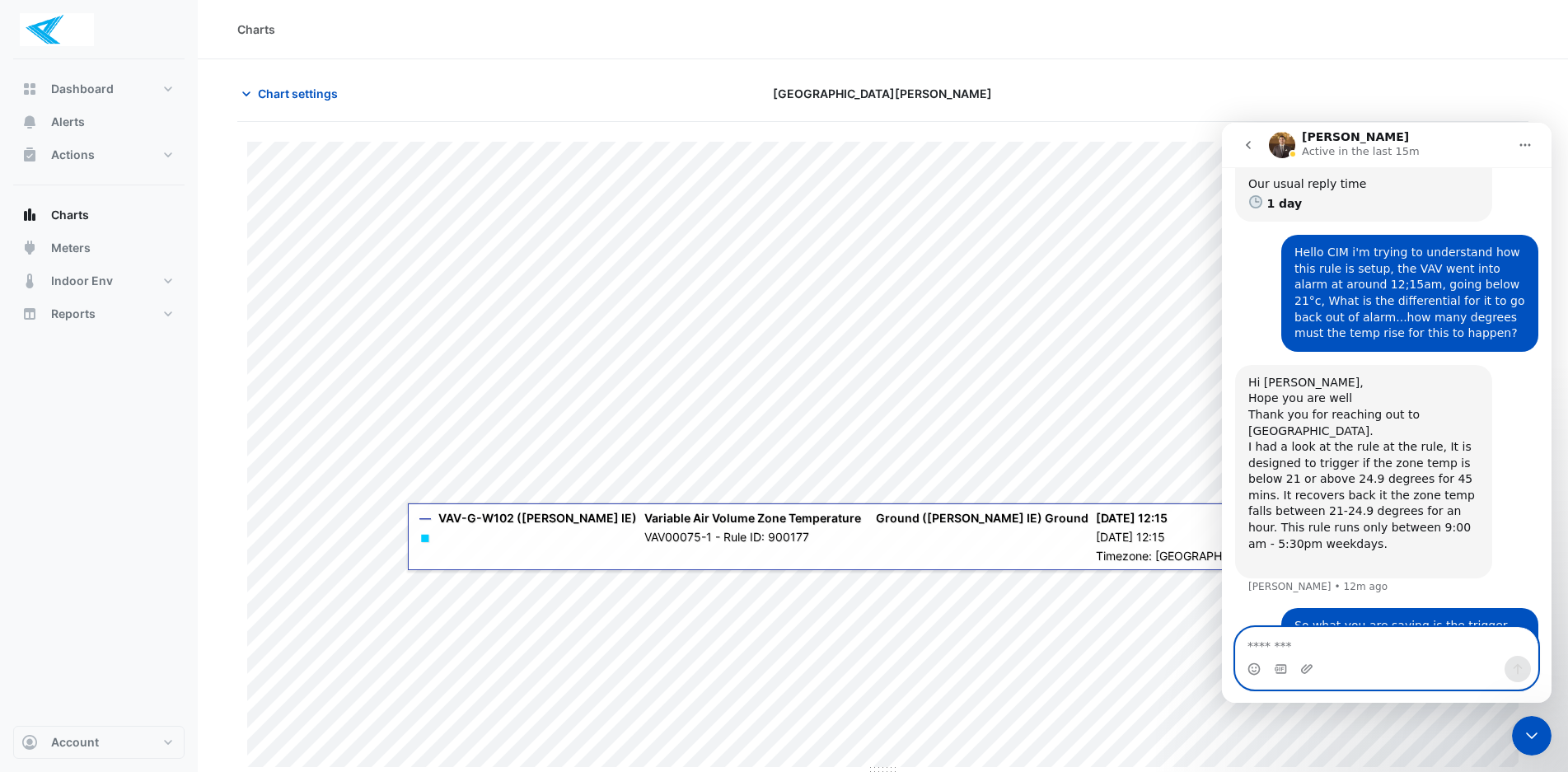
click at [1312, 648] on textarea "Message…" at bounding box center [1386, 642] width 302 height 28
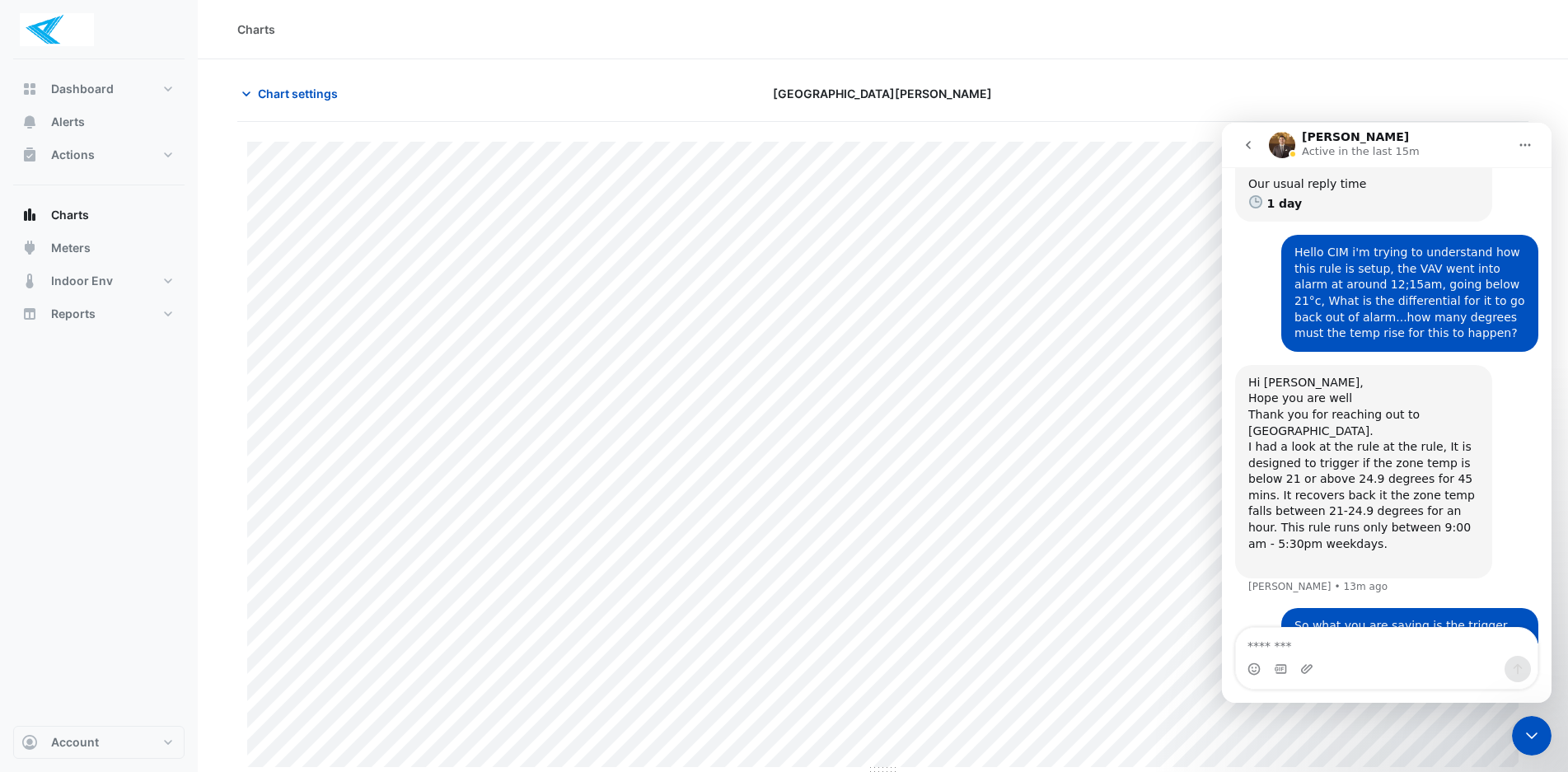
click at [1528, 734] on icon "Close Intercom Messenger" at bounding box center [1531, 735] width 12 height 7
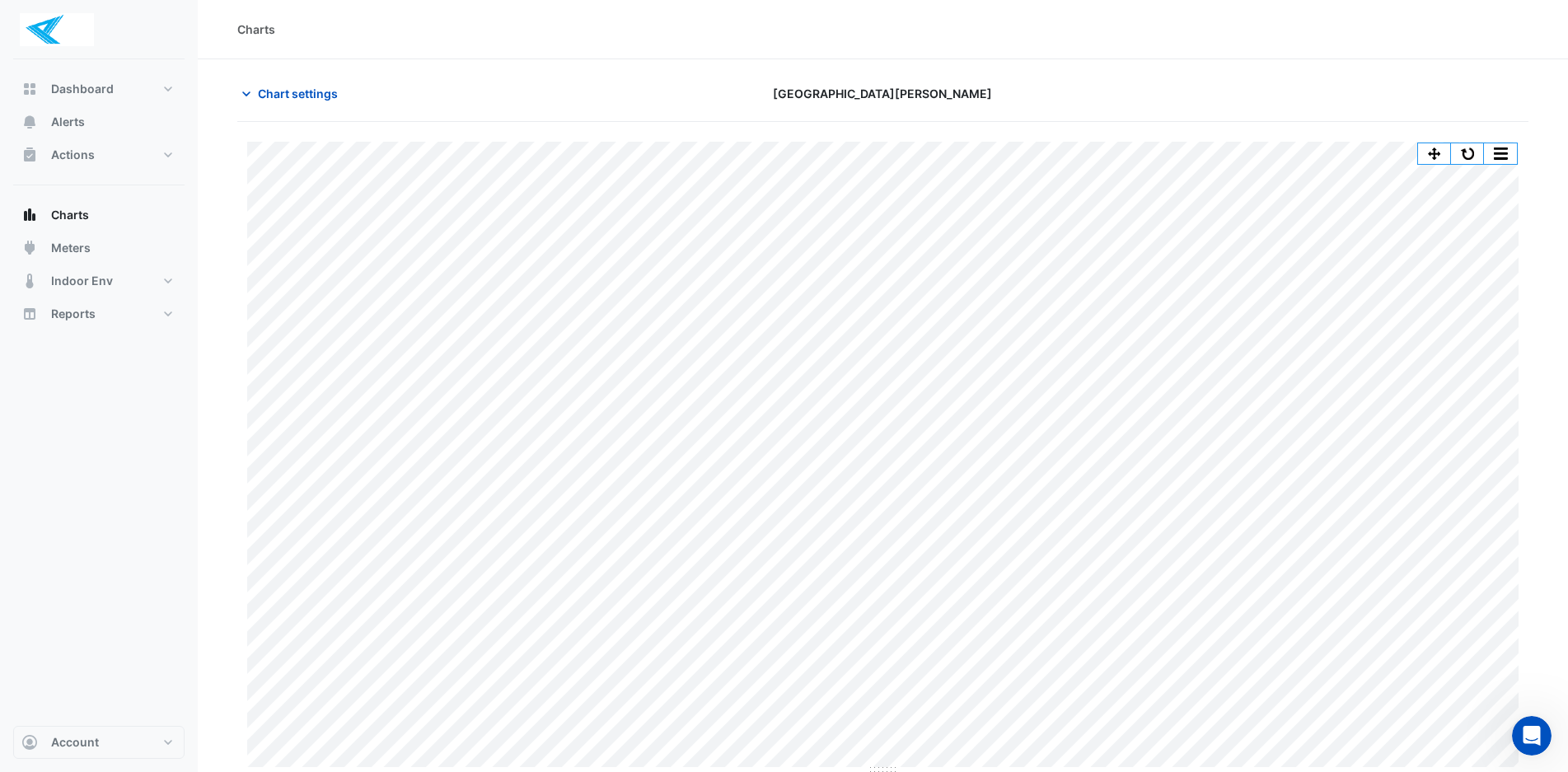
click at [1531, 735] on icon "Open Intercom Messenger" at bounding box center [1531, 735] width 27 height 27
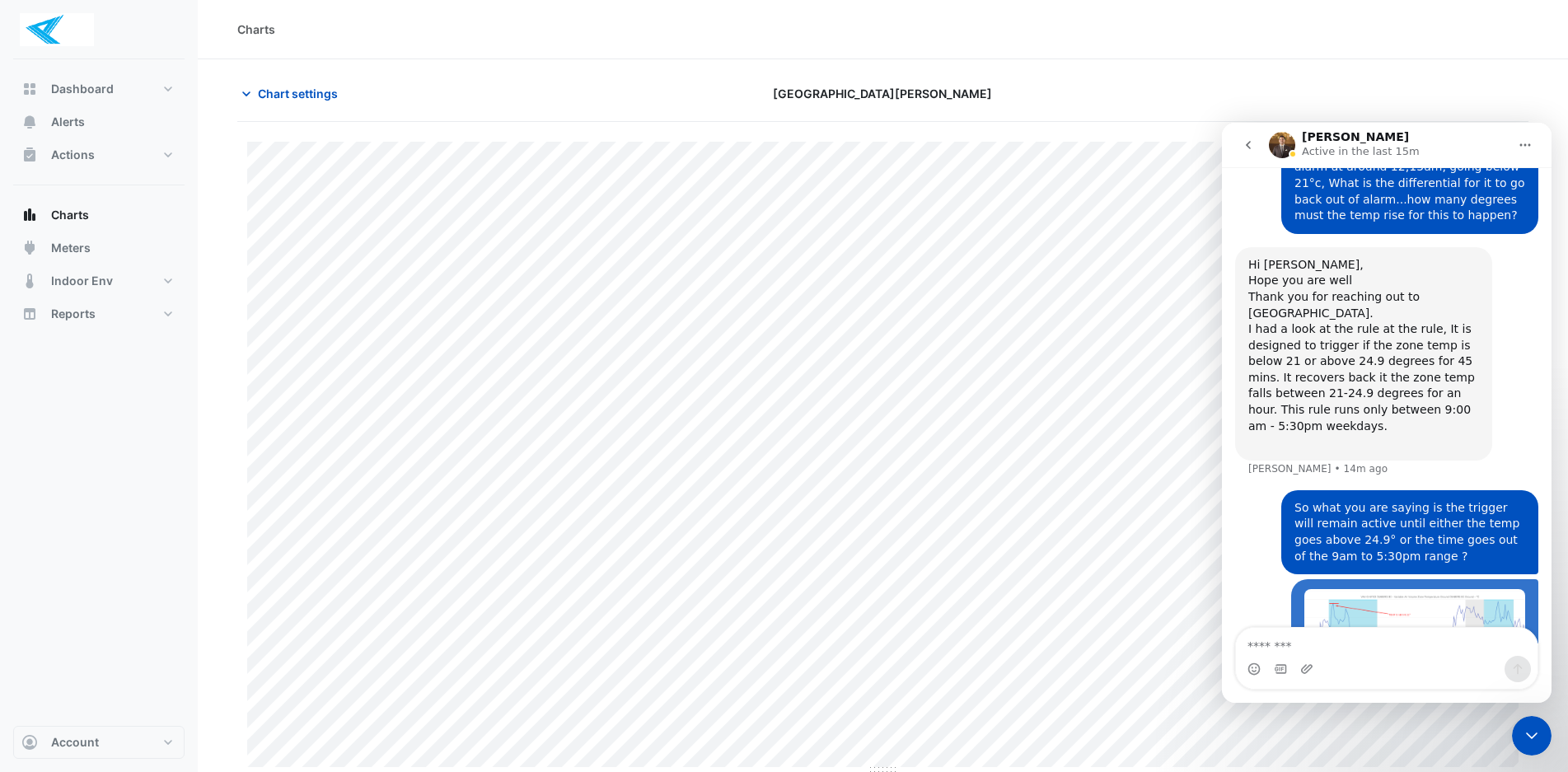
scroll to position [544, 0]
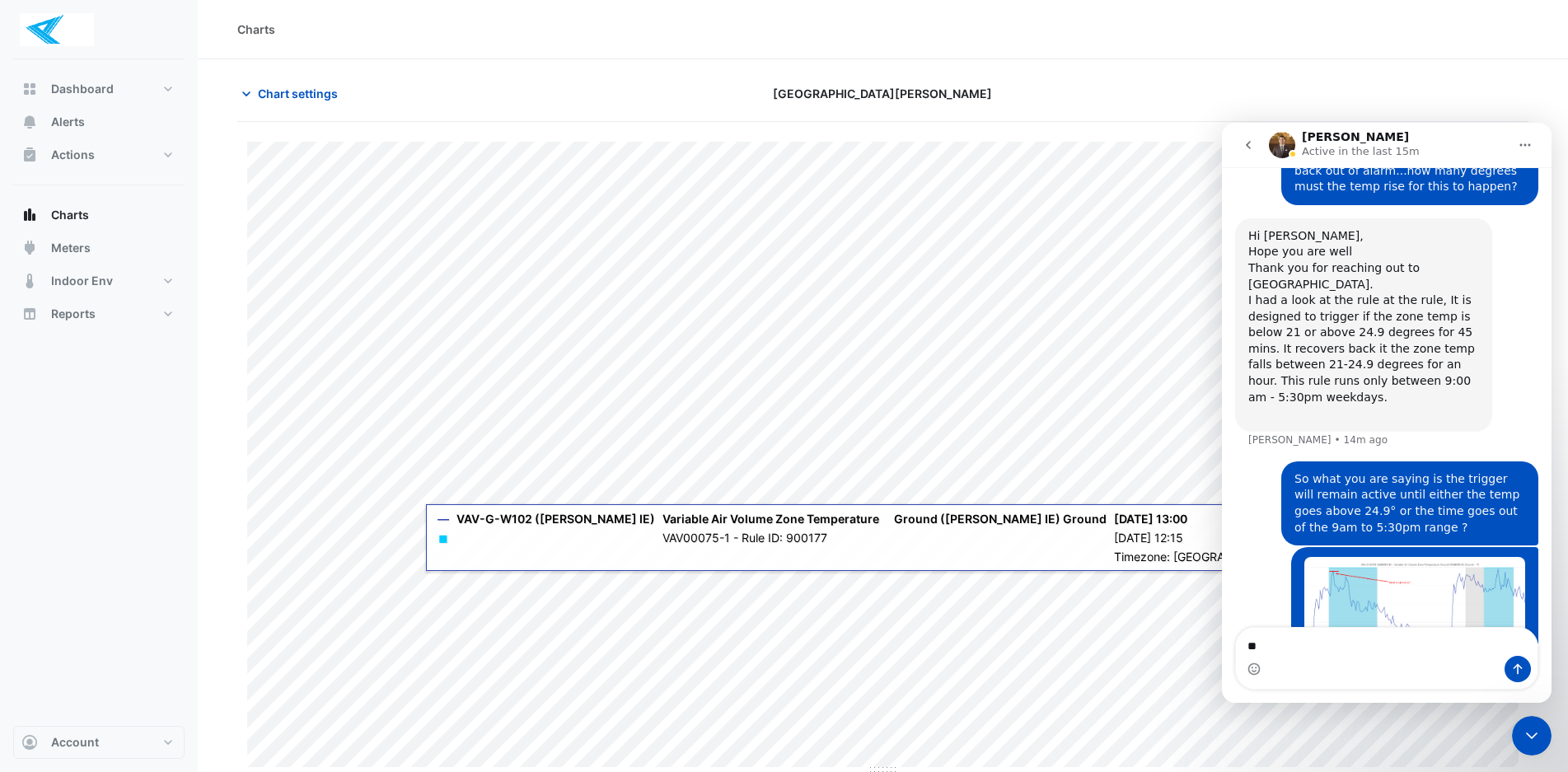
type textarea "*"
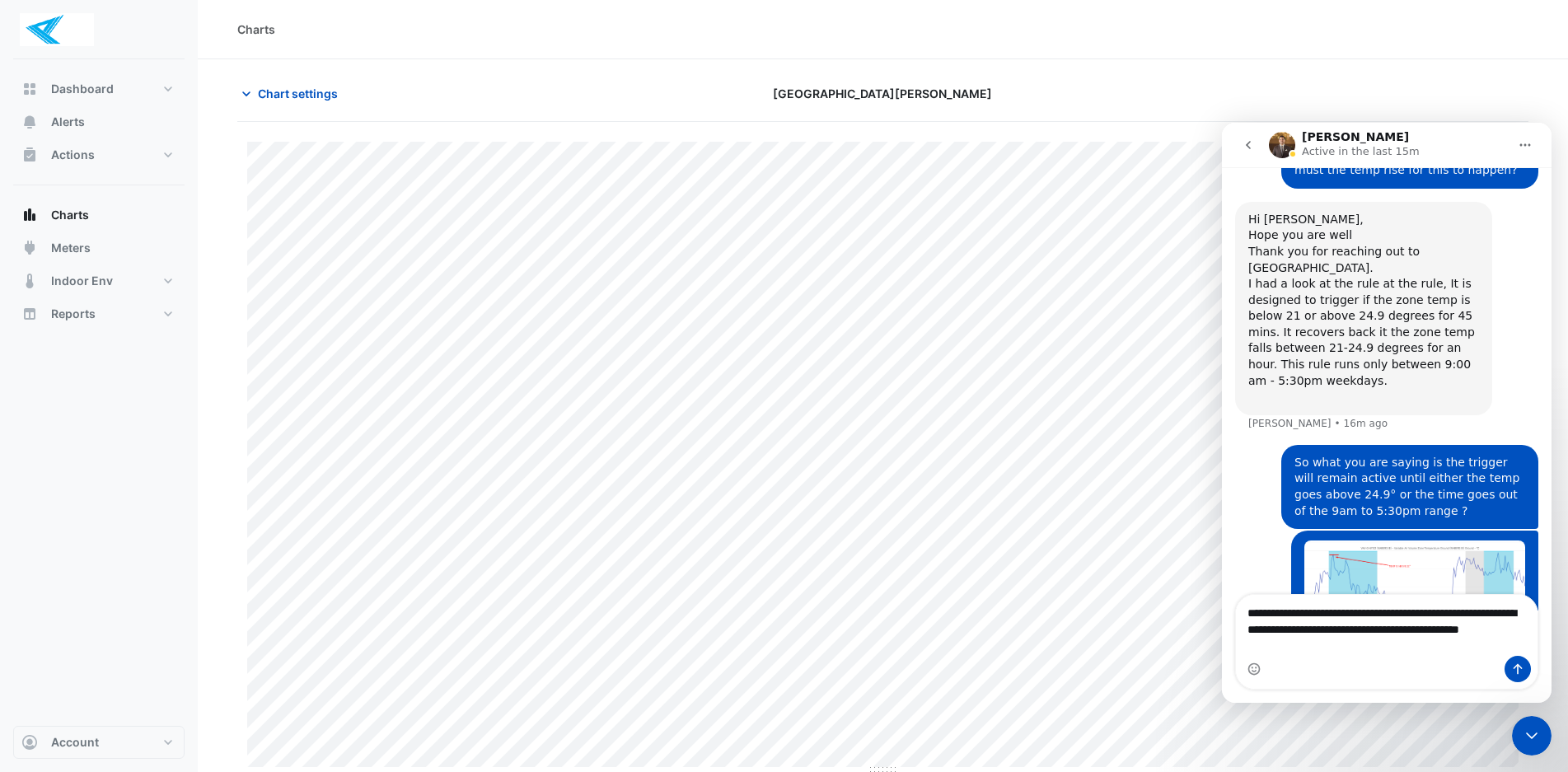
type textarea "**********"
click at [1517, 666] on icon "Send a message…" at bounding box center [1517, 668] width 9 height 11
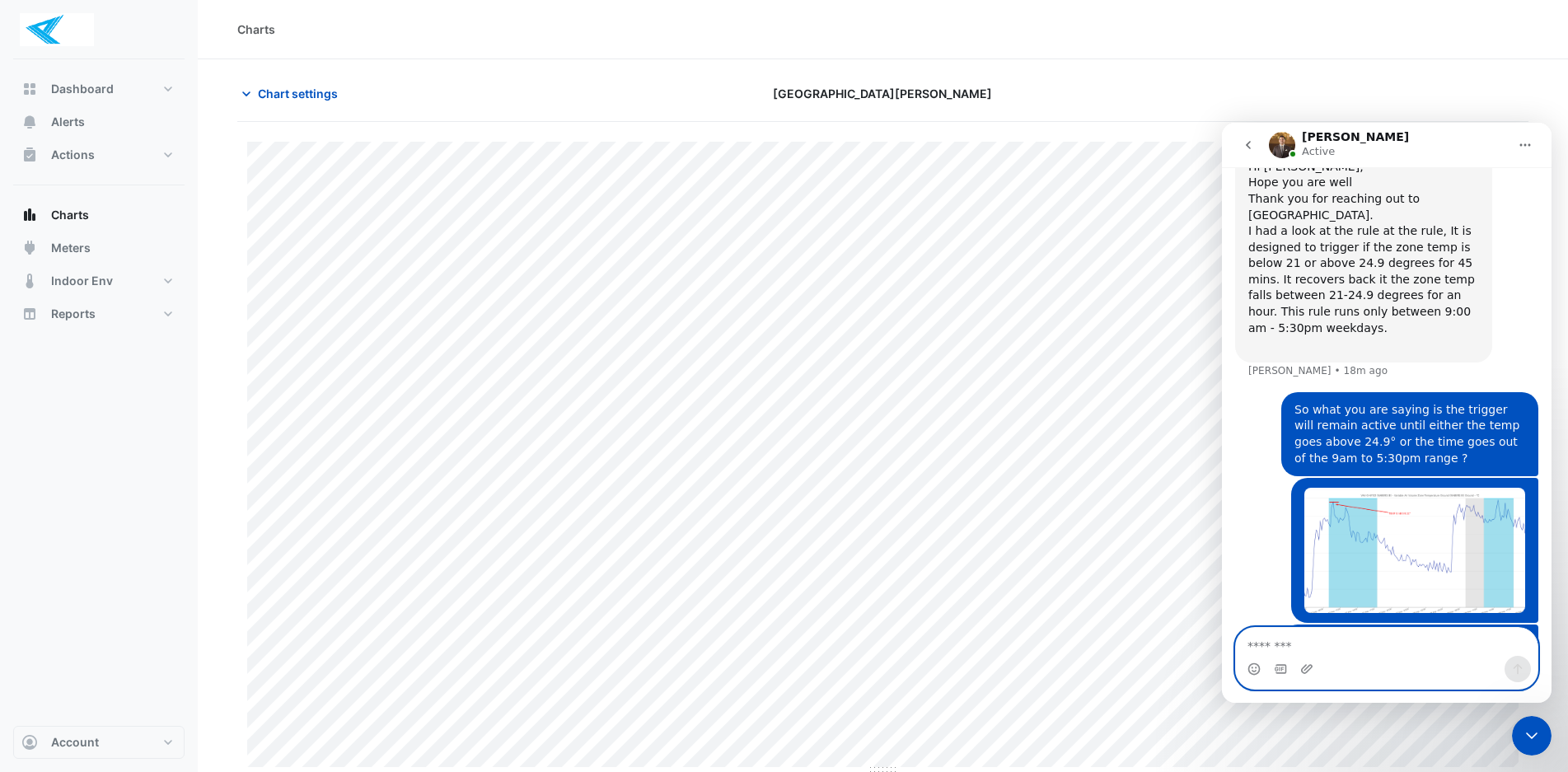
scroll to position [676, 0]
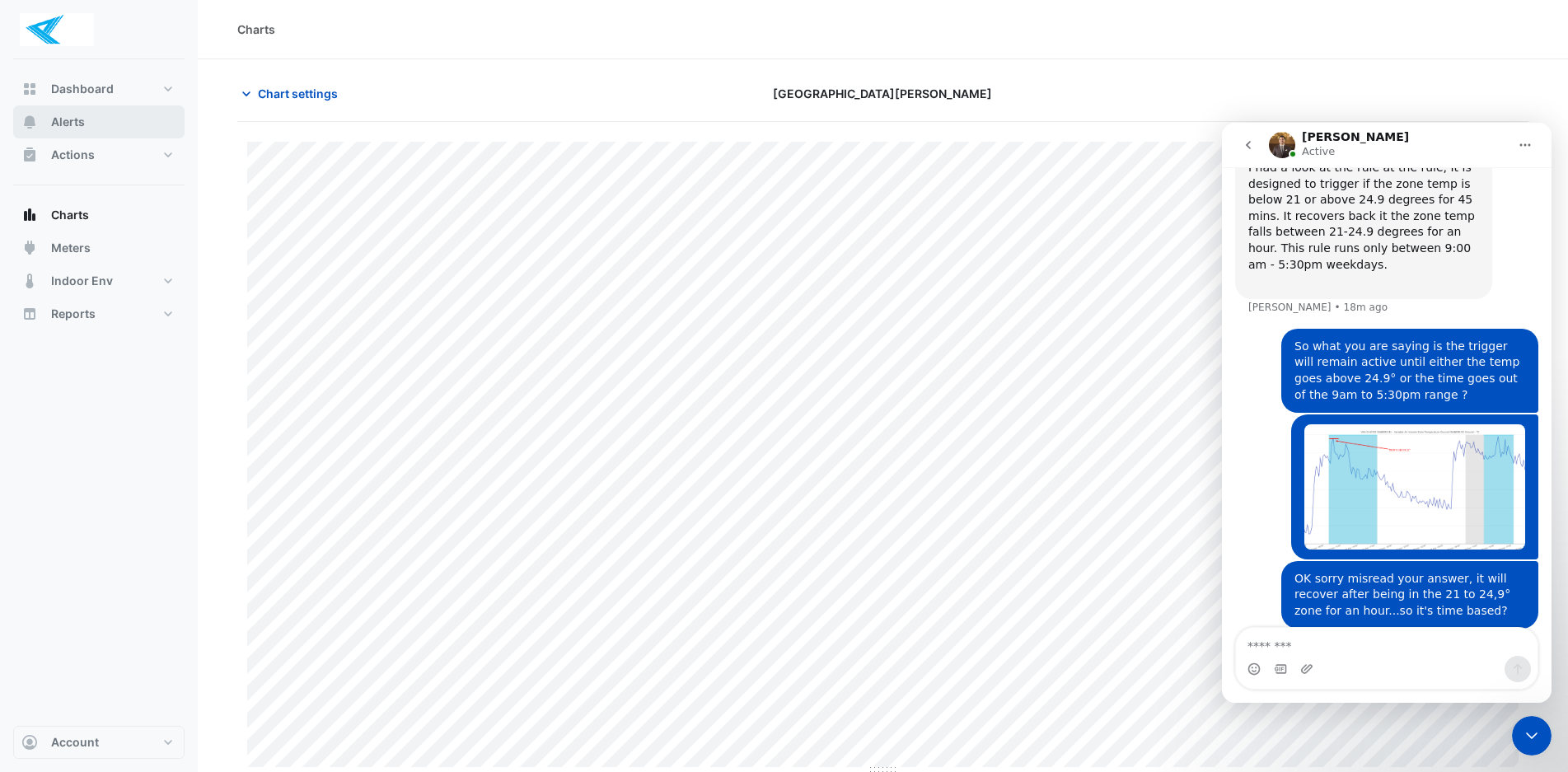
click at [83, 122] on span "Alerts" at bounding box center [68, 122] width 34 height 17
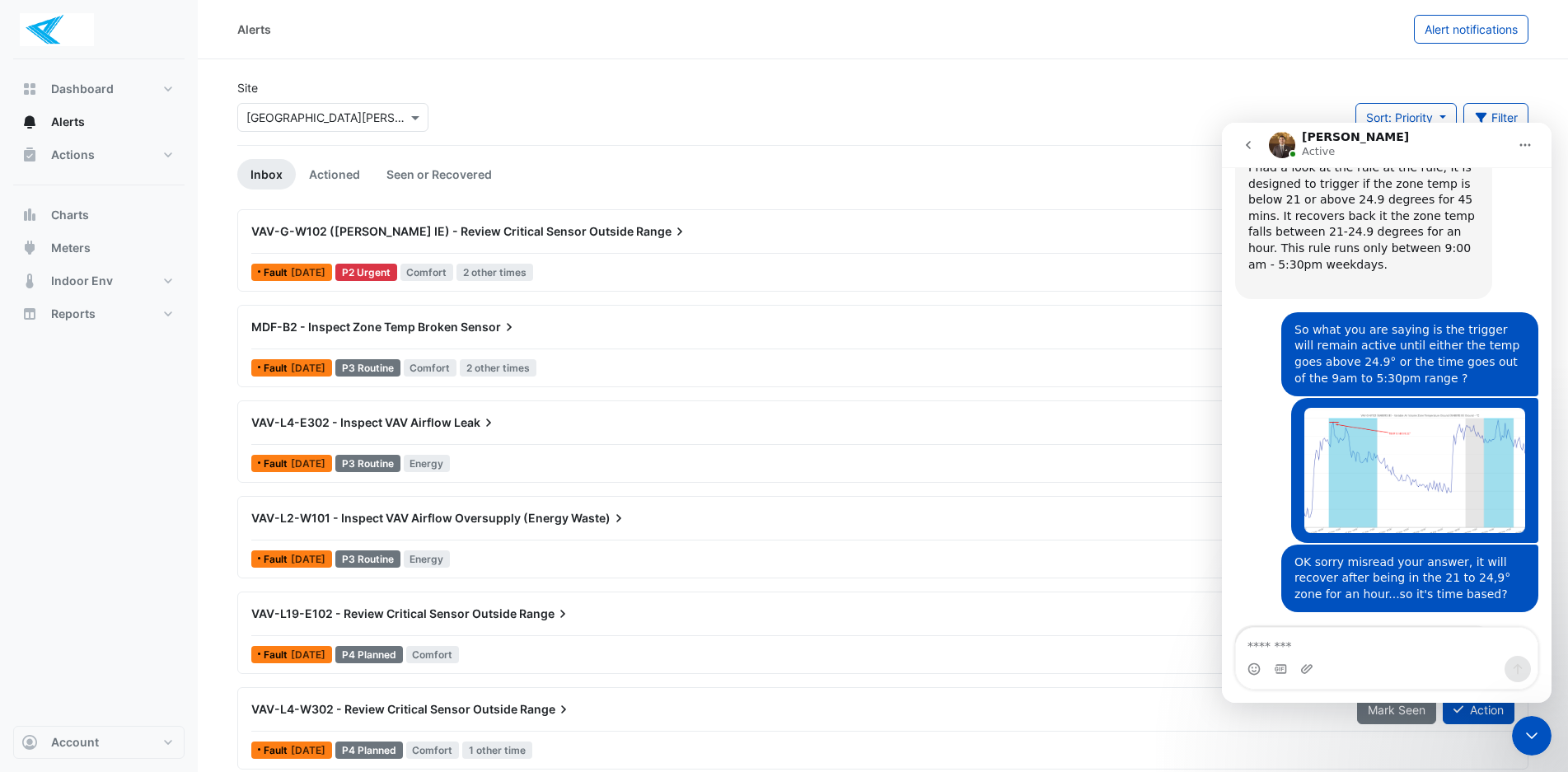
scroll to position [678, 0]
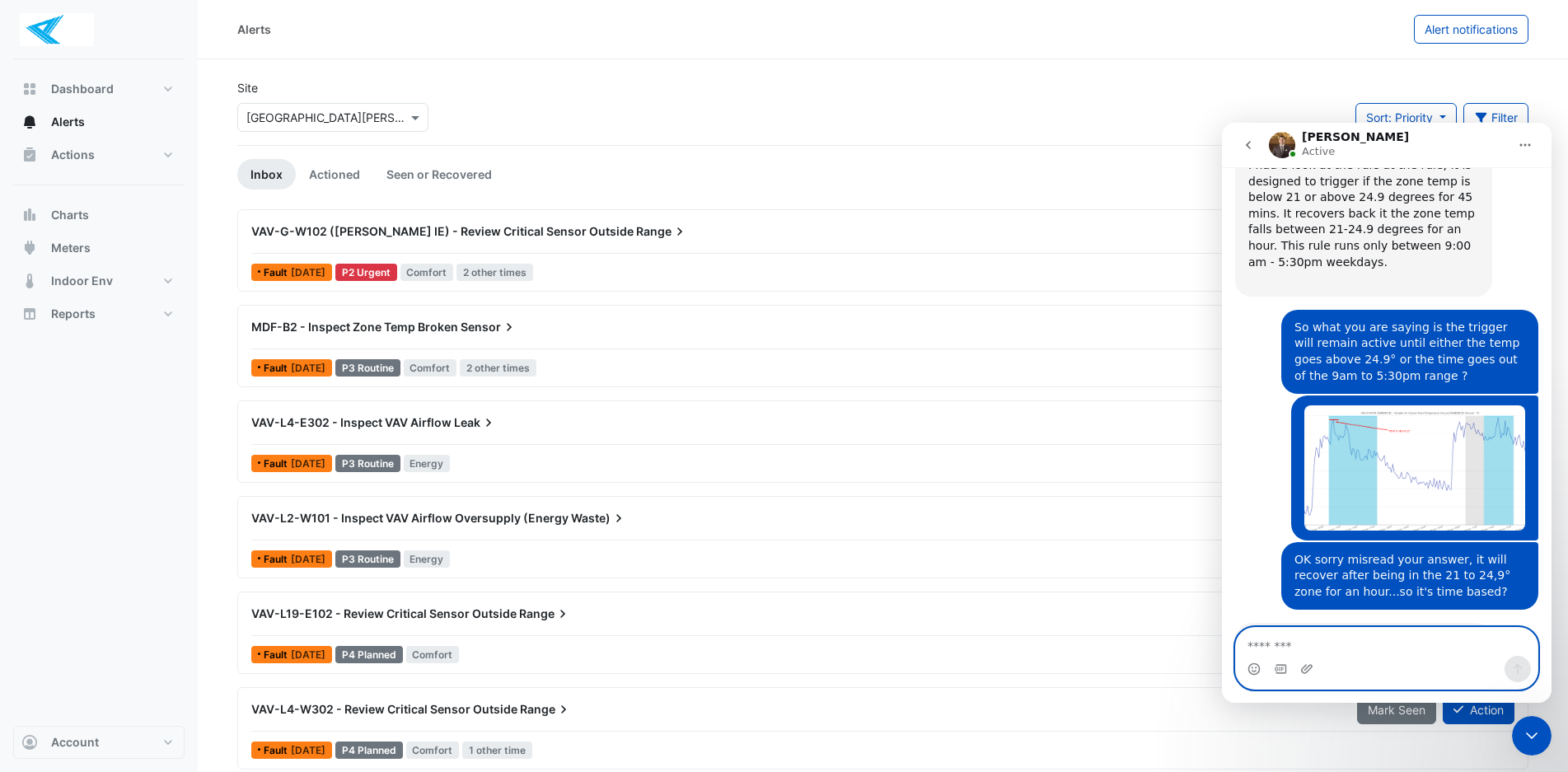
click at [1292, 651] on textarea "Message…" at bounding box center [1386, 642] width 302 height 28
click at [1249, 671] on circle "Emoji picker" at bounding box center [1253, 668] width 11 height 11
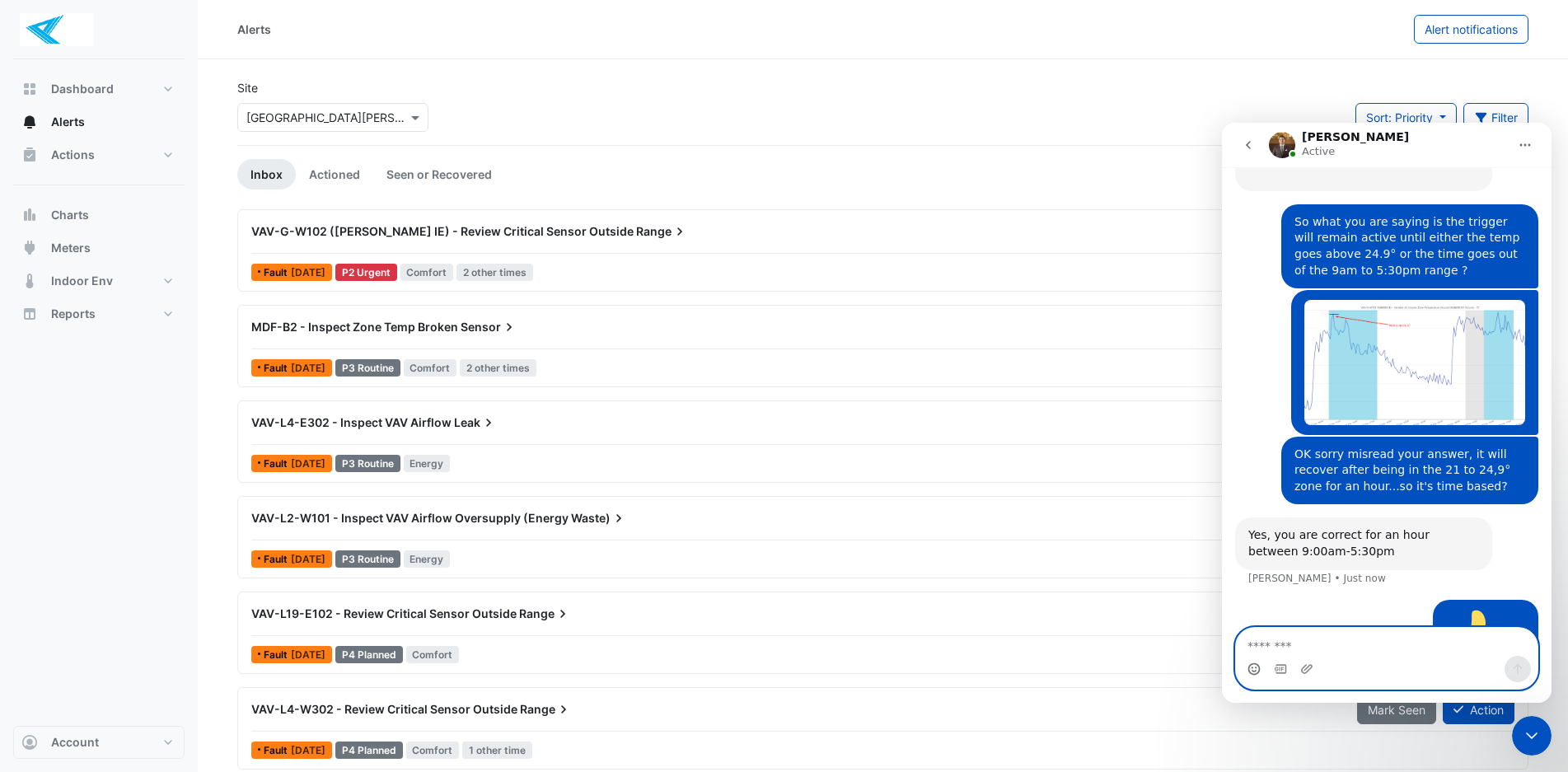
scroll to position [791, 0]
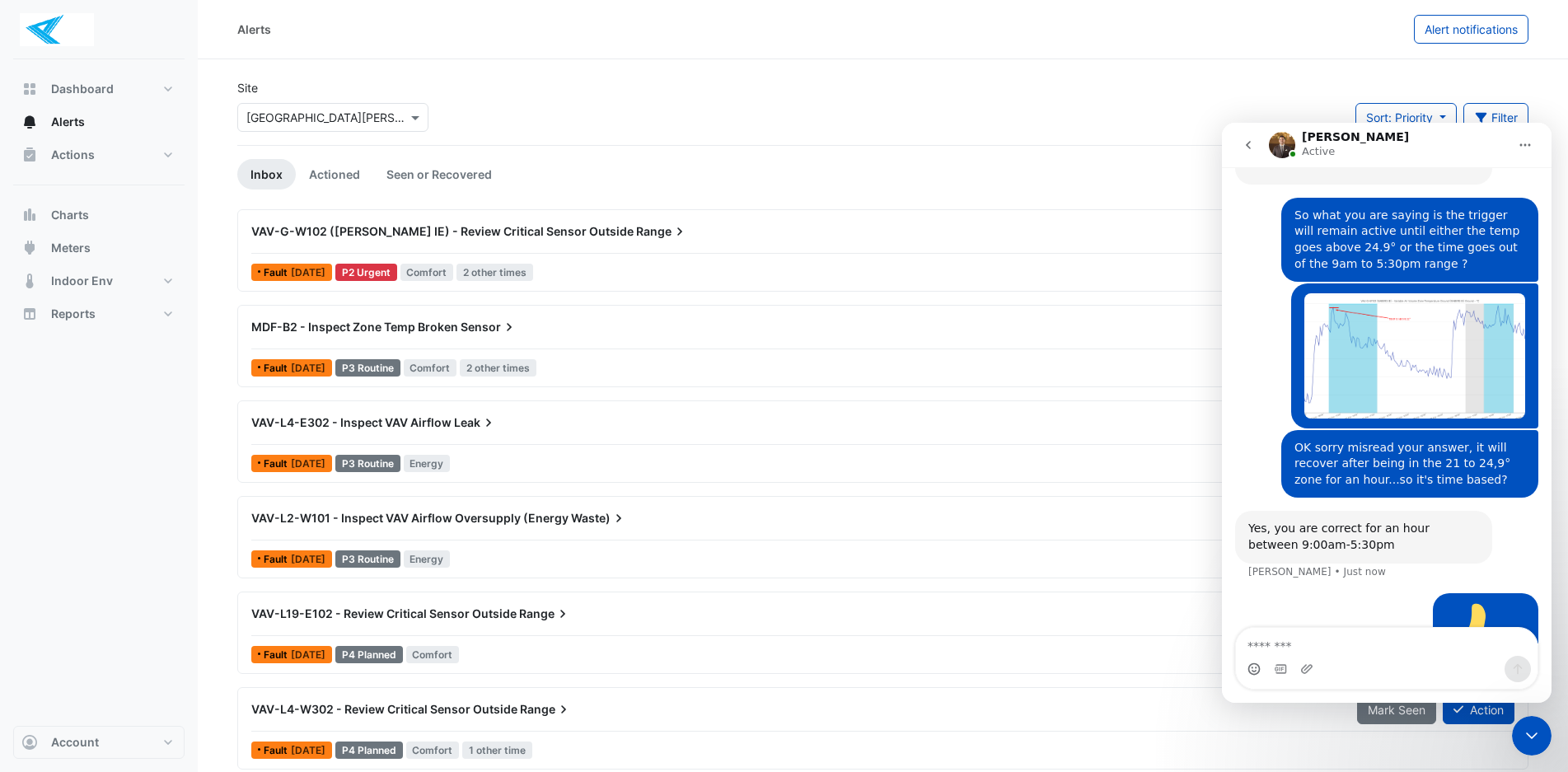
drag, startPoint x: 3014, startPoint y: 1440, endPoint x: 1515, endPoint y: 729, distance: 1659.1
click at [1534, 738] on icon "Close Intercom Messenger" at bounding box center [1531, 735] width 20 height 20
